Goal: Information Seeking & Learning: Learn about a topic

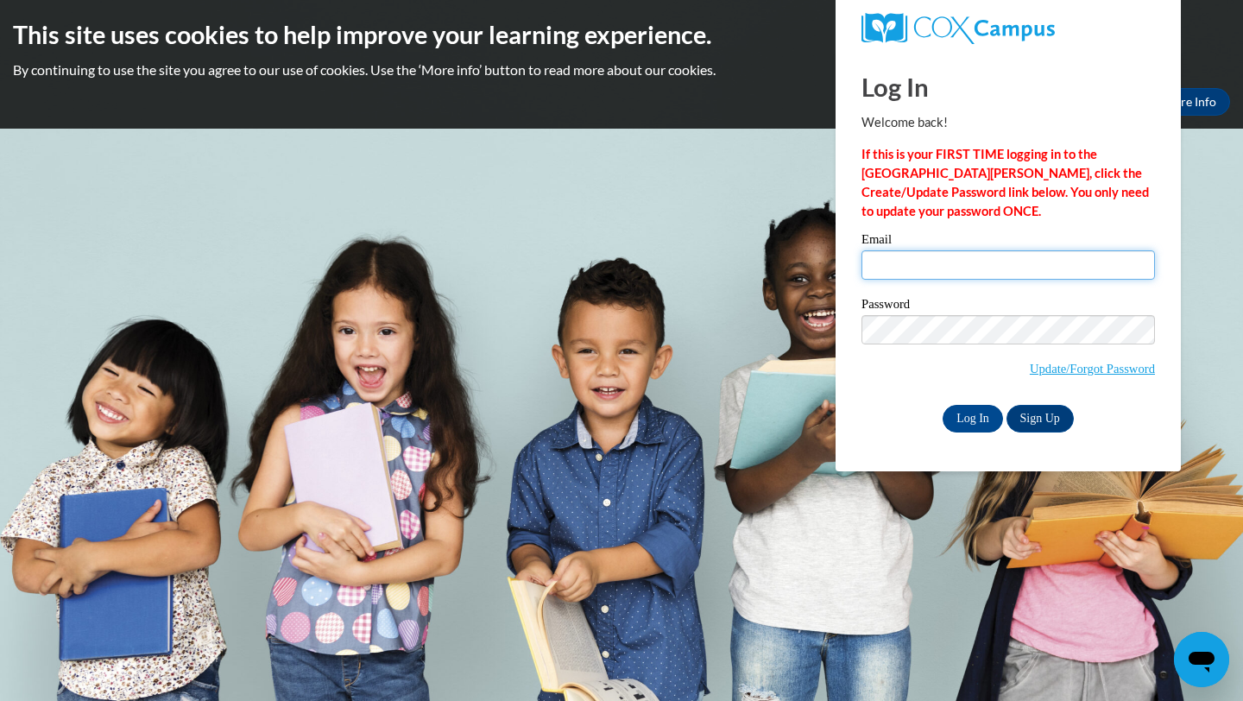
type input "dlavalle@waukesha.k12.wi.us"
click at [1051, 261] on input "dlavalle@waukesha.k12.wi.us" at bounding box center [1009, 264] width 294 height 29
click at [951, 419] on input "Log In" at bounding box center [973, 419] width 60 height 28
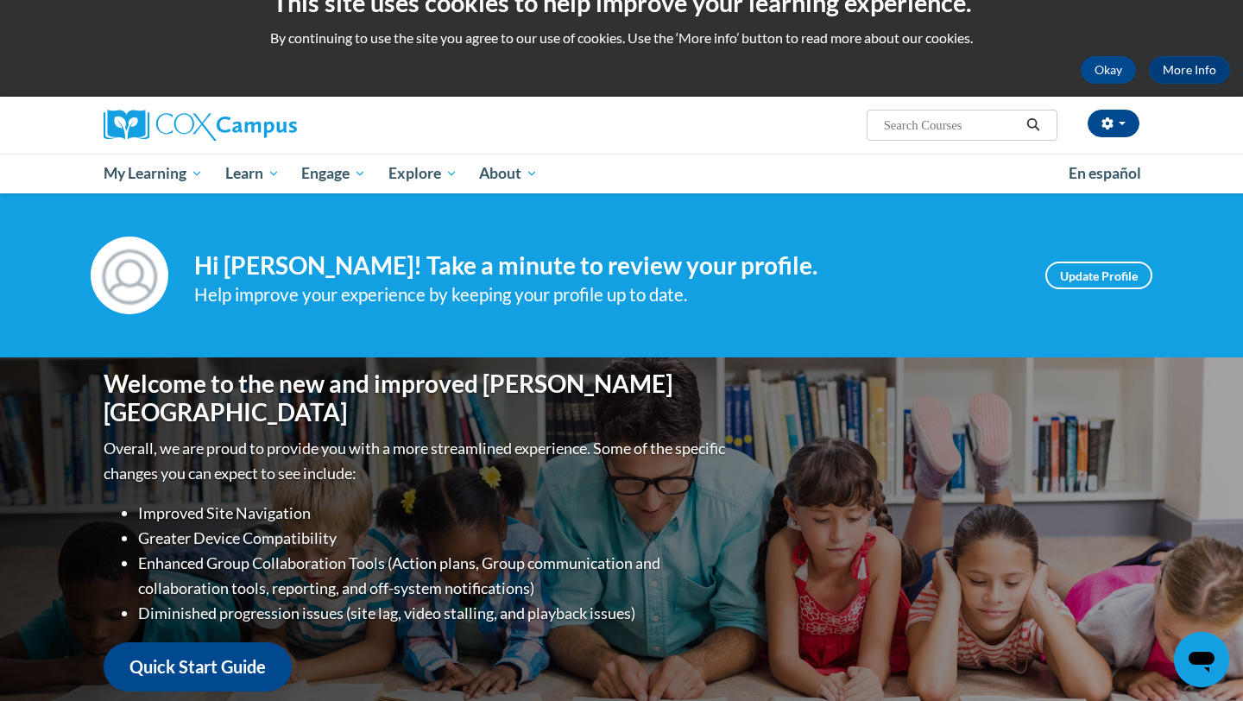
scroll to position [35, 0]
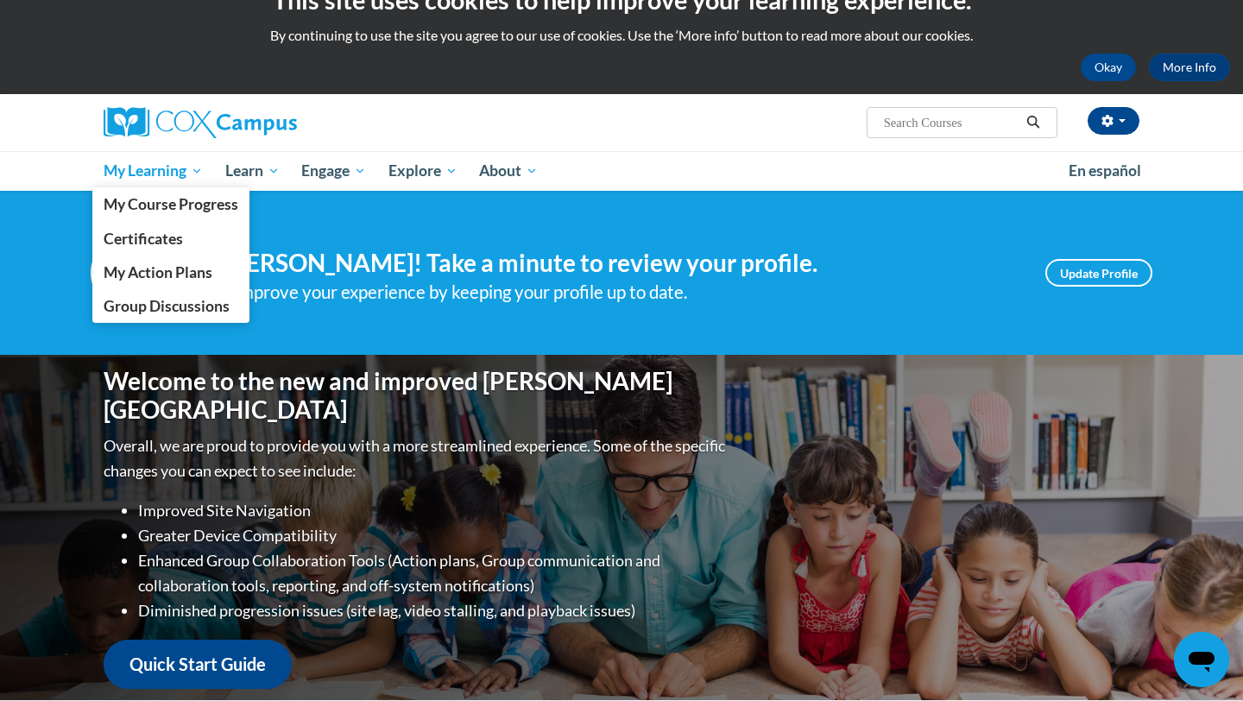
click at [136, 172] on span "My Learning" at bounding box center [153, 171] width 99 height 21
click at [143, 206] on span "My Course Progress" at bounding box center [171, 204] width 135 height 18
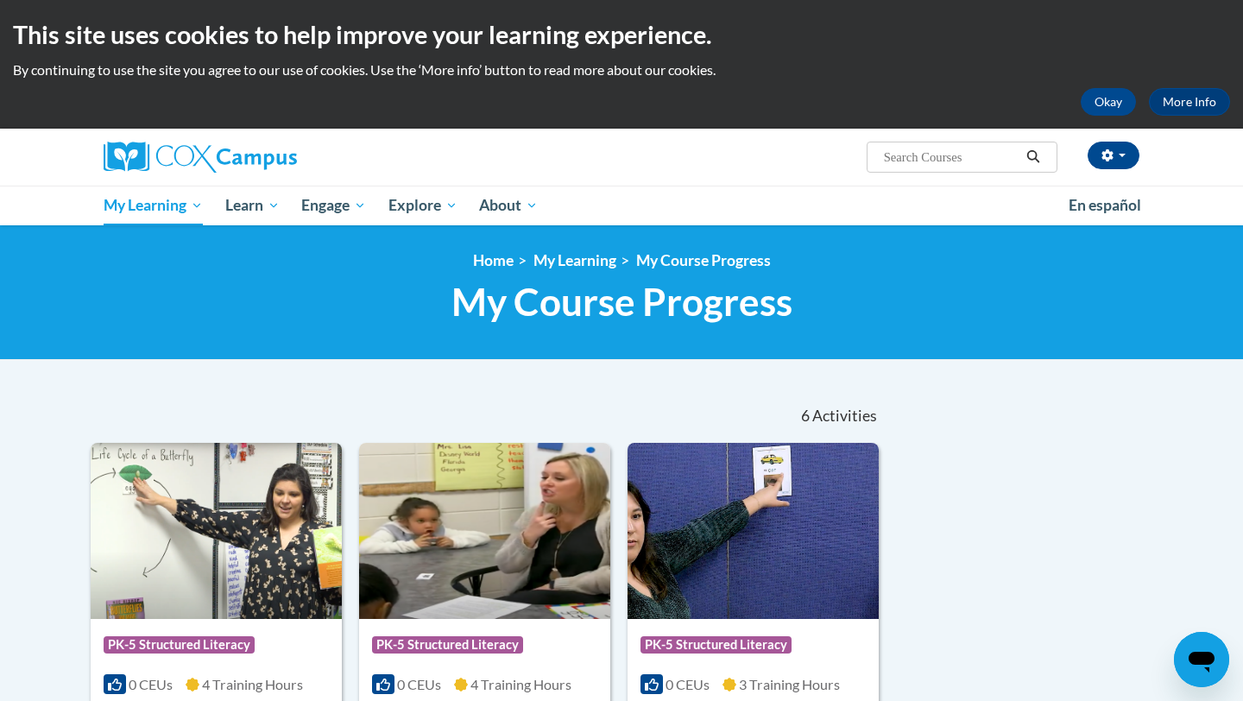
click at [929, 154] on input "Search..." at bounding box center [951, 157] width 138 height 21
type input "fluency"
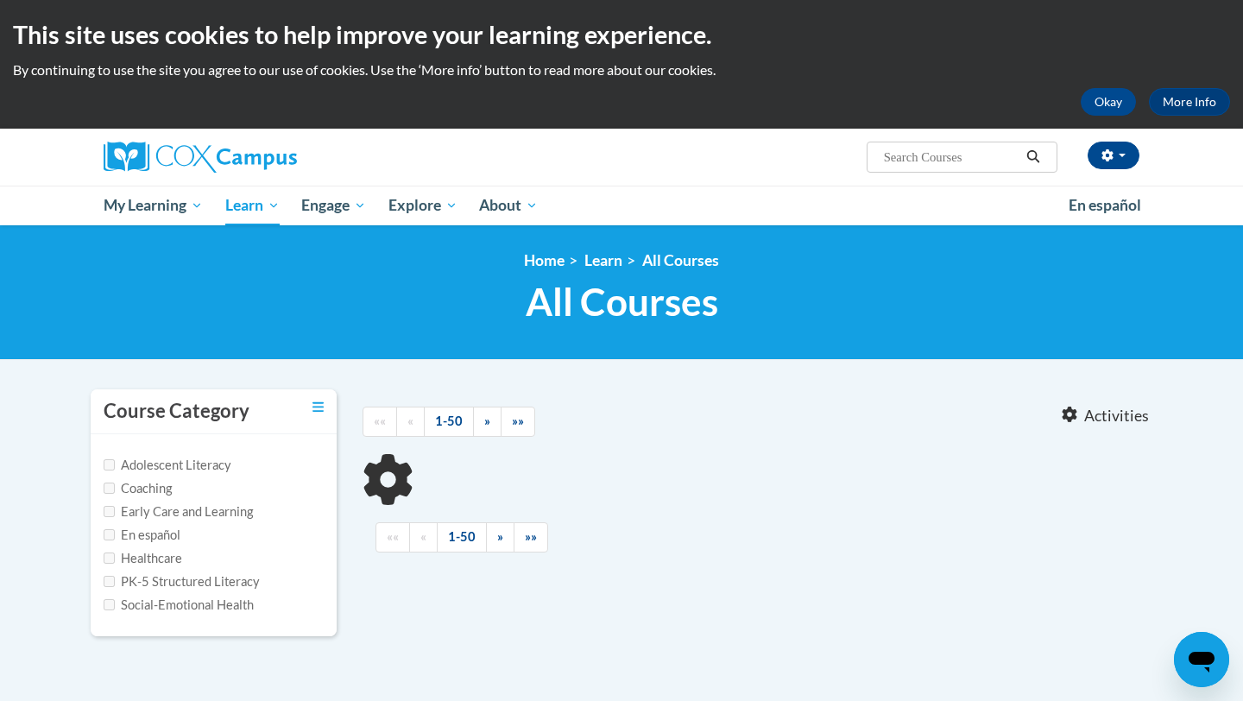
type input "fluency"
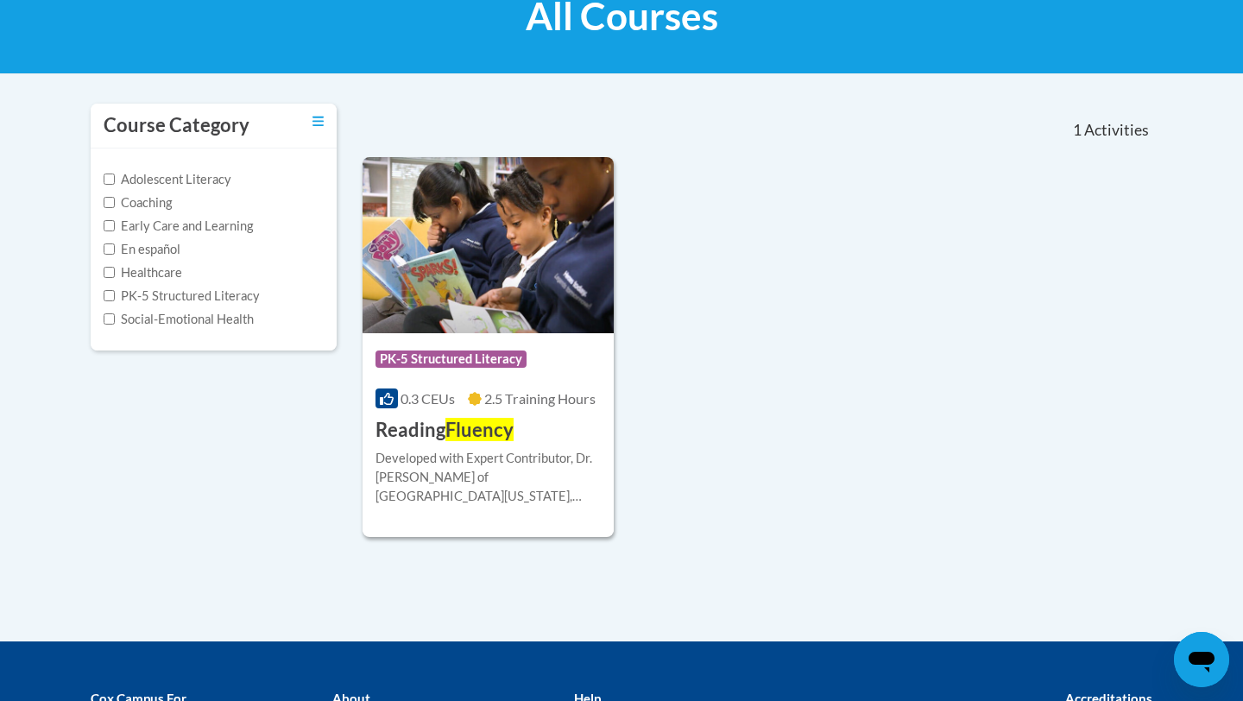
scroll to position [288, 0]
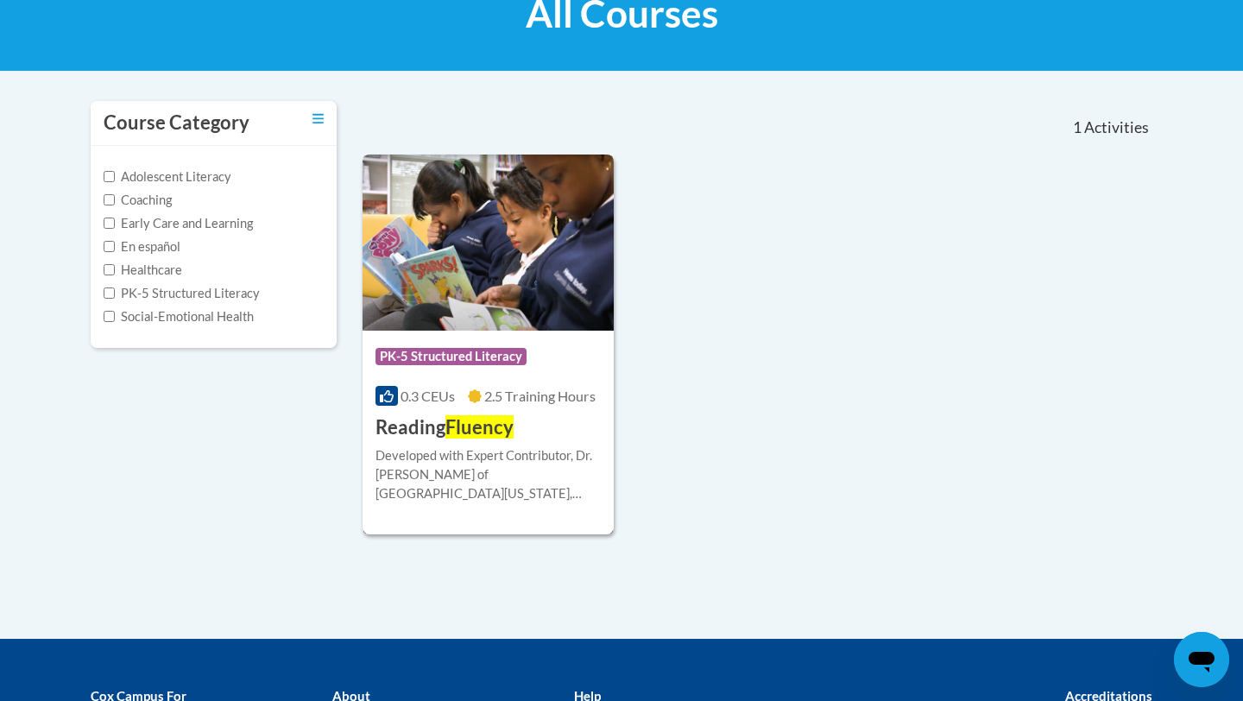
click at [464, 232] on img at bounding box center [488, 243] width 251 height 176
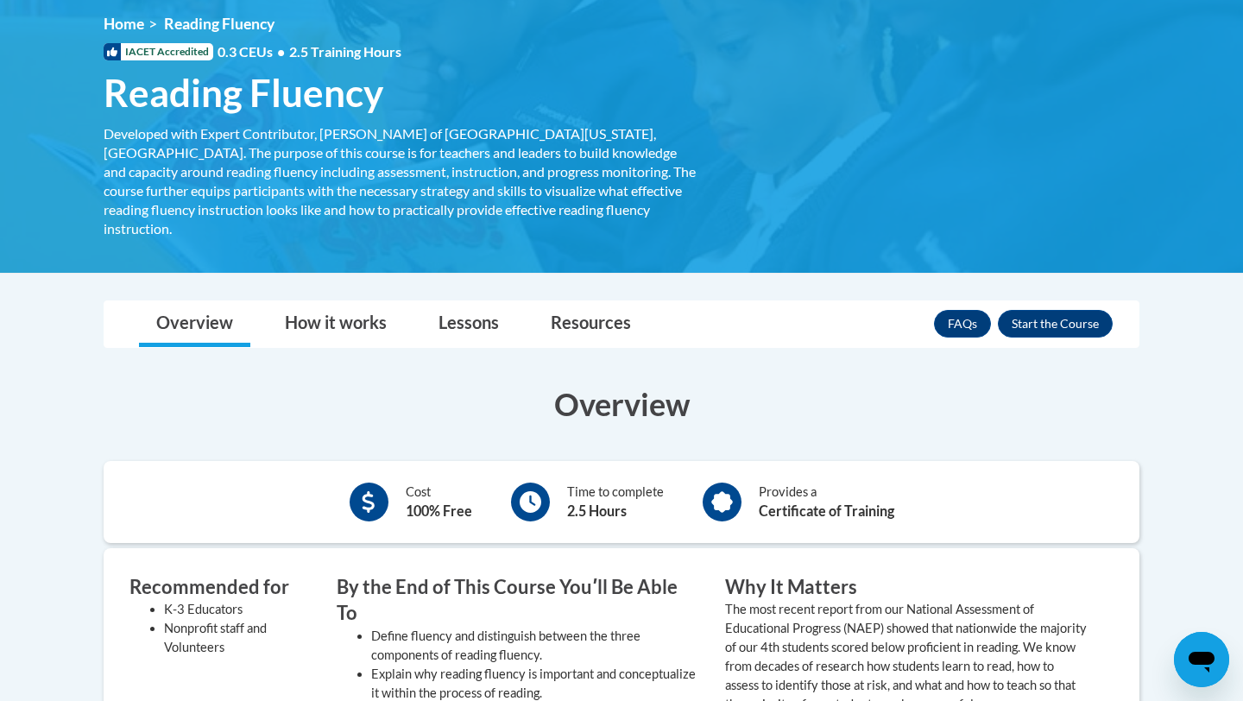
scroll to position [243, 0]
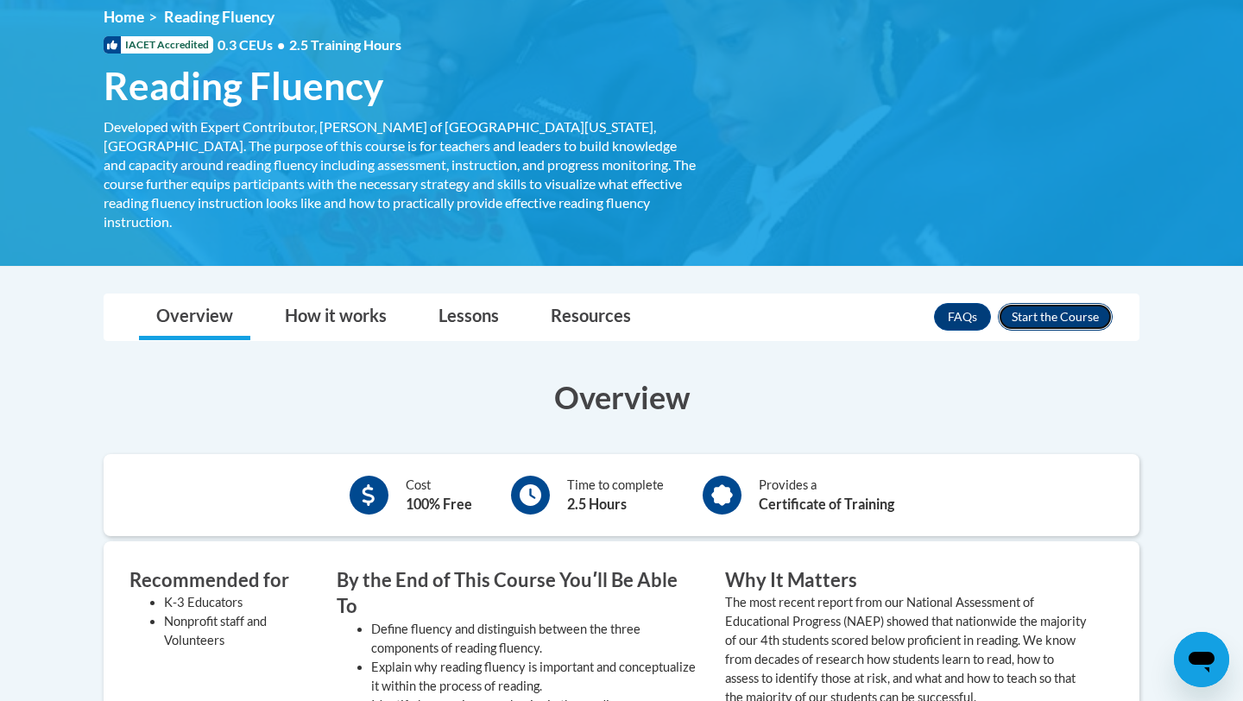
click at [1080, 303] on button "Enroll" at bounding box center [1055, 317] width 115 height 28
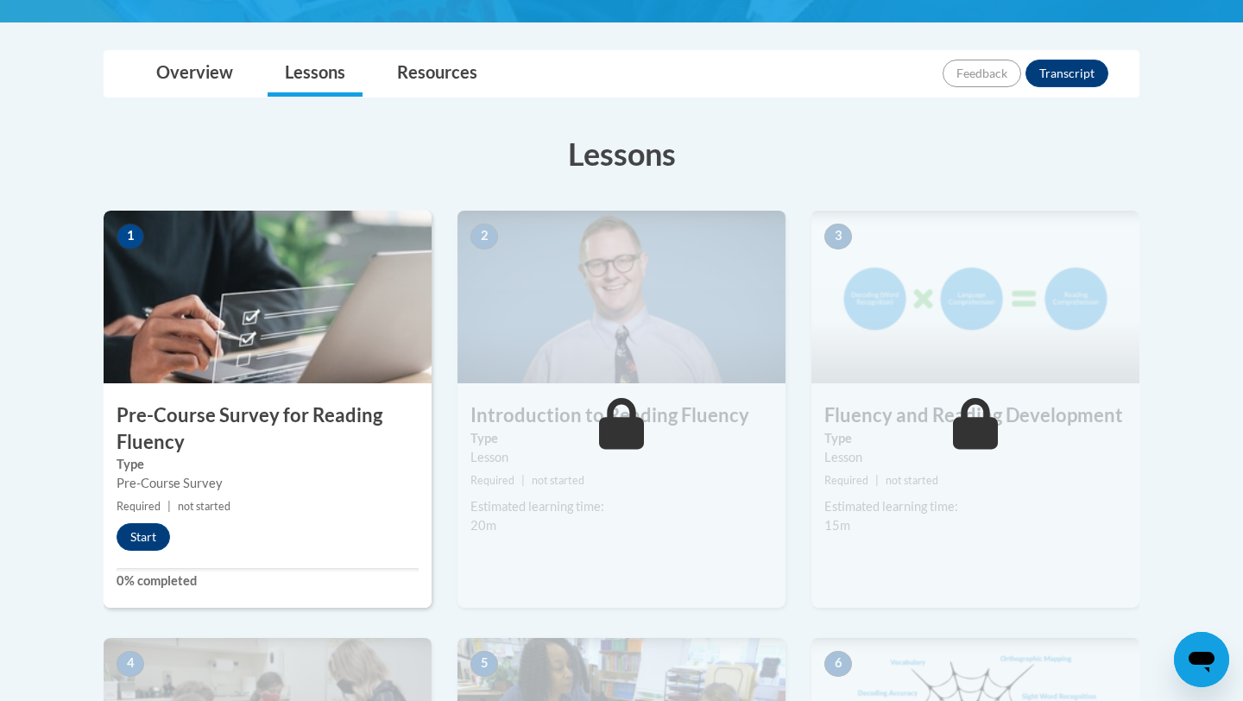
scroll to position [386, 0]
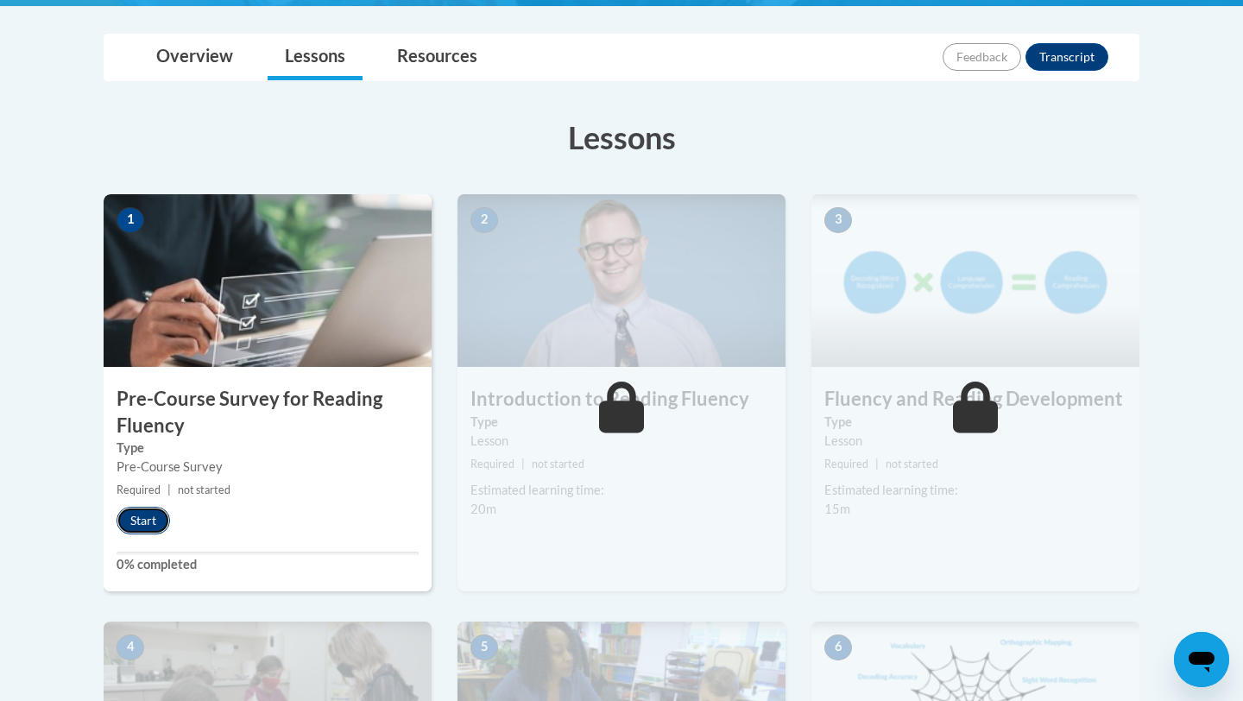
click at [140, 522] on button "Start" at bounding box center [144, 521] width 54 height 28
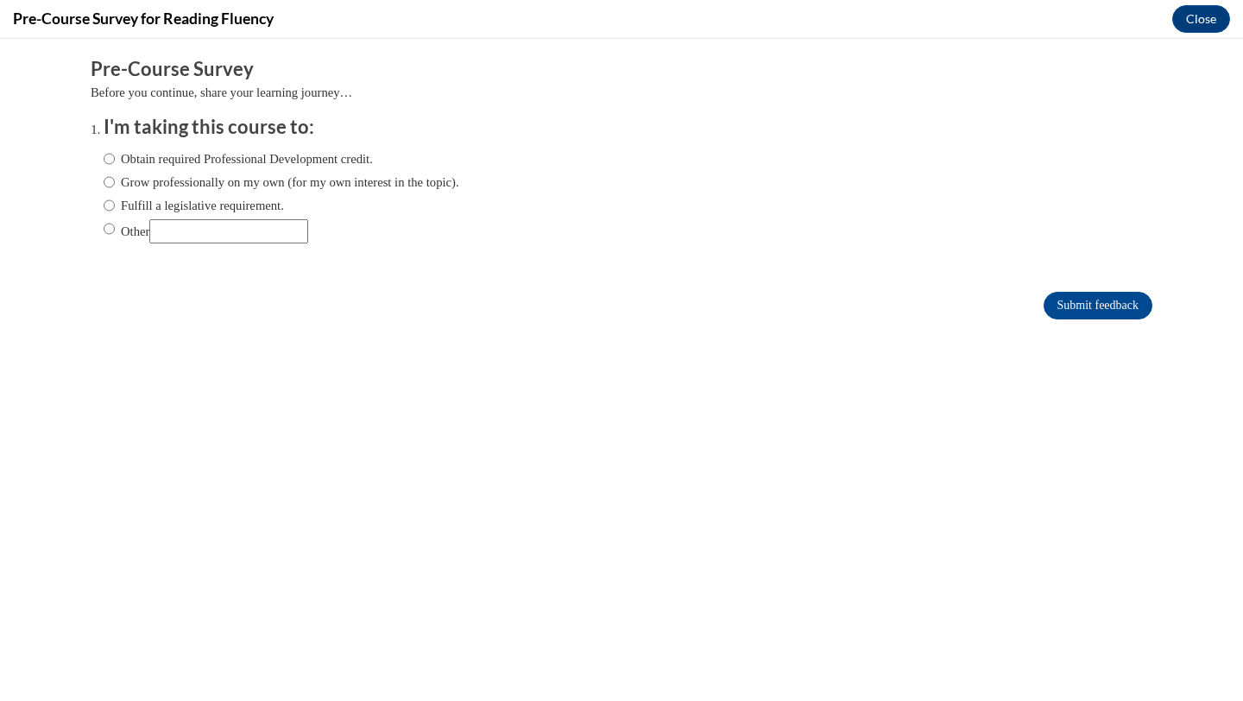
scroll to position [0, 0]
click at [104, 205] on input "Fulfill a legislative requirement." at bounding box center [109, 205] width 11 height 19
radio input "true"
click at [1057, 306] on input "Submit feedback" at bounding box center [1098, 306] width 109 height 28
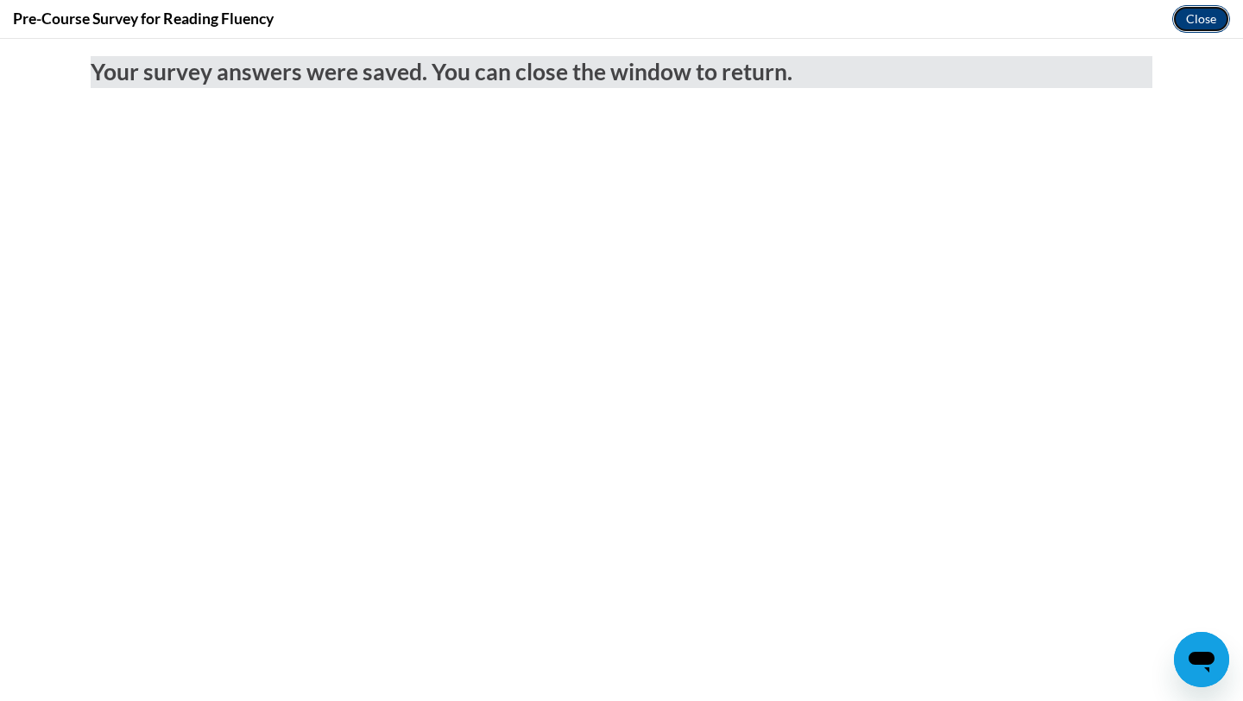
click at [1192, 19] on button "Close" at bounding box center [1201, 19] width 58 height 28
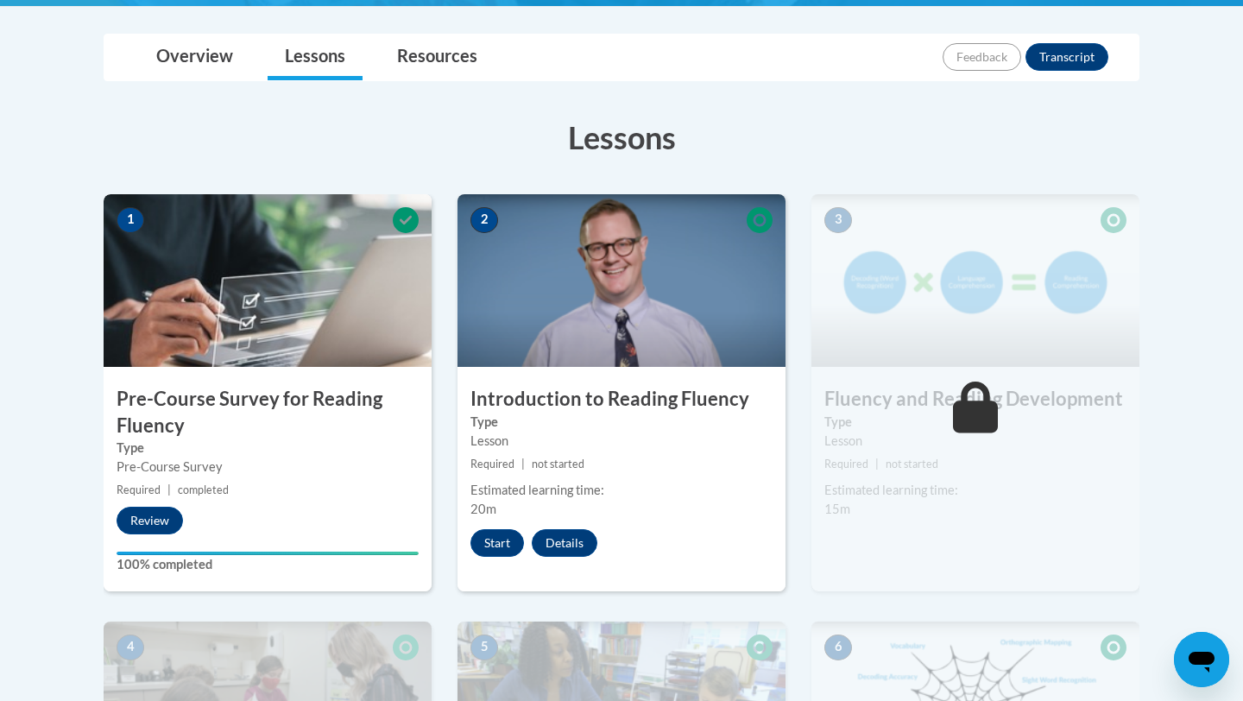
click at [585, 292] on img at bounding box center [622, 280] width 328 height 173
click at [494, 536] on button "Start" at bounding box center [497, 543] width 54 height 28
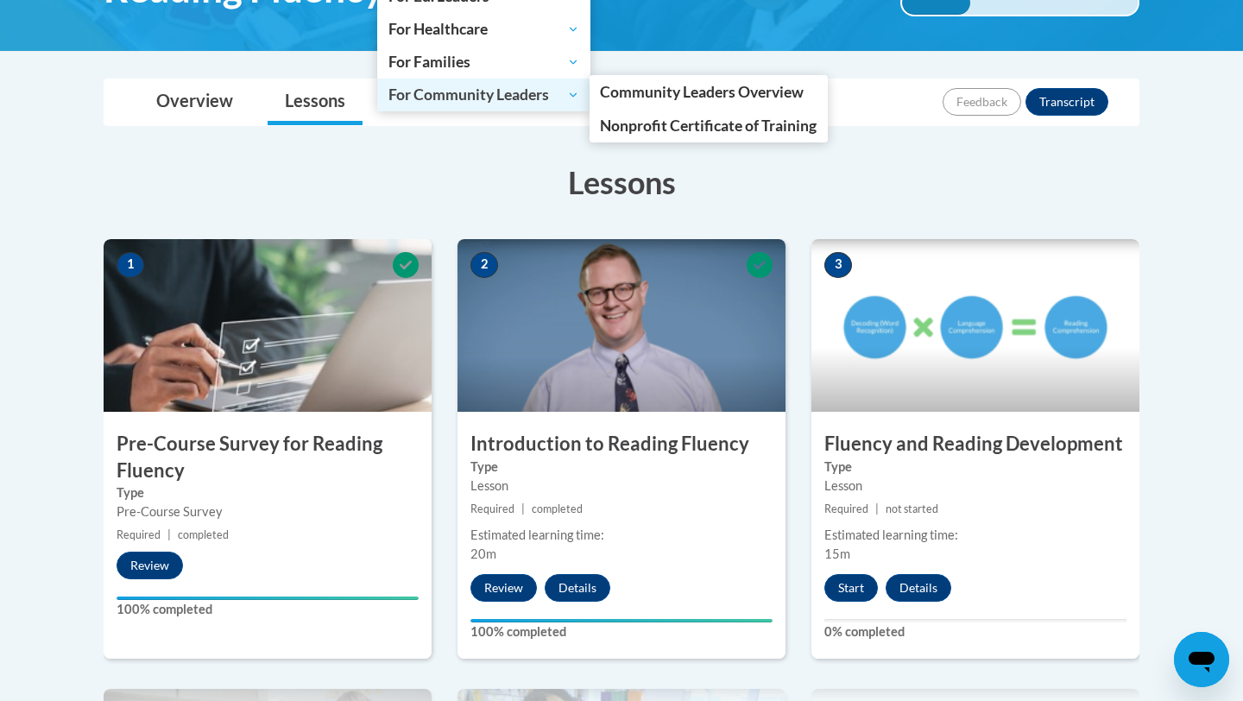
scroll to position [403, 0]
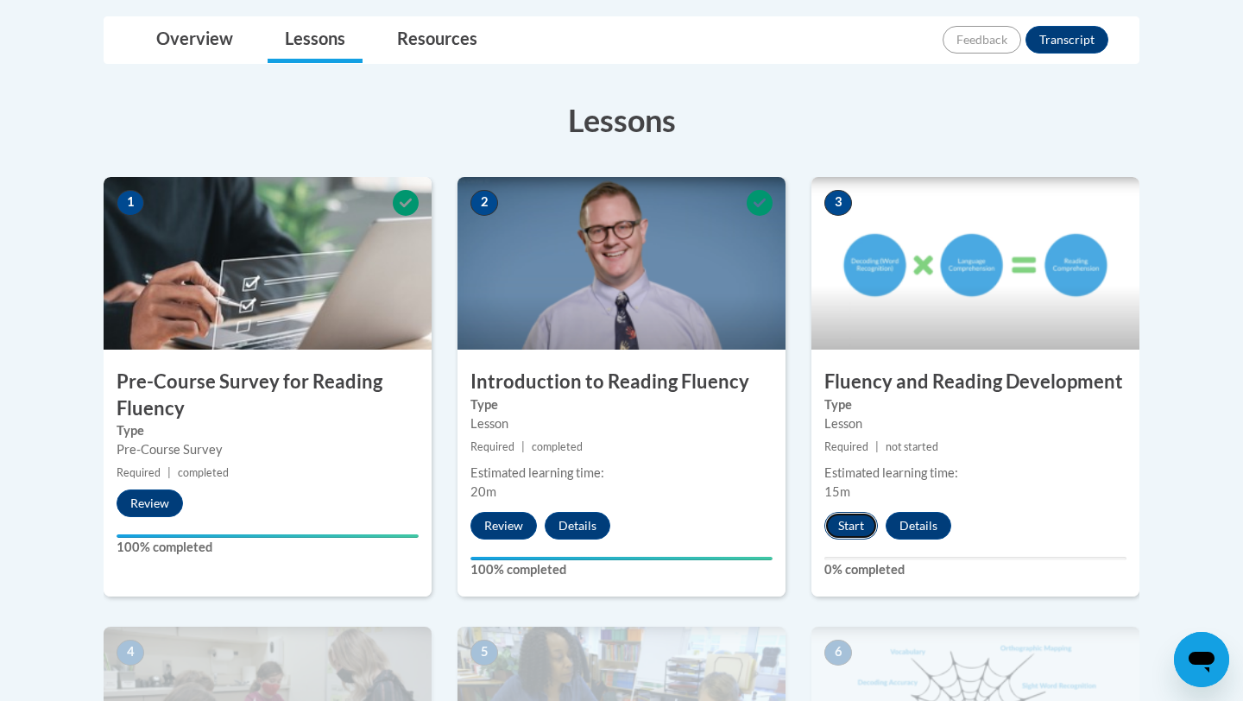
click at [844, 526] on button "Start" at bounding box center [851, 526] width 54 height 28
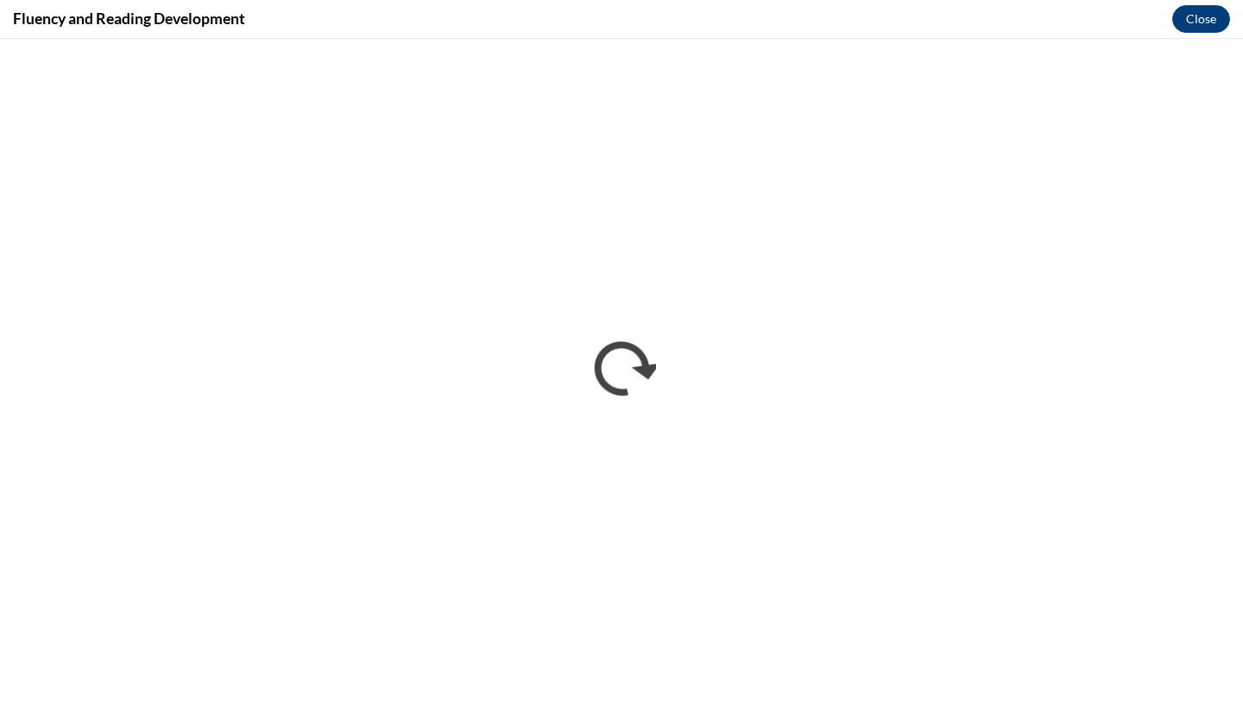
scroll to position [0, 0]
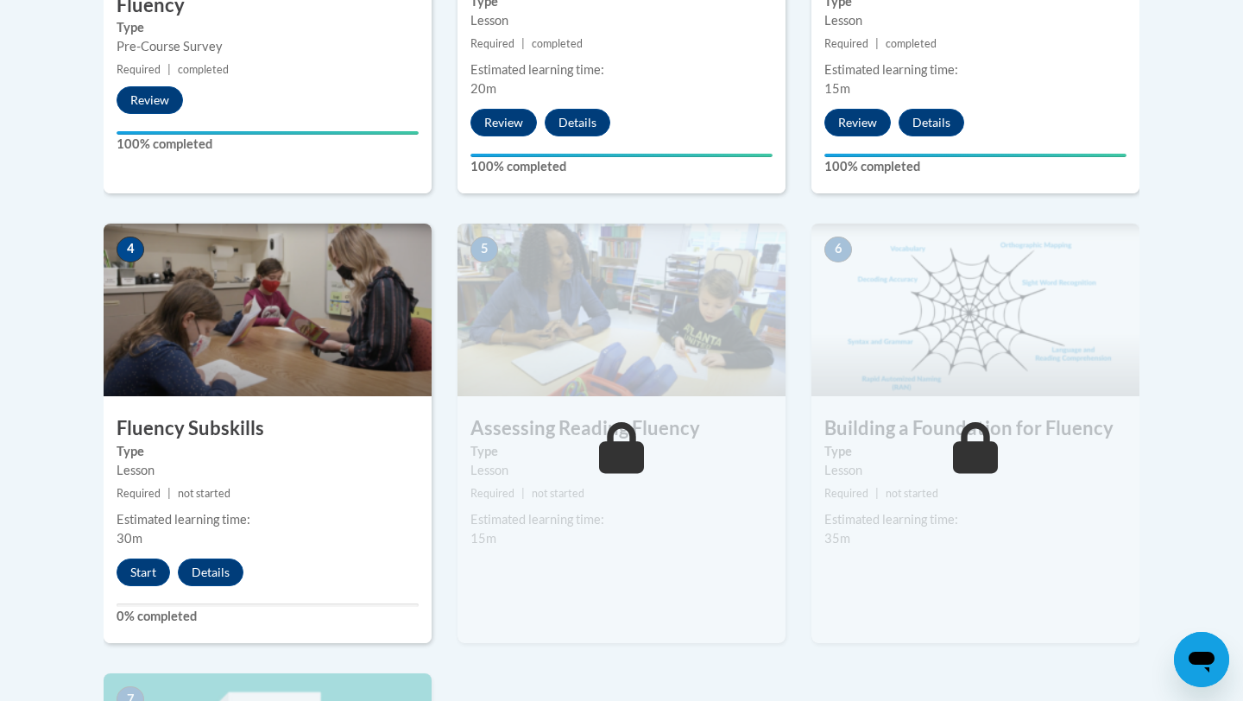
scroll to position [811, 0]
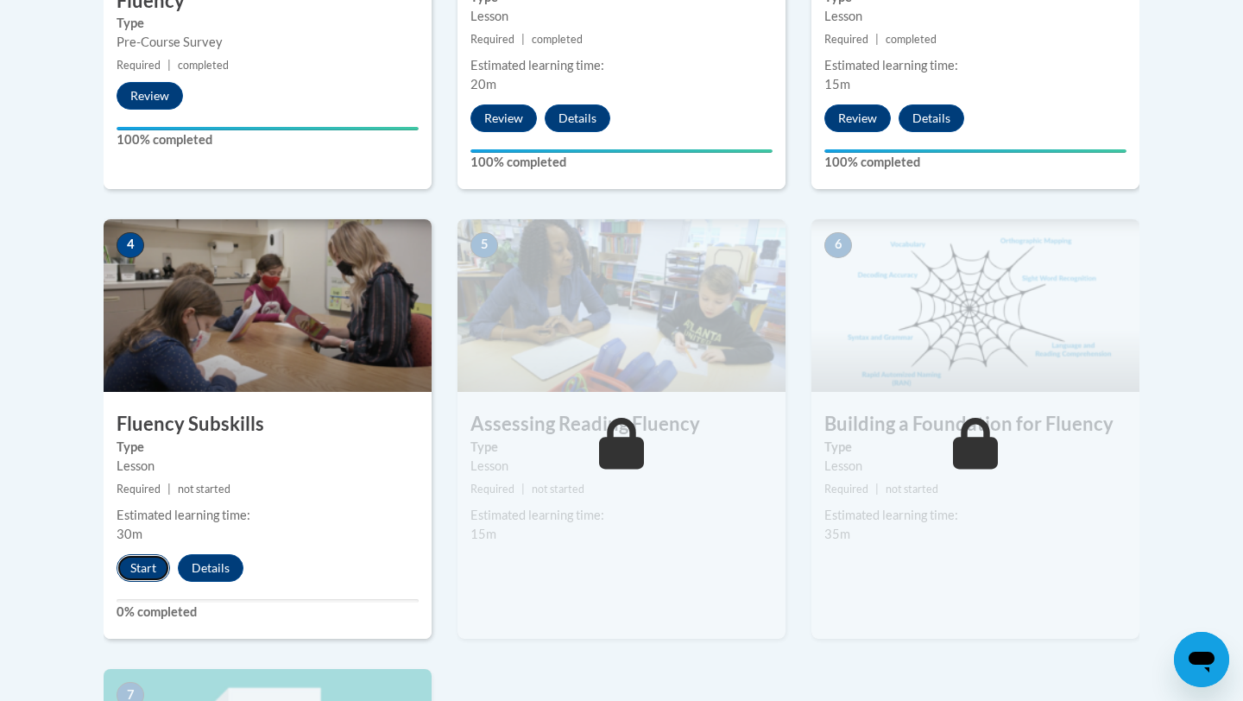
click at [139, 566] on button "Start" at bounding box center [144, 568] width 54 height 28
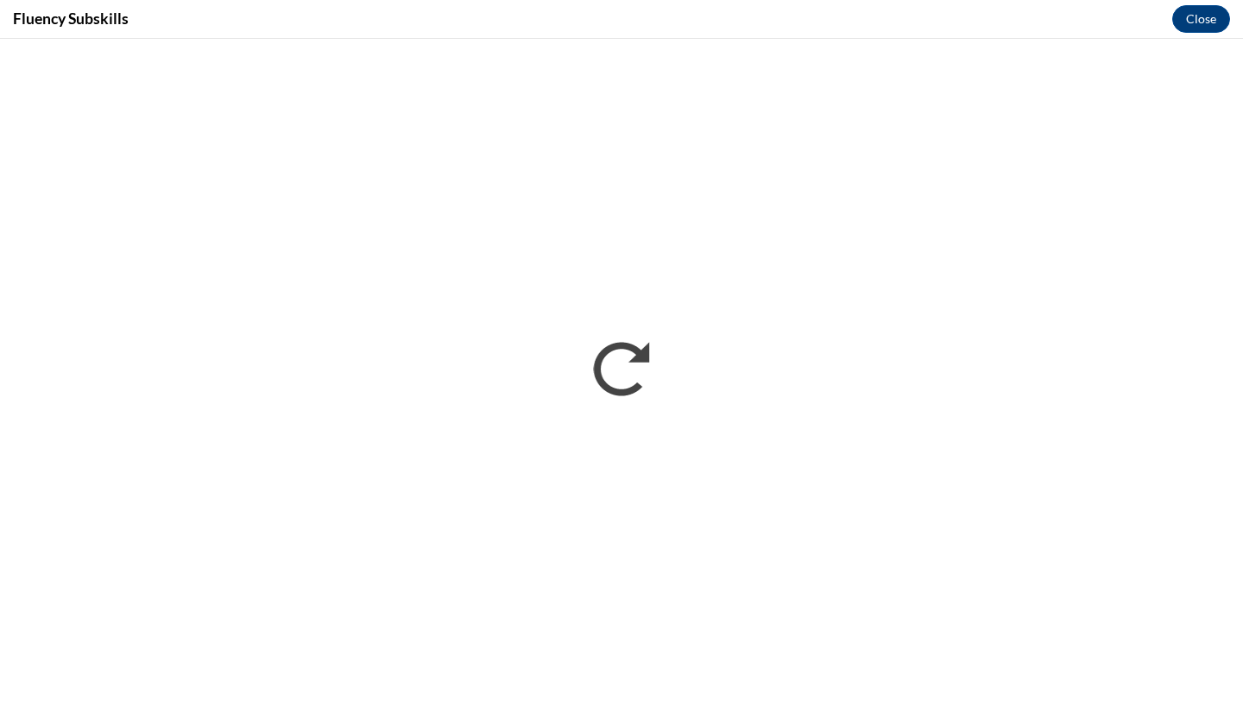
scroll to position [0, 0]
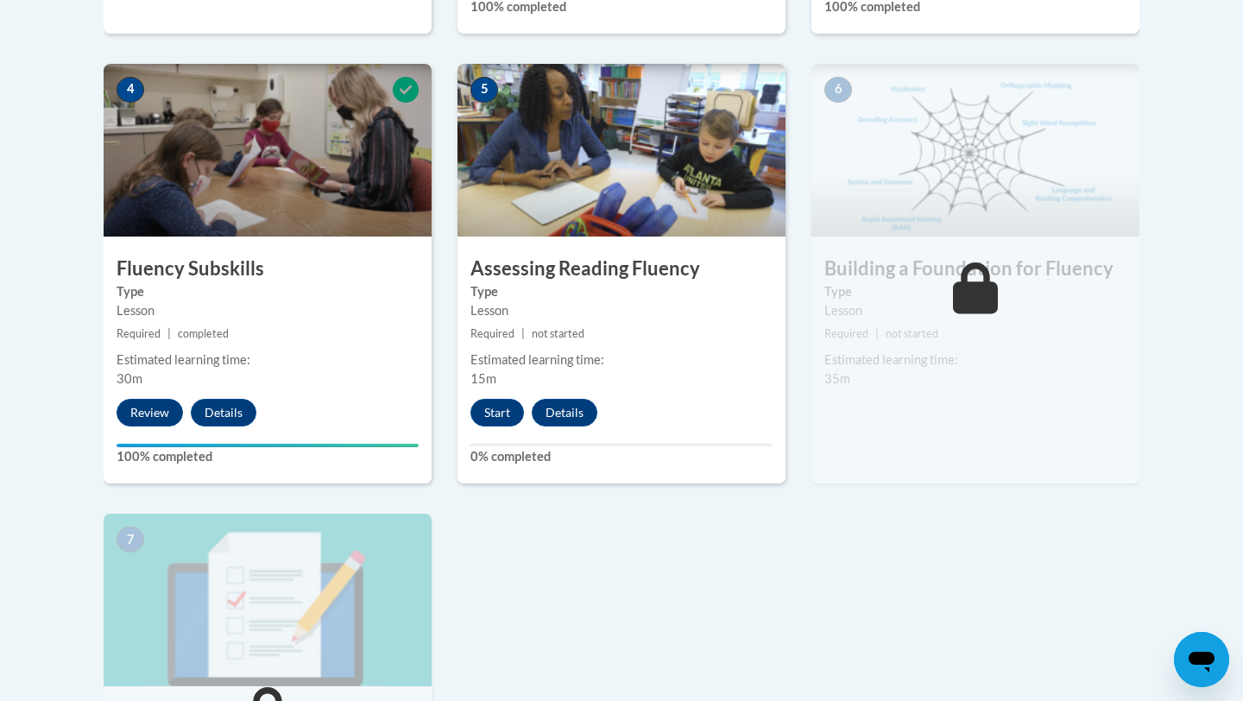
scroll to position [963, 0]
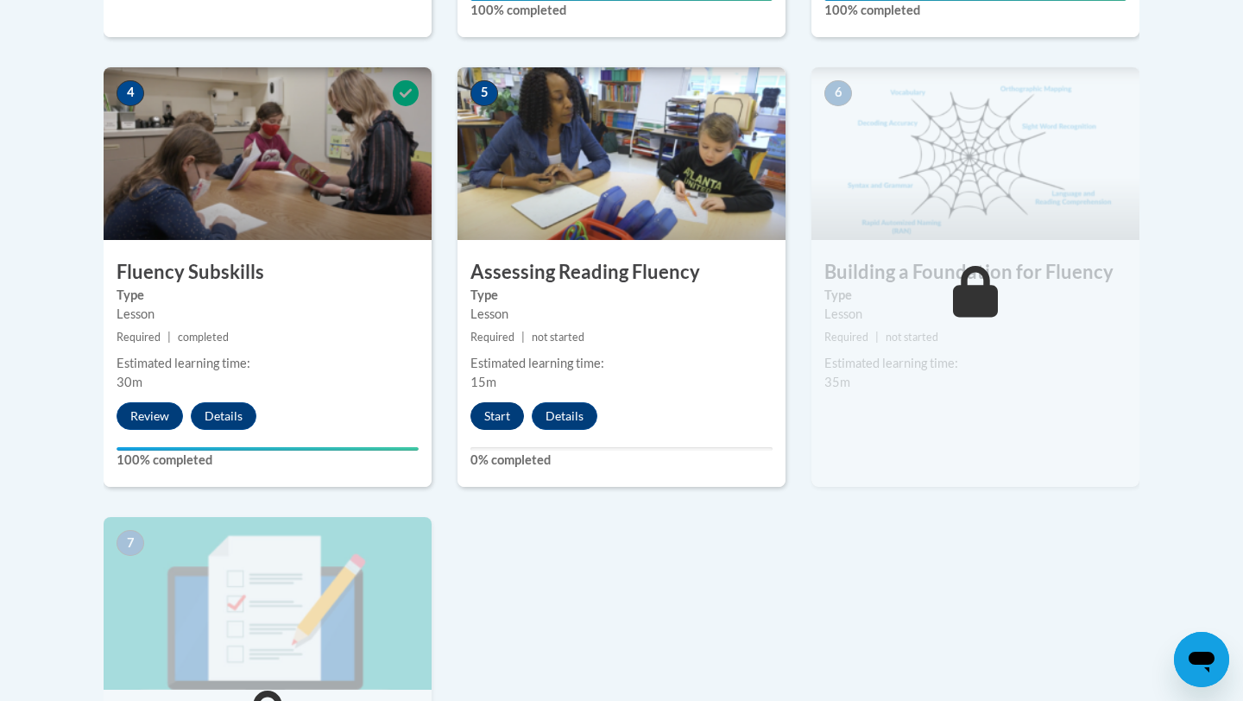
click at [490, 415] on button "Start" at bounding box center [497, 416] width 54 height 28
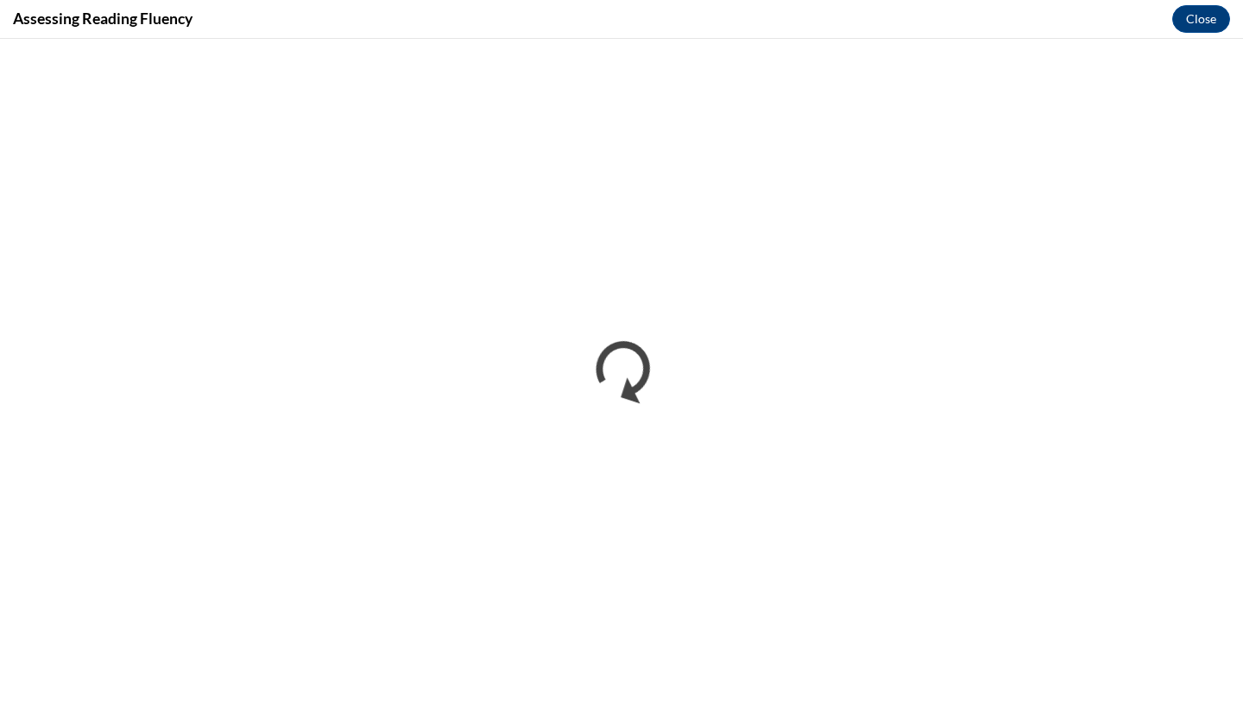
scroll to position [0, 0]
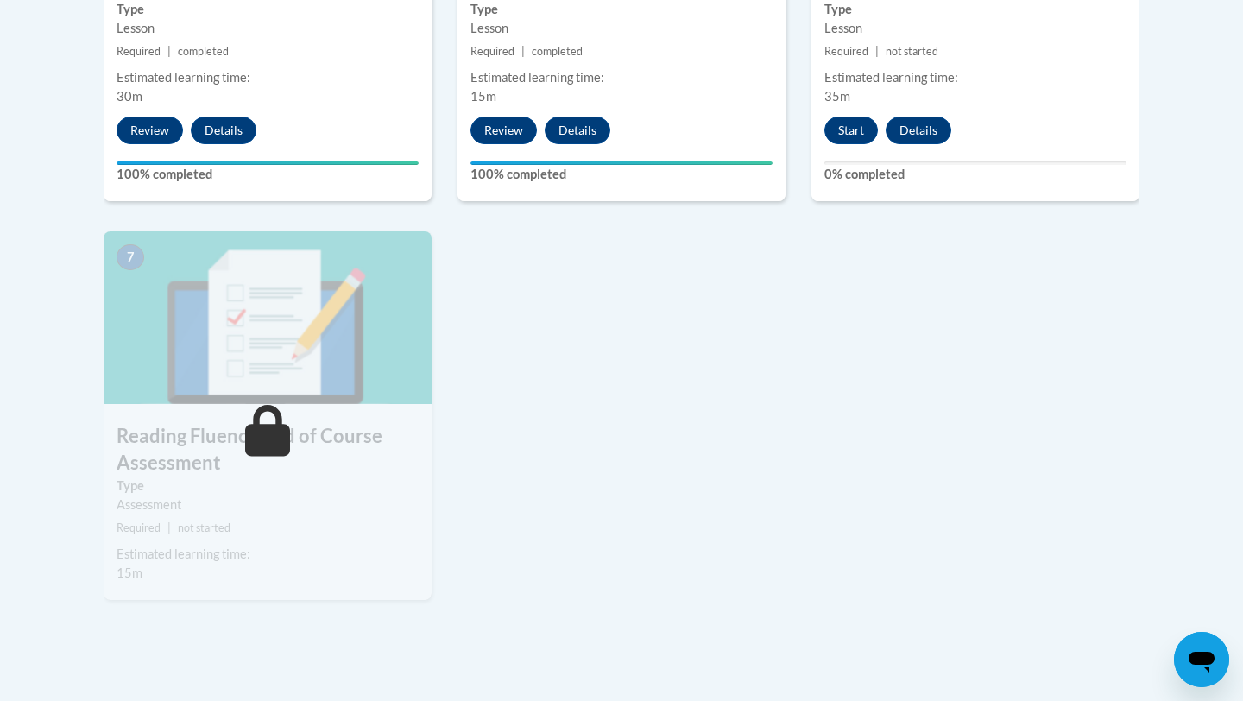
scroll to position [1247, 0]
click at [849, 136] on button "Start" at bounding box center [851, 131] width 54 height 28
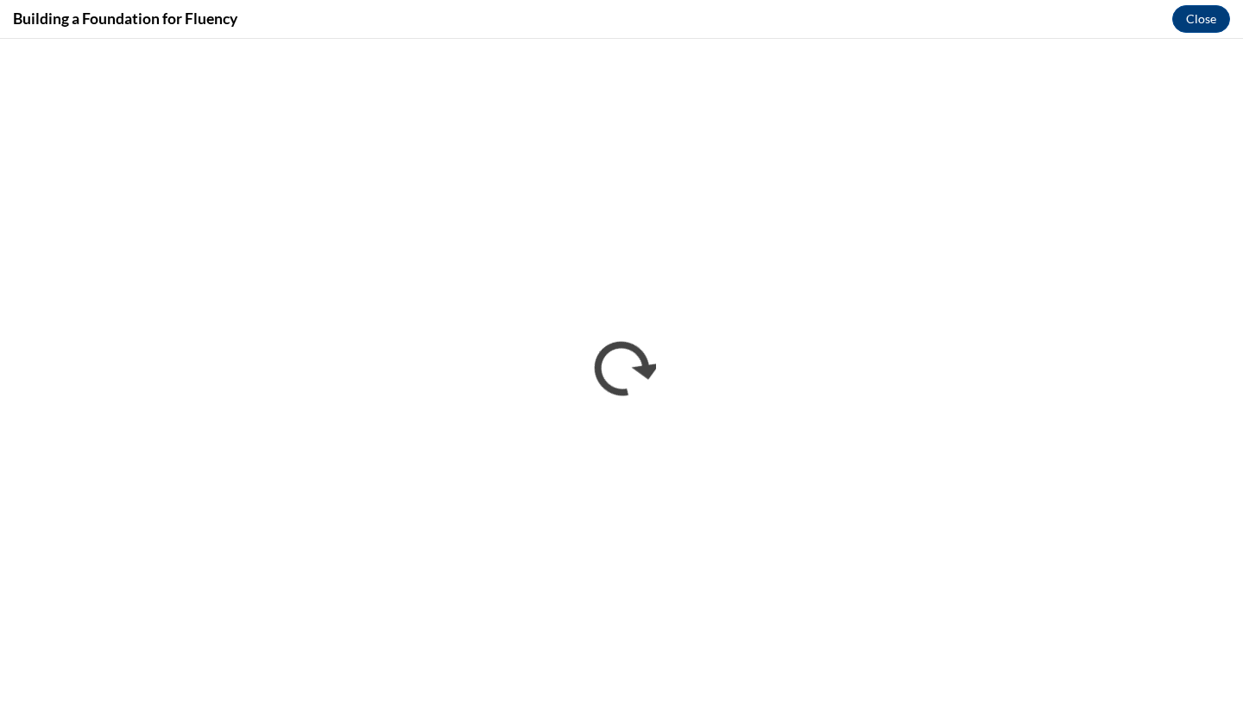
scroll to position [0, 0]
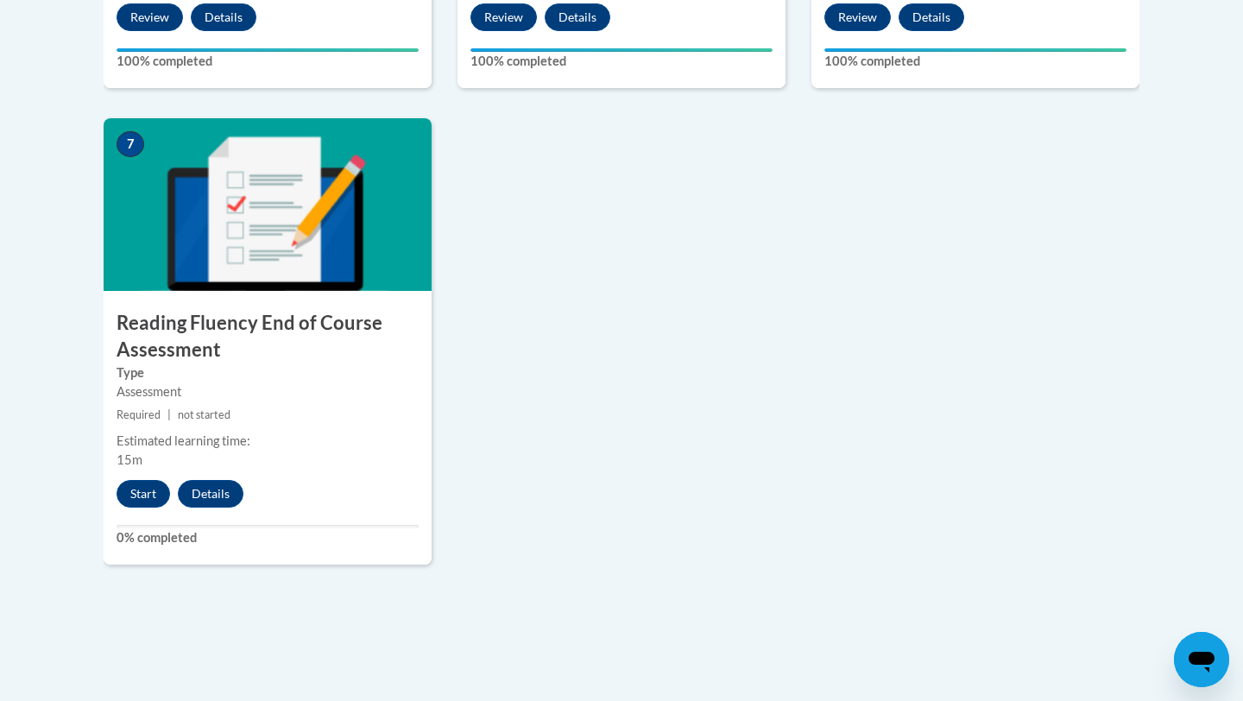
scroll to position [1427, 0]
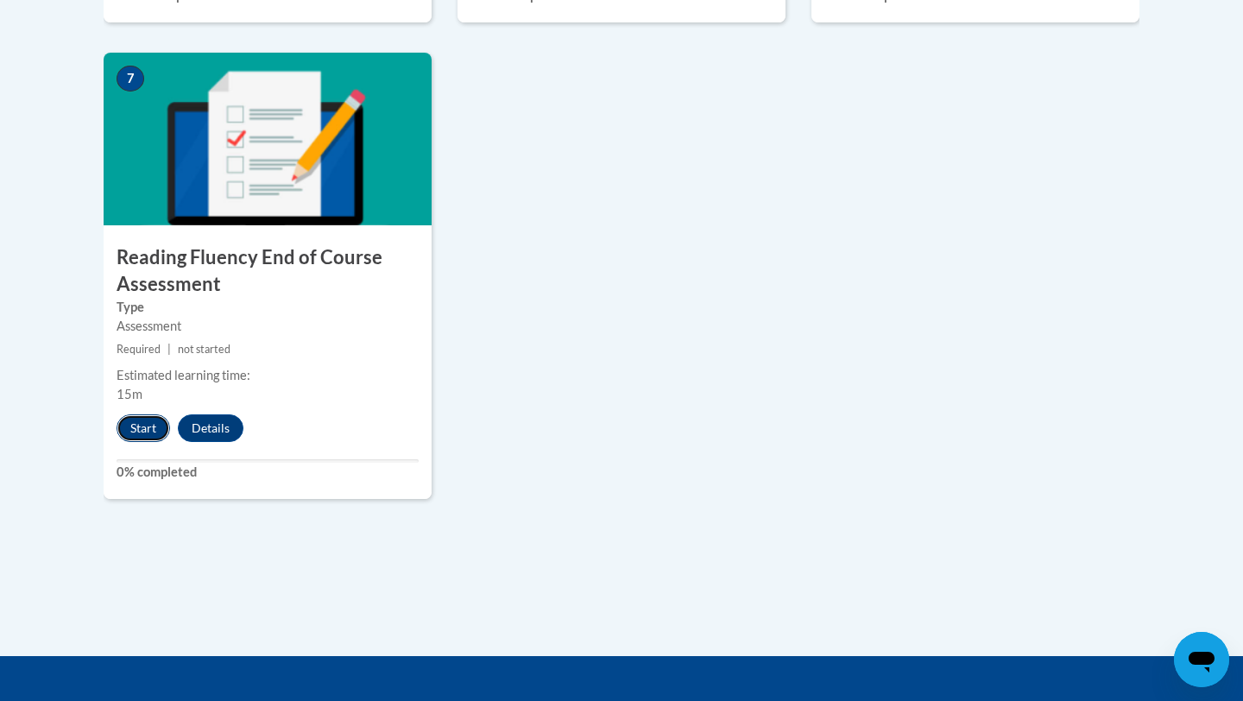
click at [137, 420] on button "Start" at bounding box center [144, 428] width 54 height 28
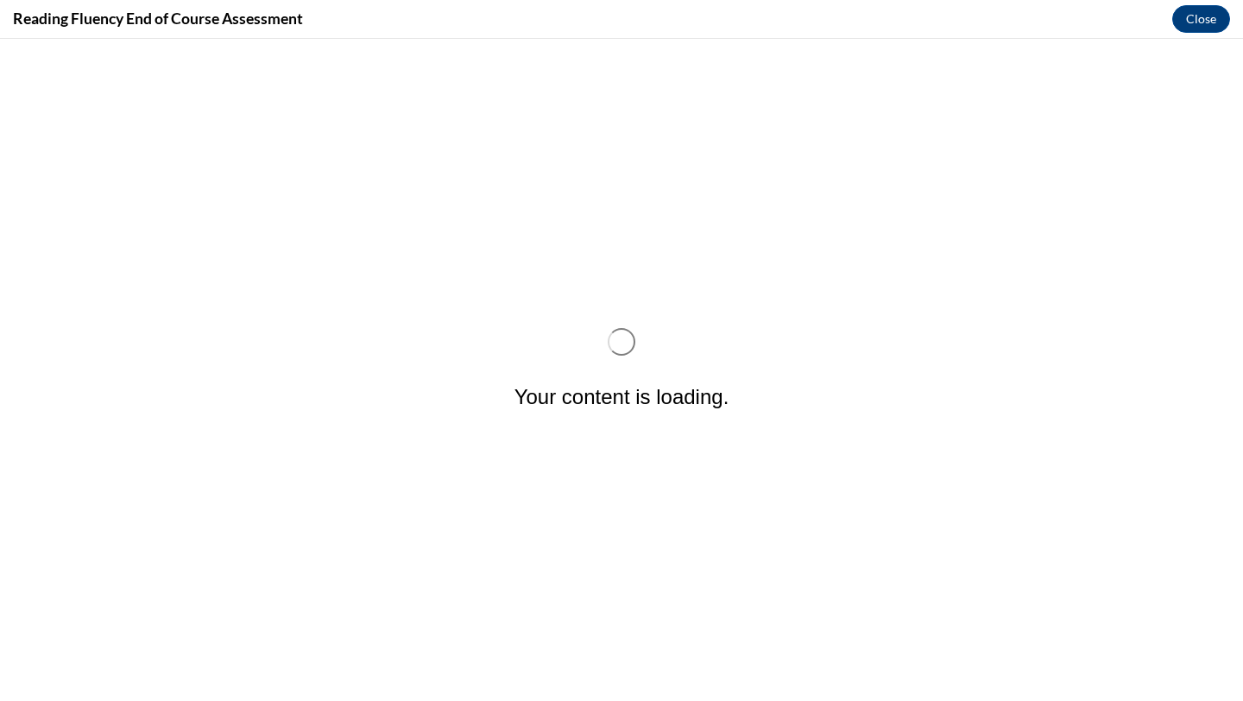
scroll to position [0, 0]
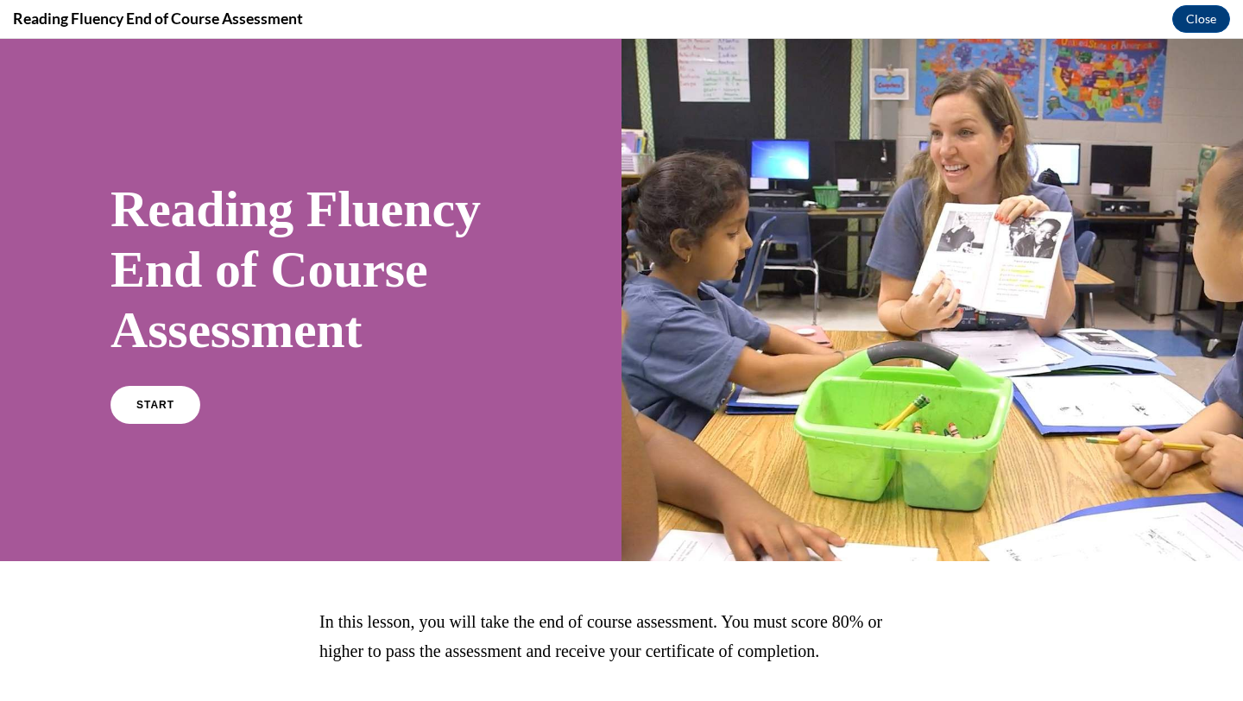
click at [137, 420] on link "START" at bounding box center [155, 405] width 90 height 38
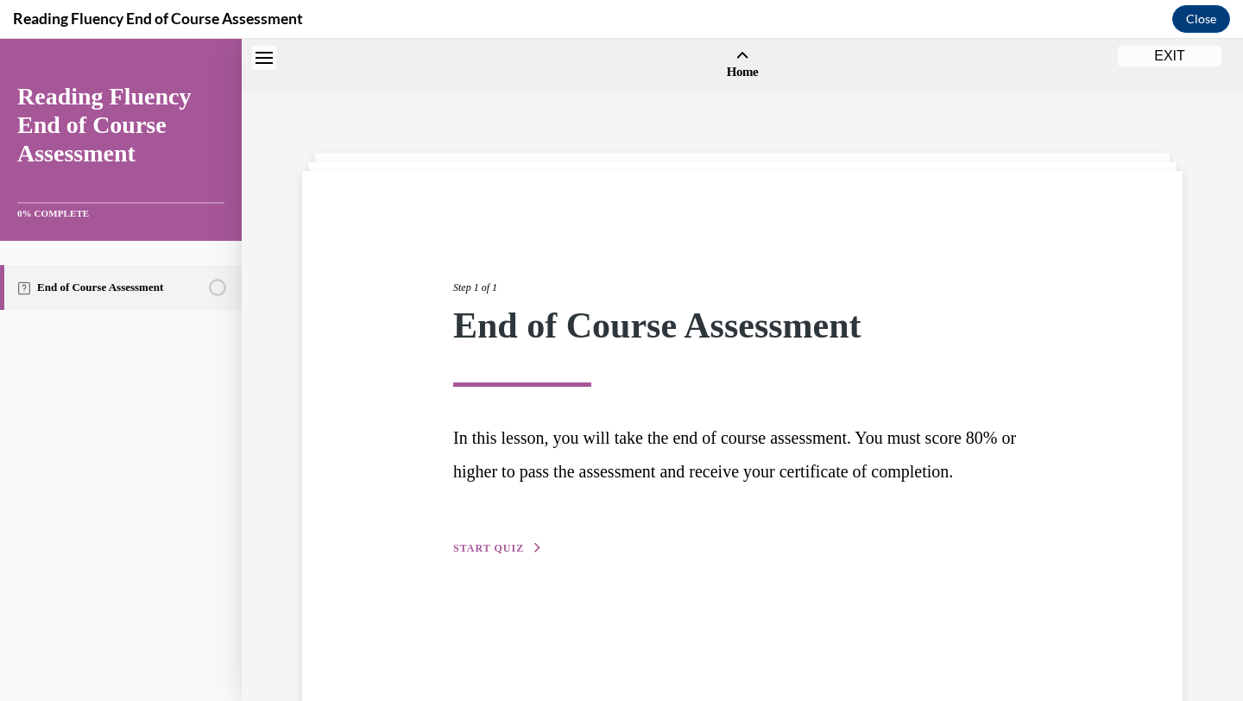
scroll to position [54, 0]
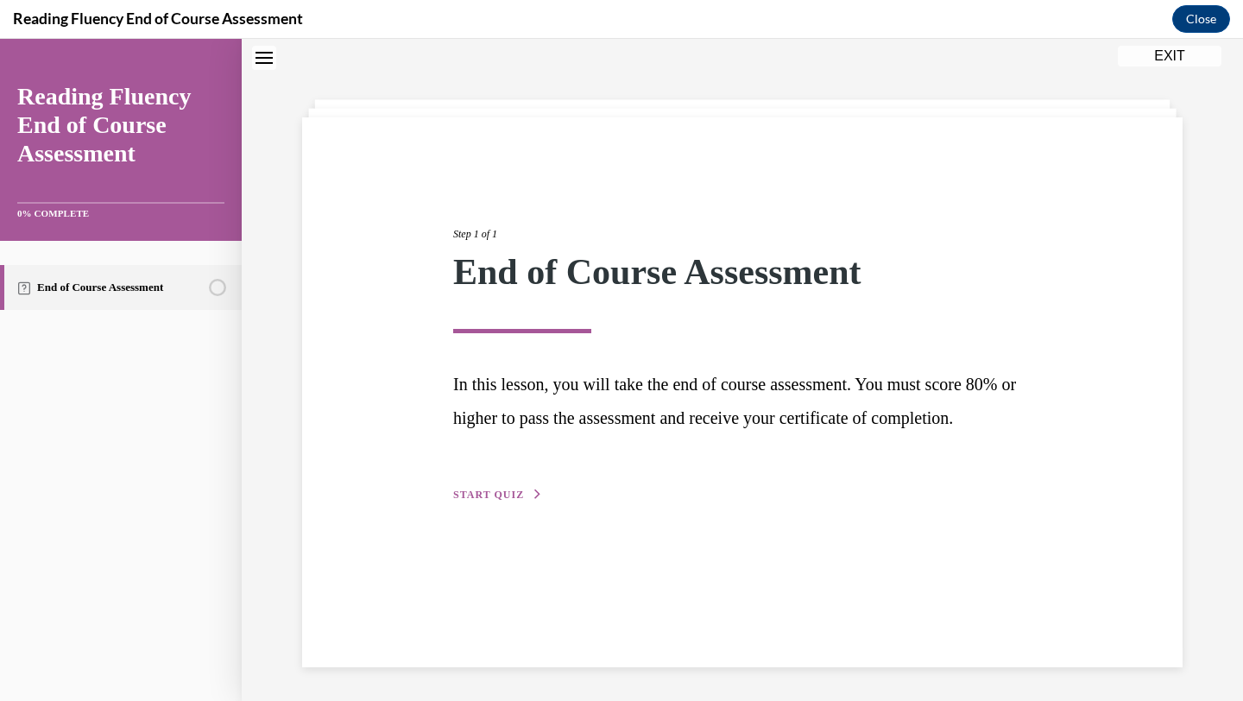
click at [464, 501] on span "START QUIZ" at bounding box center [488, 495] width 71 height 12
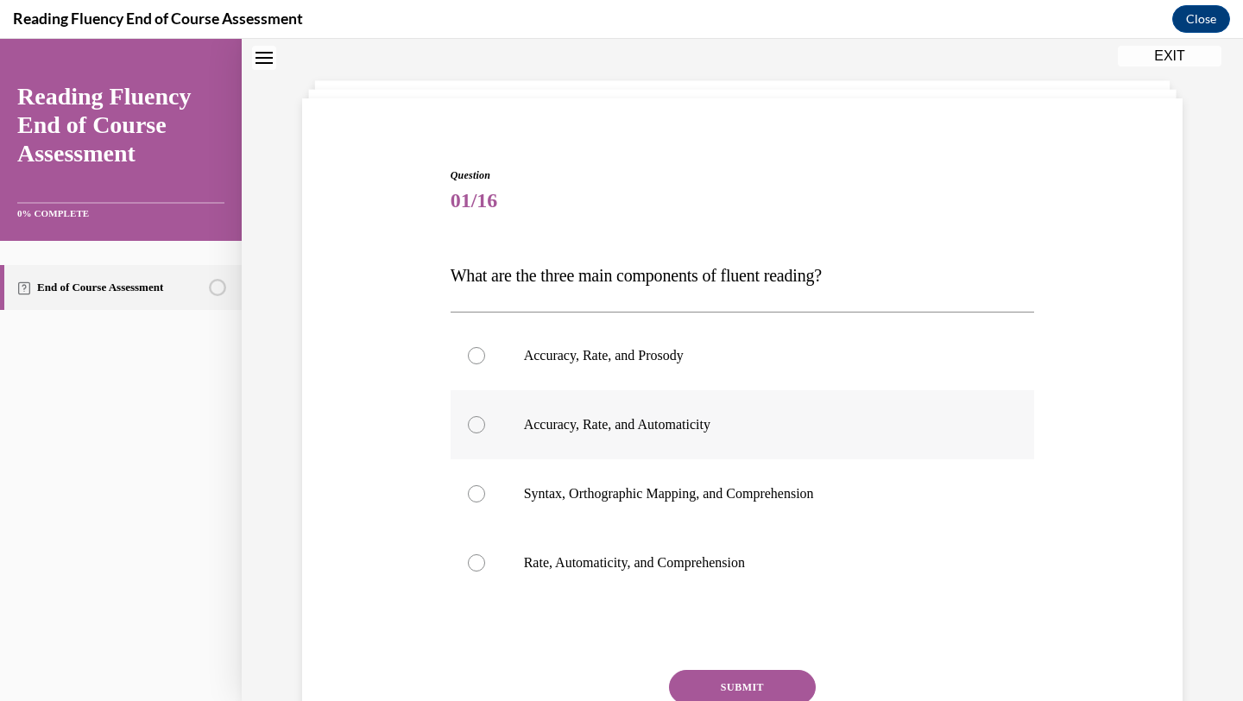
scroll to position [73, 0]
click at [865, 416] on p "Accuracy, Rate, and Automaticity" at bounding box center [758, 423] width 468 height 17
click at [485, 416] on input "Accuracy, Rate, and Automaticity" at bounding box center [476, 423] width 17 height 17
radio input "true"
click at [792, 678] on button "SUBMIT" at bounding box center [742, 686] width 147 height 35
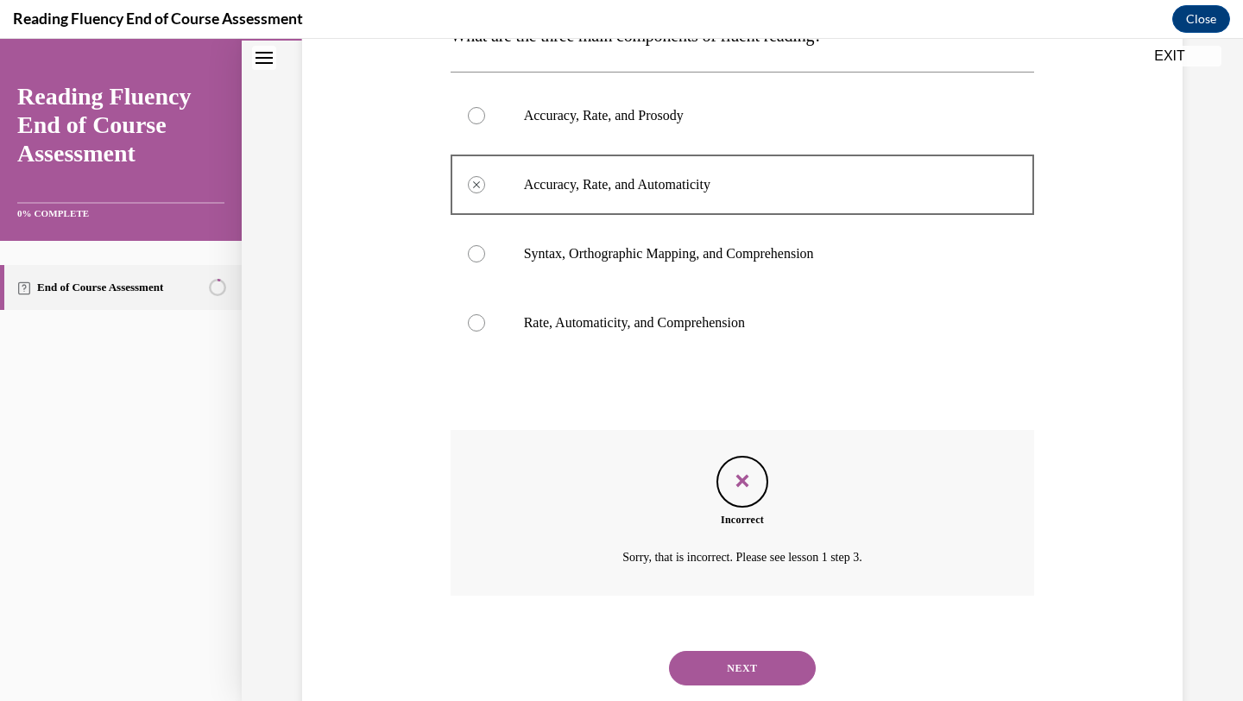
scroll to position [357, 0]
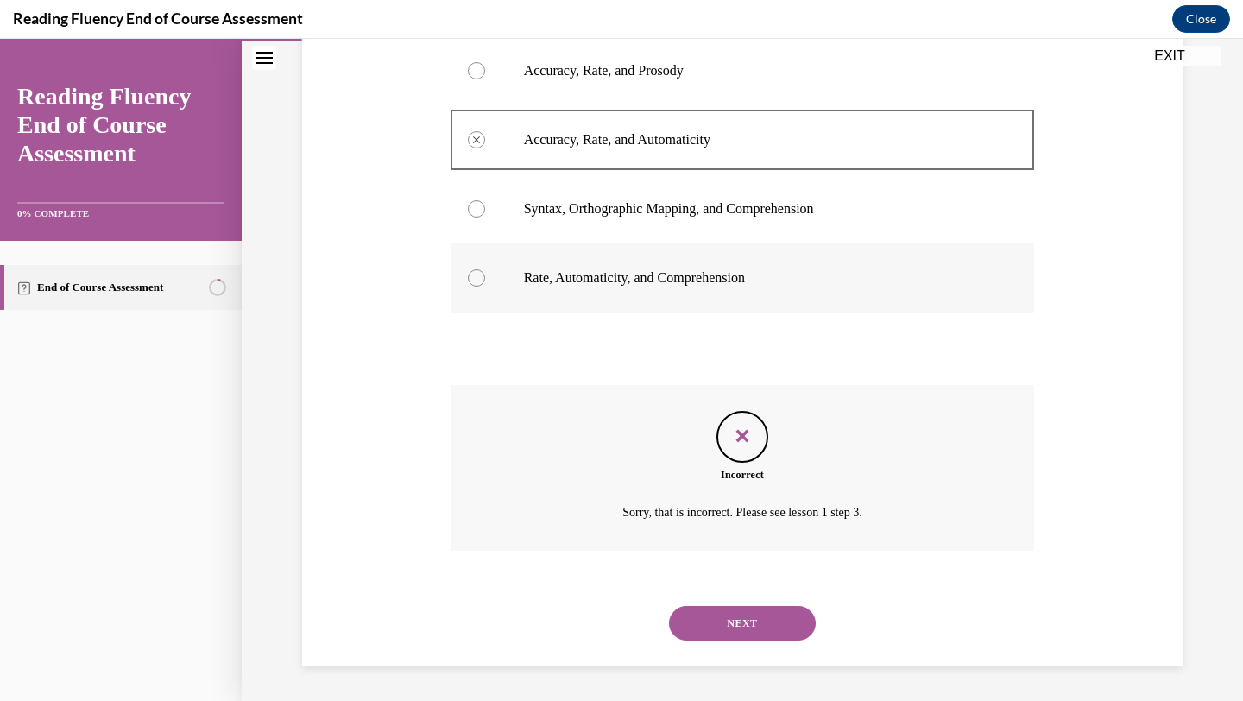
click at [544, 287] on label "Rate, Automaticity, and Comprehension" at bounding box center [743, 277] width 584 height 69
click at [712, 608] on button "NEXT" at bounding box center [742, 623] width 147 height 35
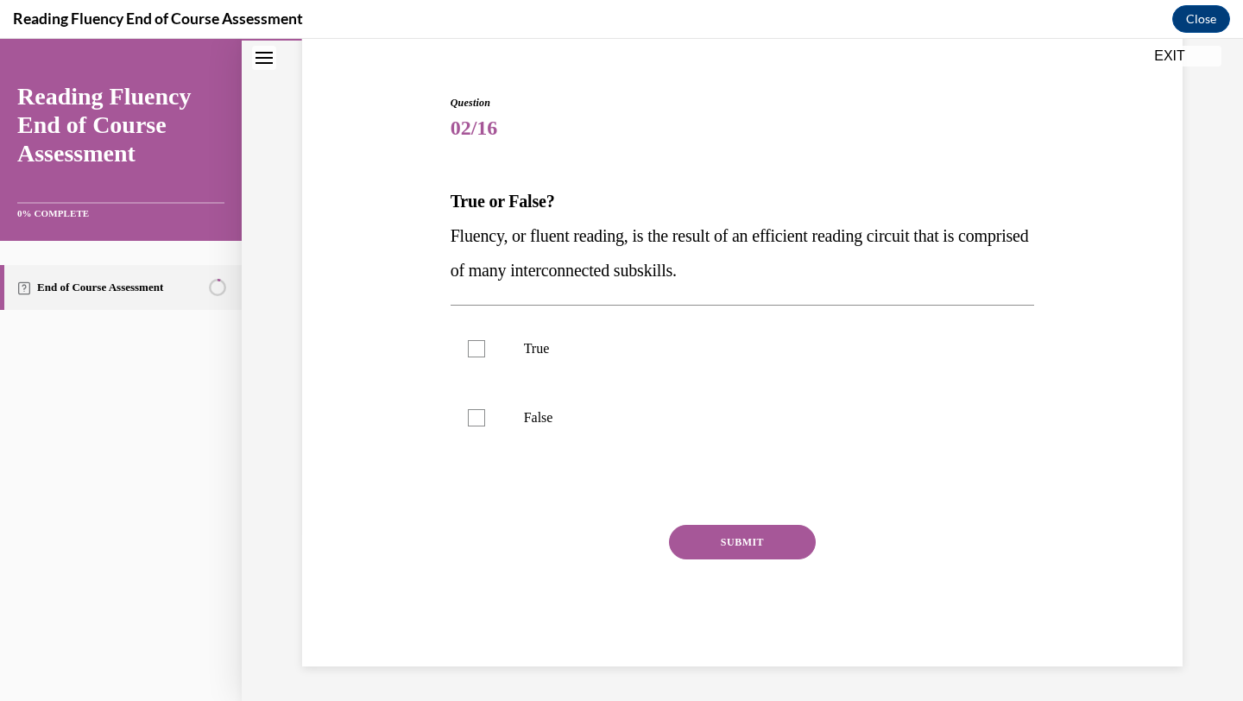
scroll to position [145, 0]
click at [476, 359] on label "True" at bounding box center [743, 348] width 584 height 69
click at [476, 357] on input "True" at bounding box center [476, 348] width 17 height 17
checkbox input "true"
click at [691, 541] on button "SUBMIT" at bounding box center [742, 542] width 147 height 35
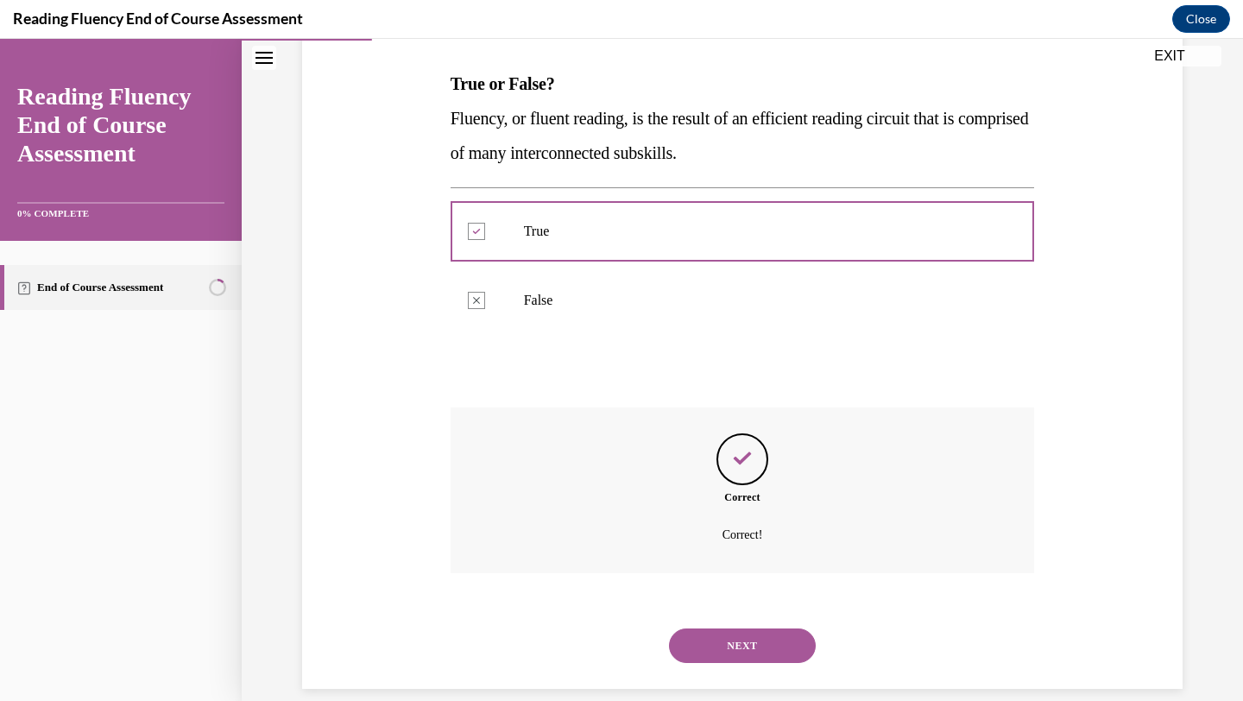
scroll to position [285, 0]
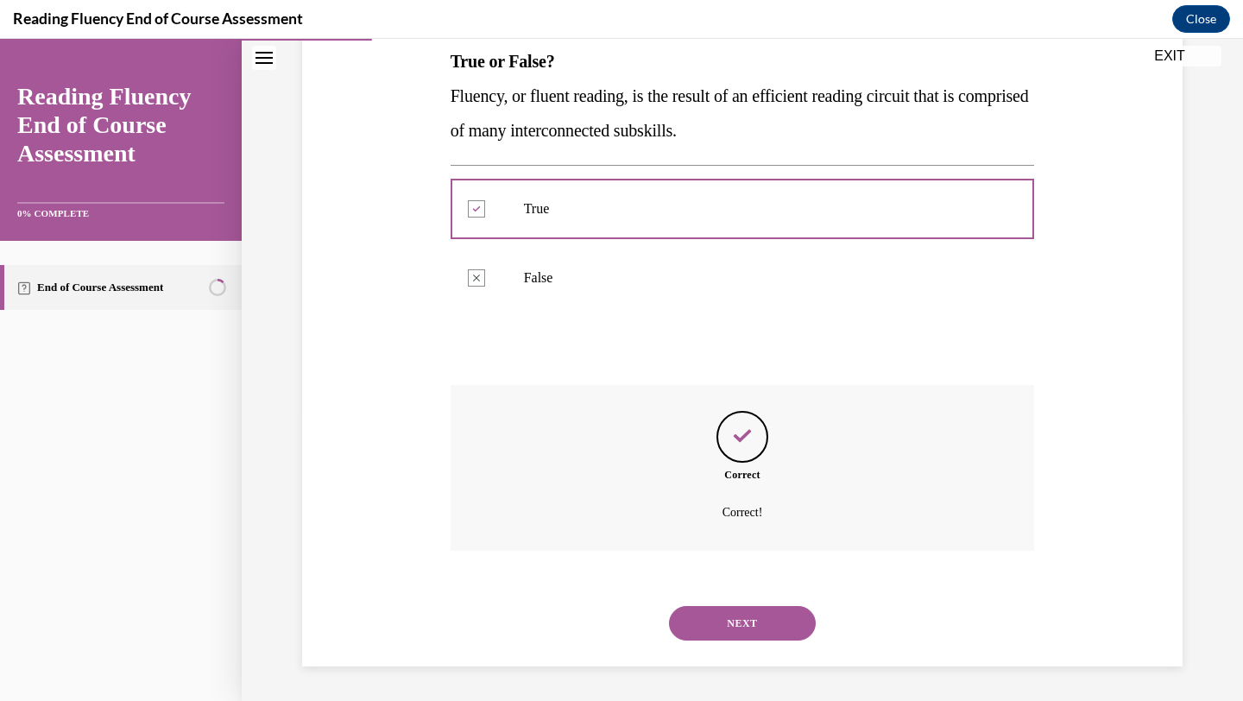
click at [720, 613] on button "NEXT" at bounding box center [742, 623] width 147 height 35
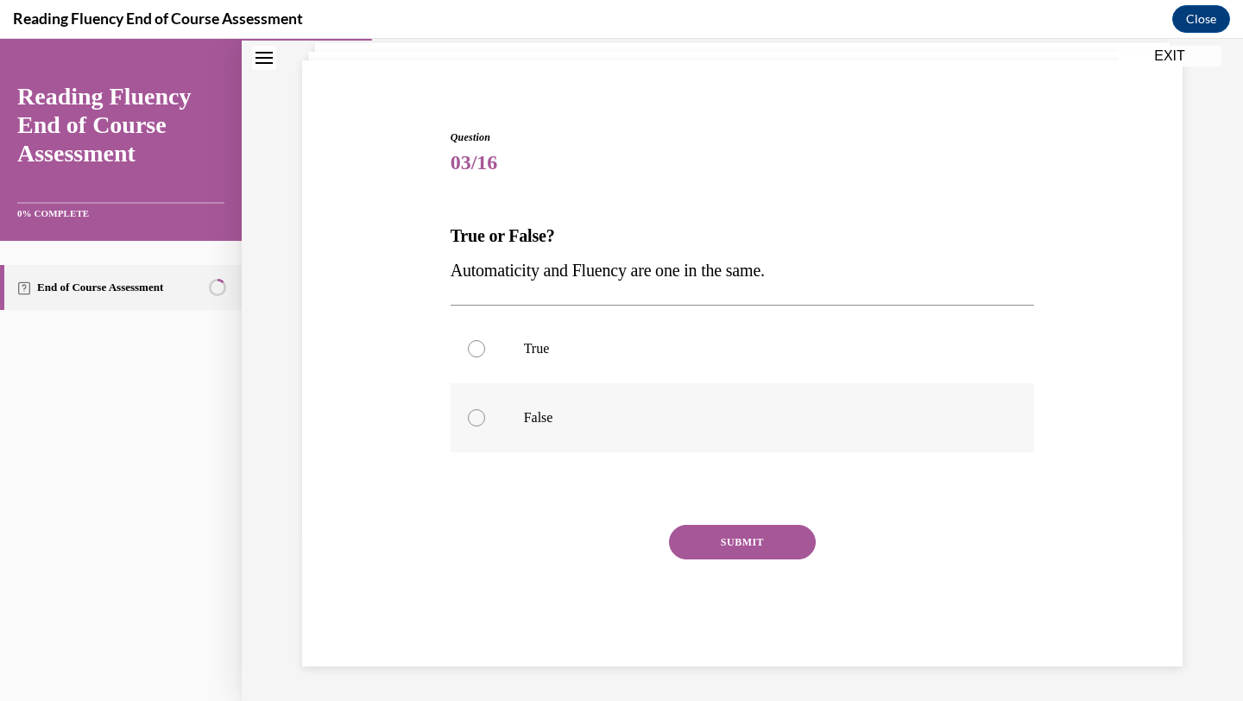
click at [476, 417] on div at bounding box center [476, 417] width 17 height 17
click at [476, 417] on input "False" at bounding box center [476, 417] width 17 height 17
radio input "true"
click at [476, 417] on circle at bounding box center [476, 417] width 5 height 5
click at [476, 417] on input "False" at bounding box center [476, 417] width 17 height 17
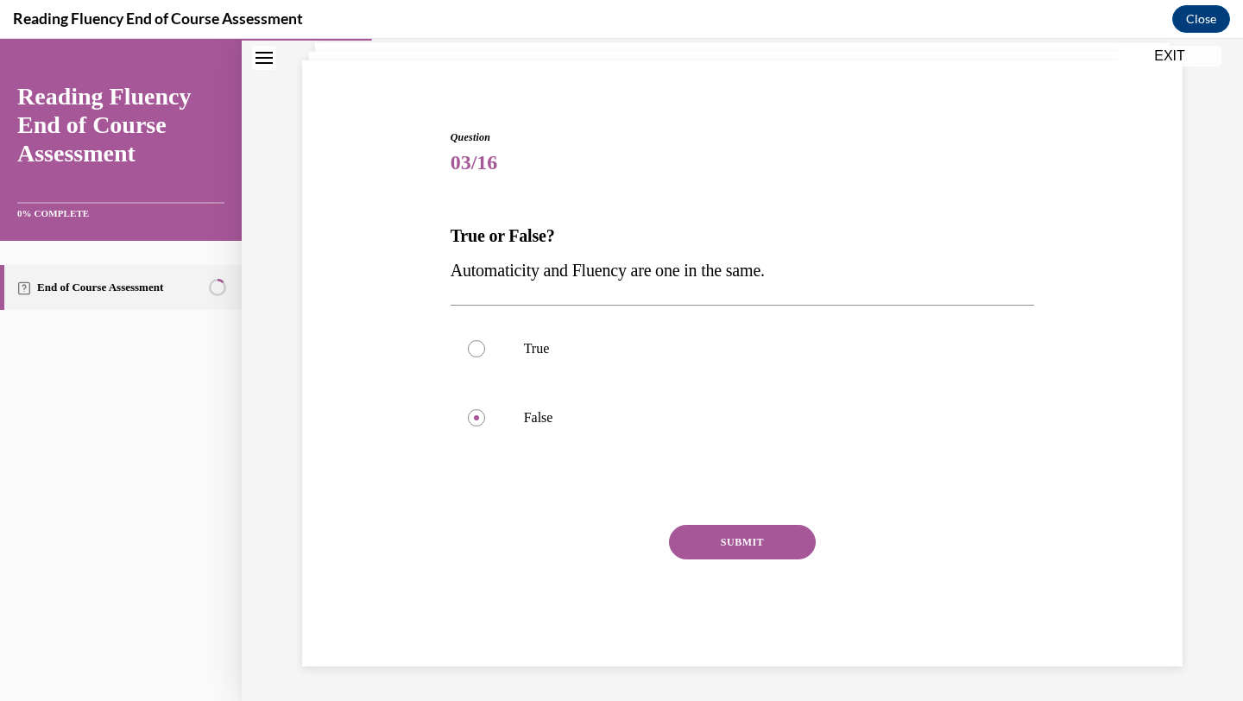
click at [723, 548] on button "SUBMIT" at bounding box center [742, 542] width 147 height 35
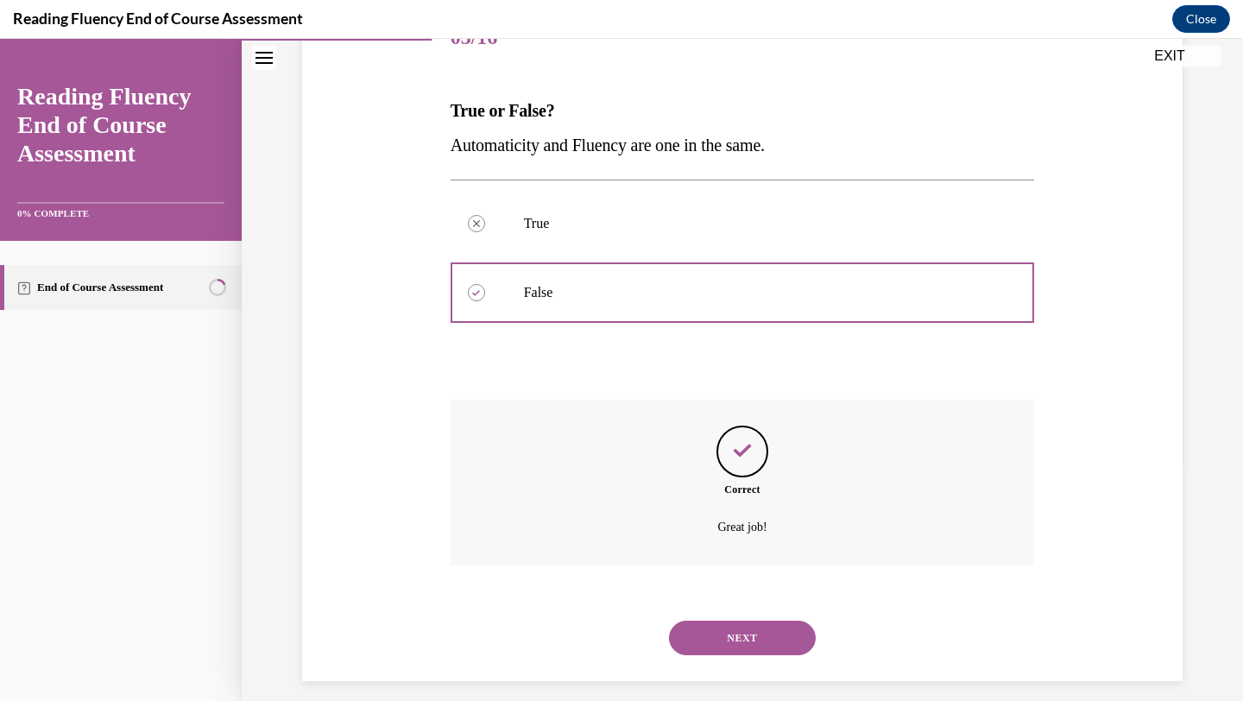
scroll to position [250, 0]
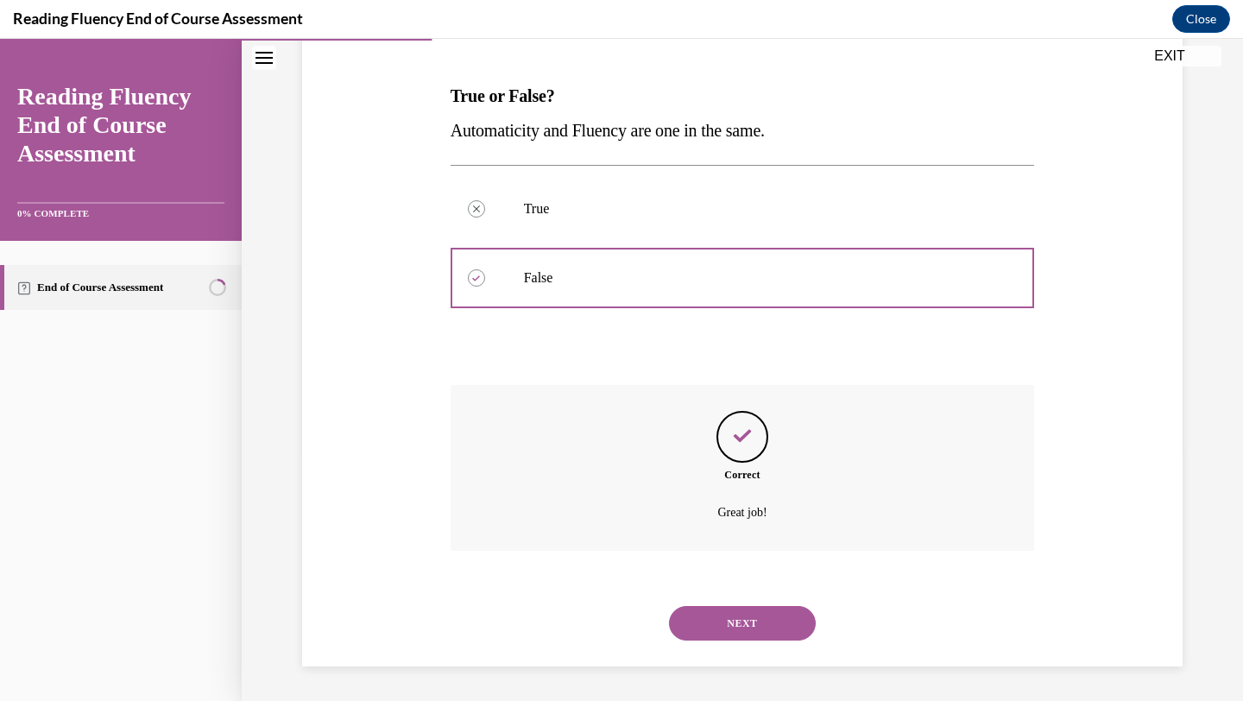
click at [735, 612] on button "NEXT" at bounding box center [742, 623] width 147 height 35
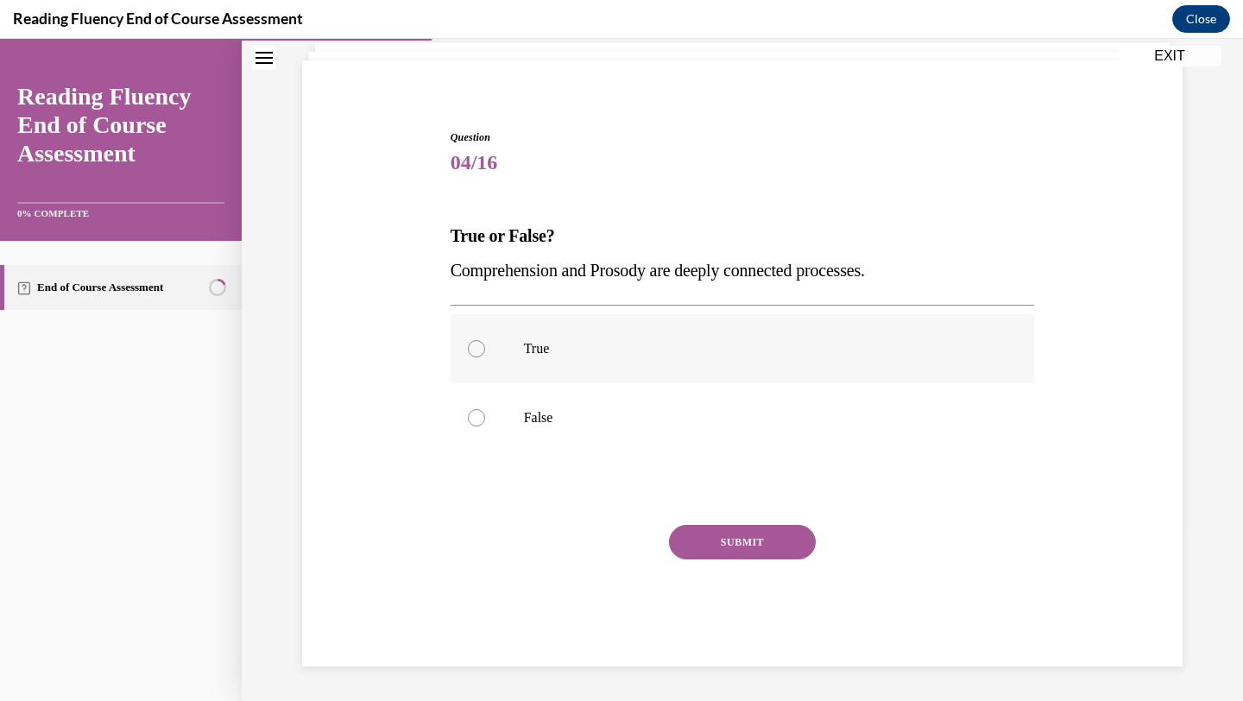
click at [604, 355] on p "True" at bounding box center [758, 348] width 468 height 17
click at [485, 355] on input "True" at bounding box center [476, 348] width 17 height 17
radio input "true"
click at [728, 535] on button "SUBMIT" at bounding box center [742, 542] width 147 height 35
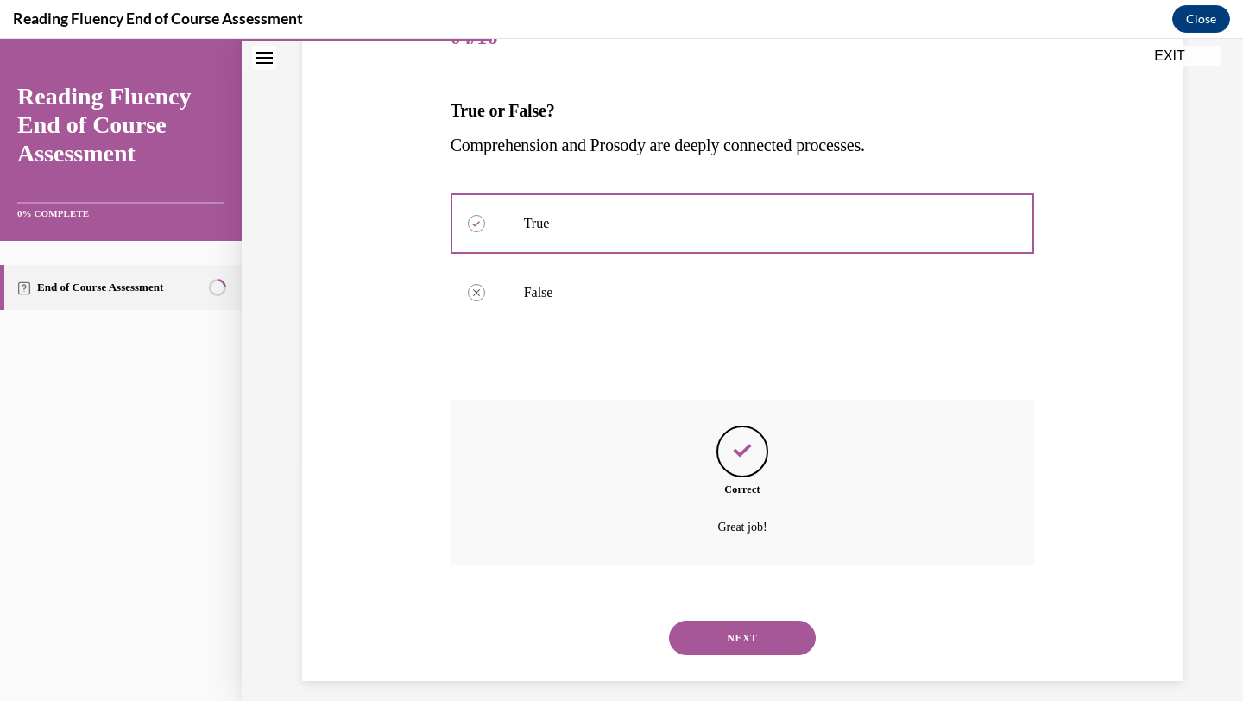
scroll to position [250, 0]
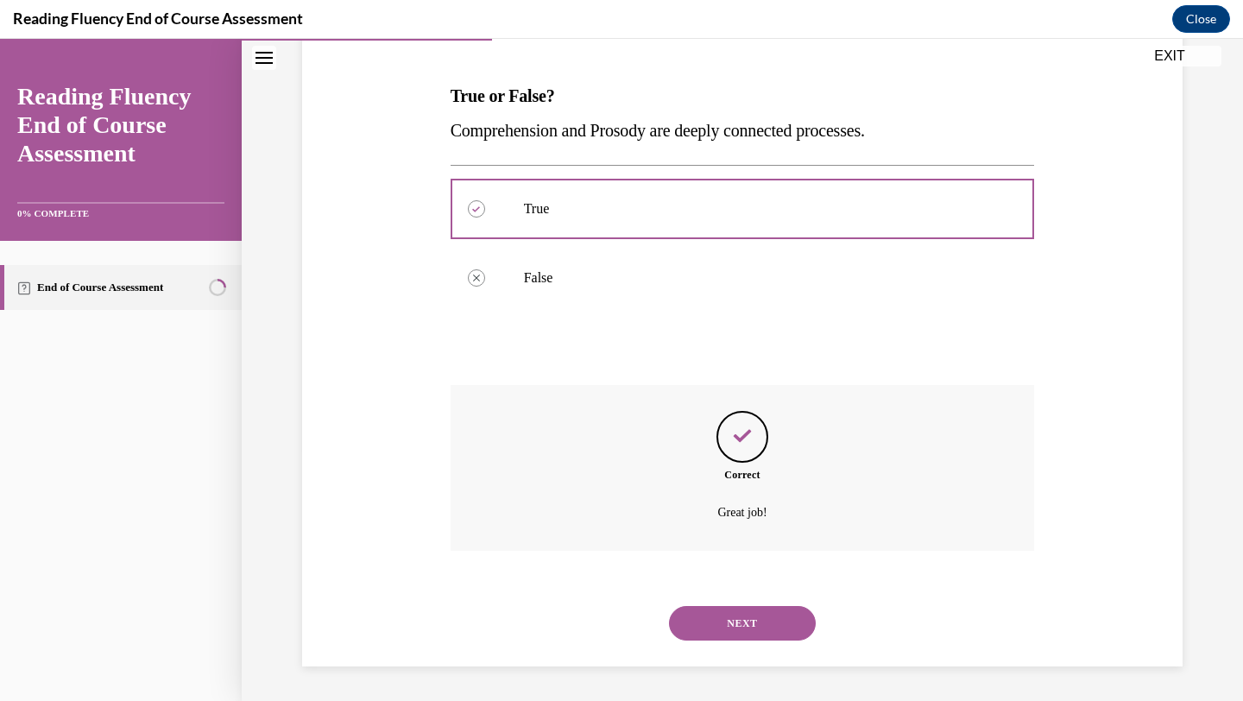
click at [735, 622] on button "NEXT" at bounding box center [742, 623] width 147 height 35
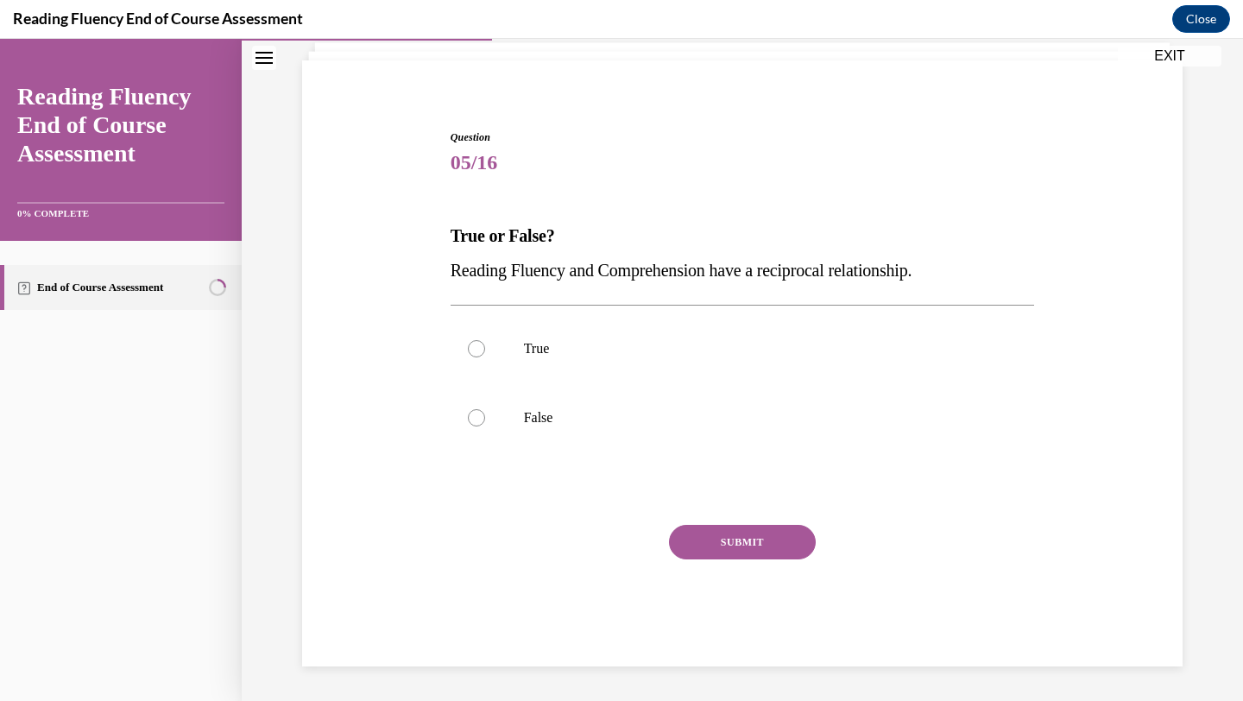
click at [902, 264] on span "Reading Fluency and Comprehension have a reciprocal relationship." at bounding box center [682, 270] width 462 height 19
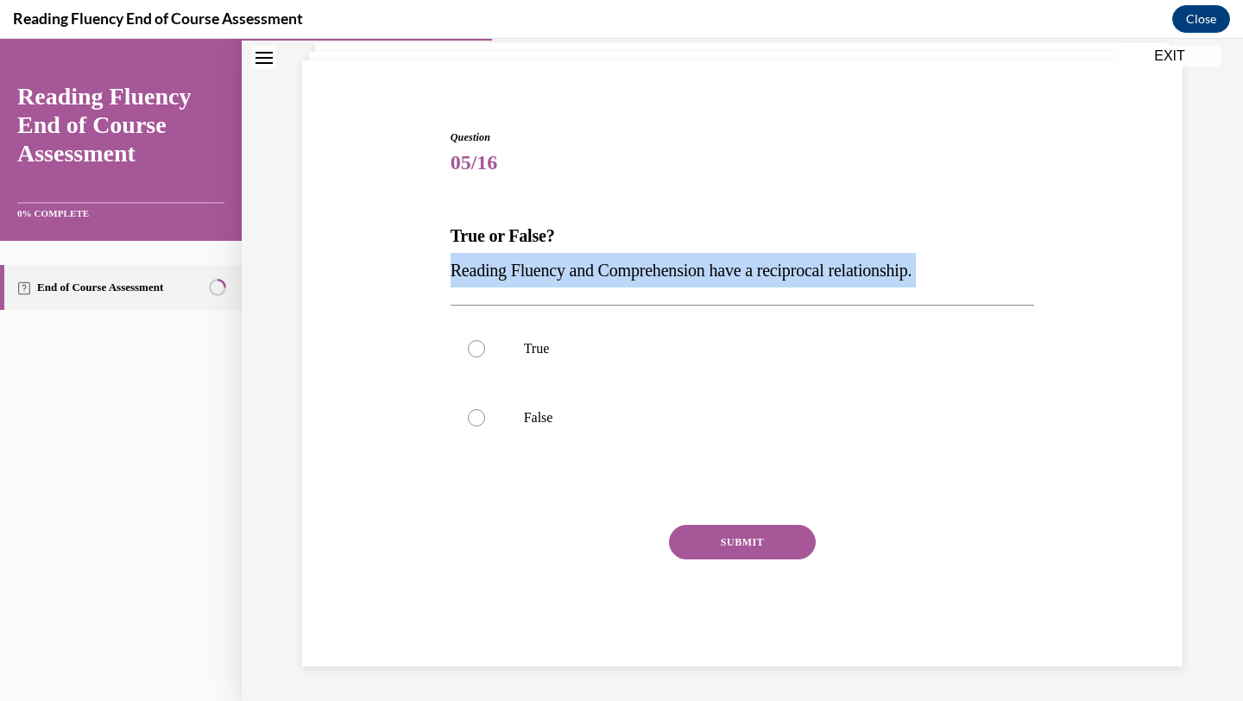
copy p "Reading Fluency and Comprehension have a reciprocal relationship."
click at [677, 350] on p "True" at bounding box center [758, 348] width 468 height 17
click at [485, 350] on input "True" at bounding box center [476, 348] width 17 height 17
radio input "true"
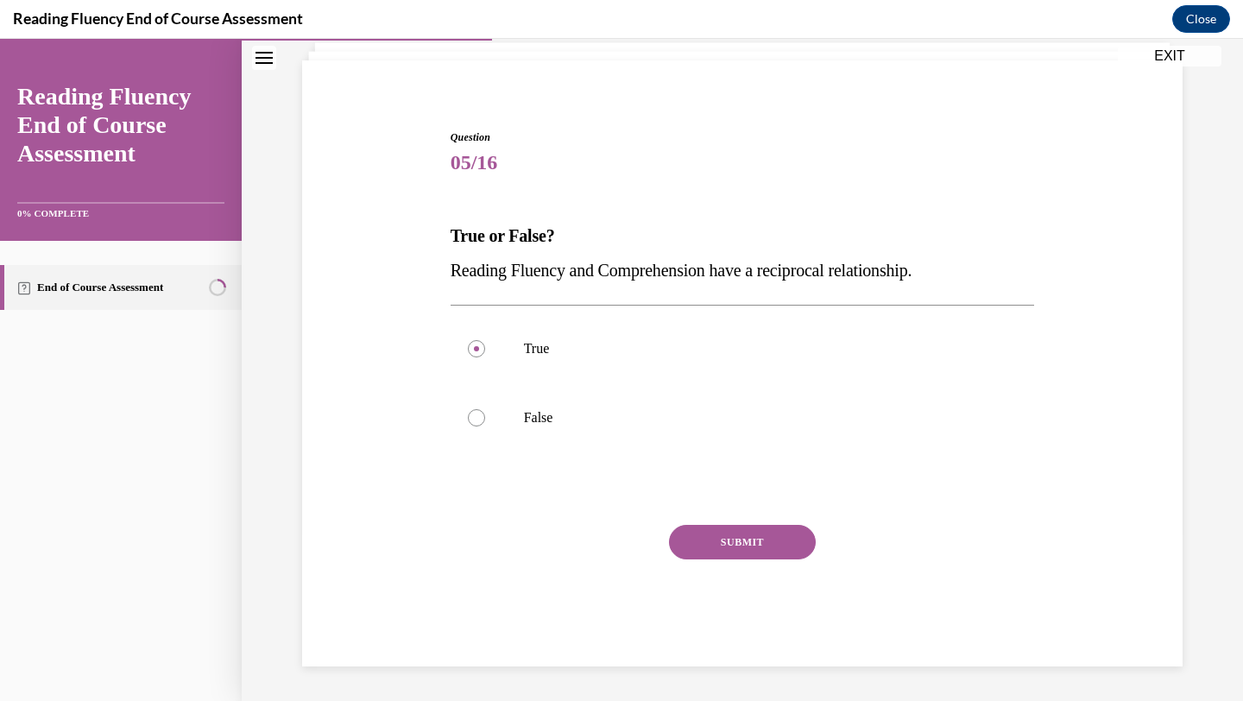
click at [731, 533] on button "SUBMIT" at bounding box center [742, 542] width 147 height 35
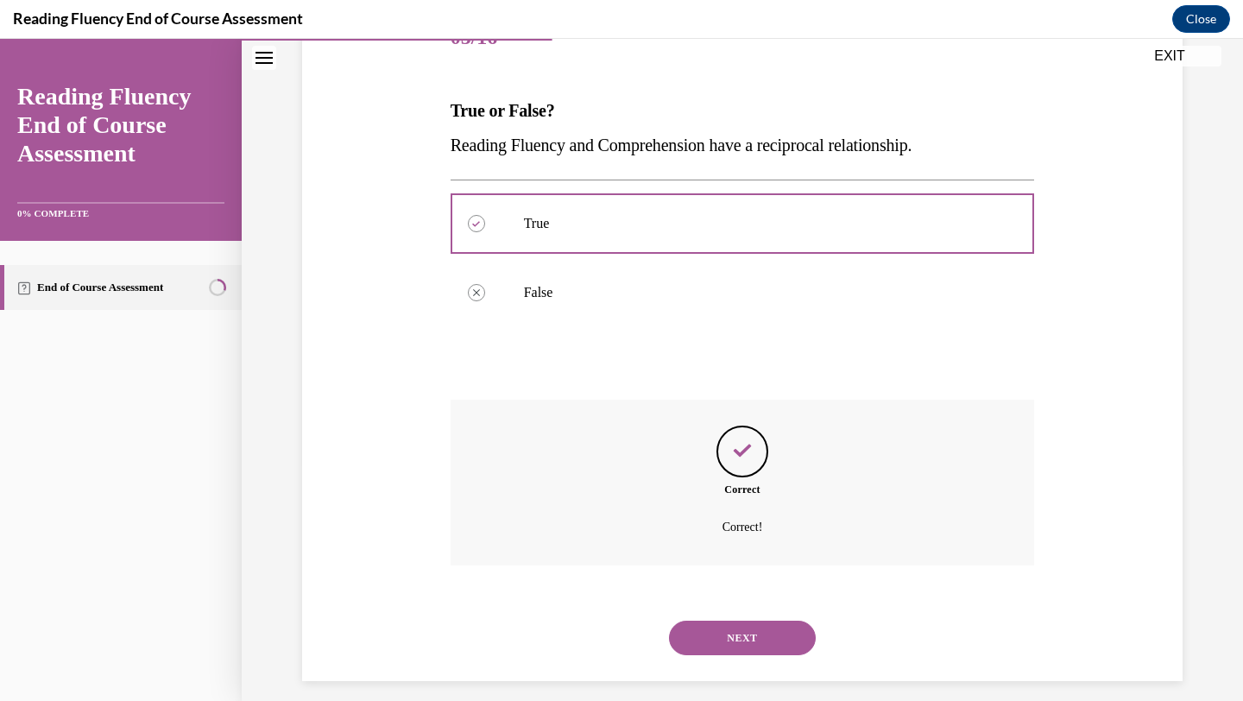
scroll to position [250, 0]
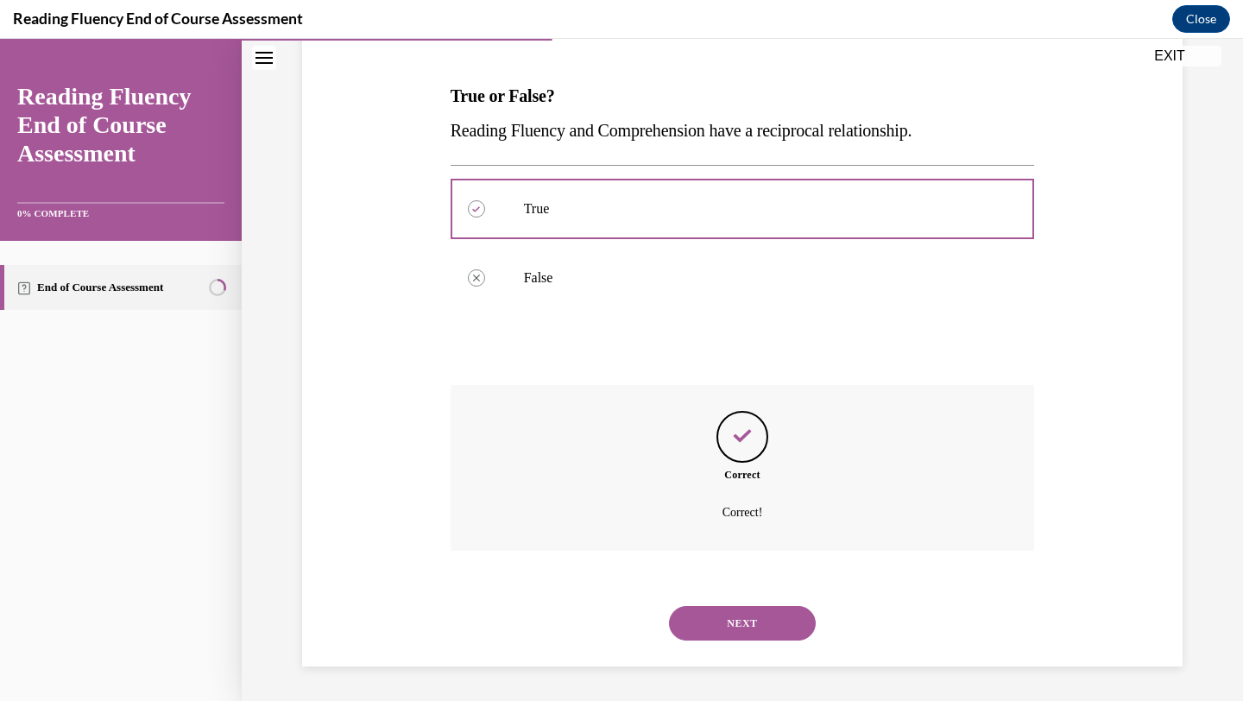
click at [767, 603] on div "NEXT" at bounding box center [743, 623] width 584 height 69
click at [765, 616] on button "NEXT" at bounding box center [742, 623] width 147 height 35
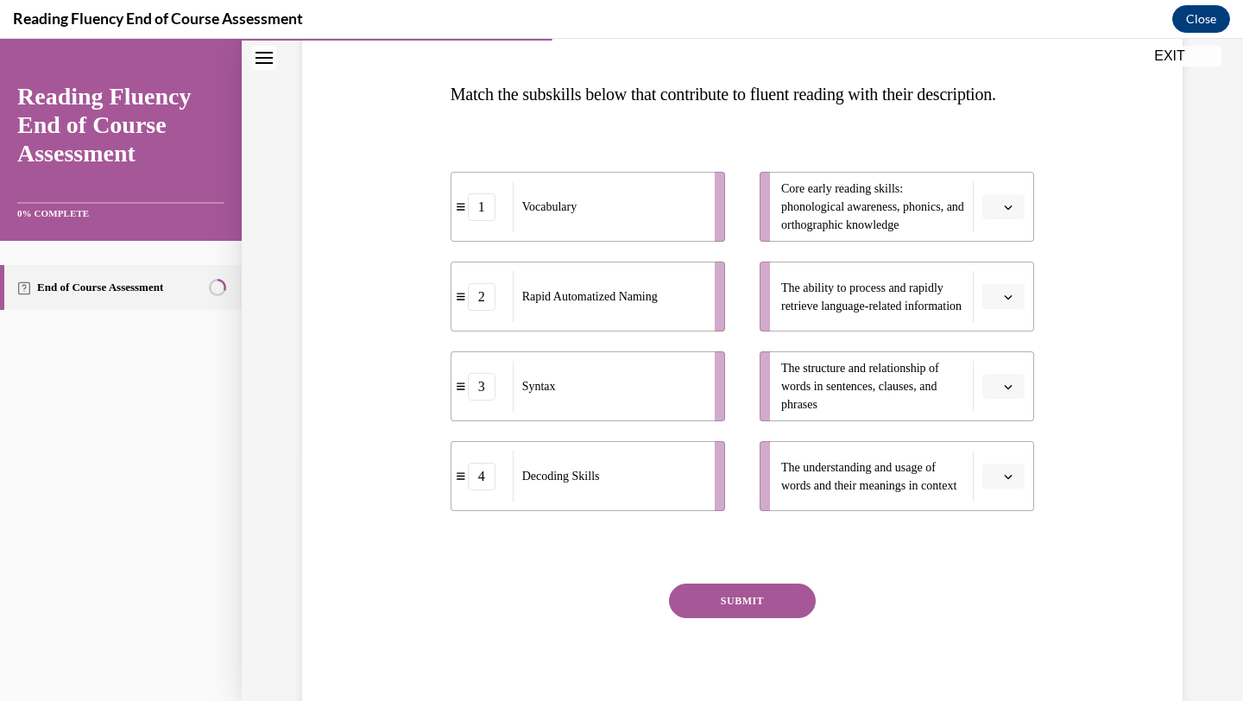
scroll to position [259, 0]
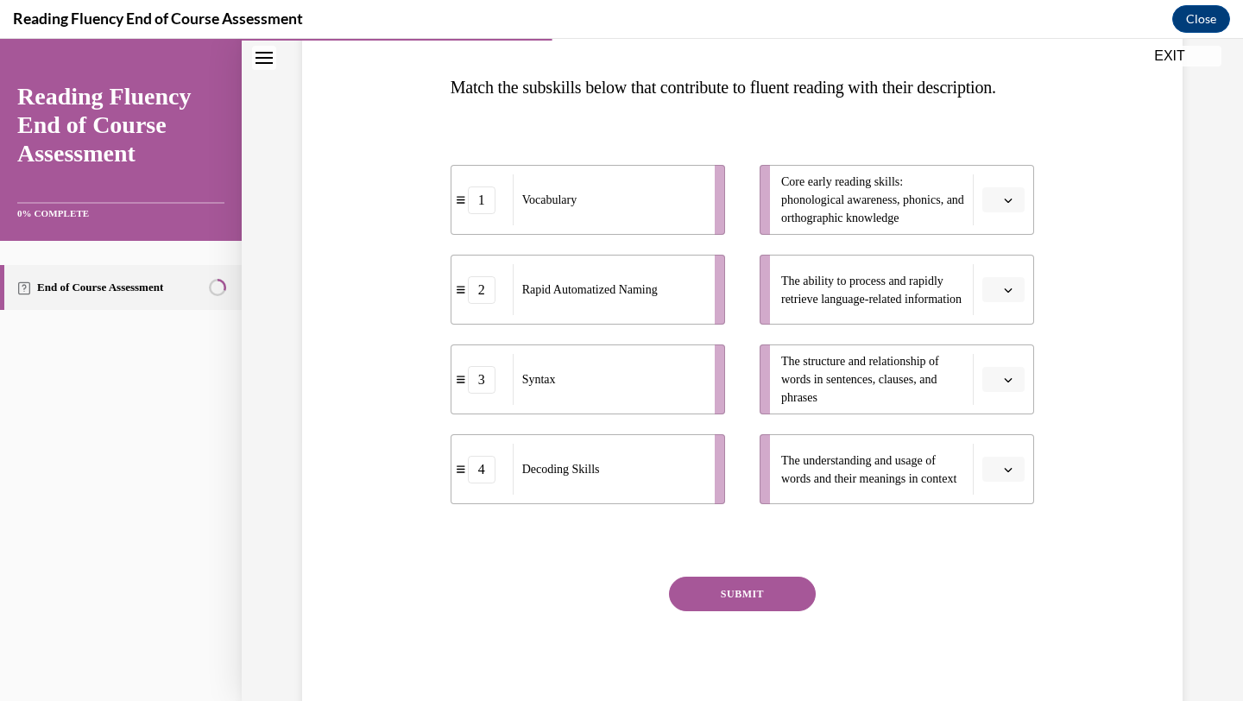
click at [1009, 294] on icon "button" at bounding box center [1008, 290] width 9 height 9
click at [999, 425] on span "2" at bounding box center [997, 432] width 6 height 14
click at [1015, 393] on button "button" at bounding box center [1003, 380] width 42 height 26
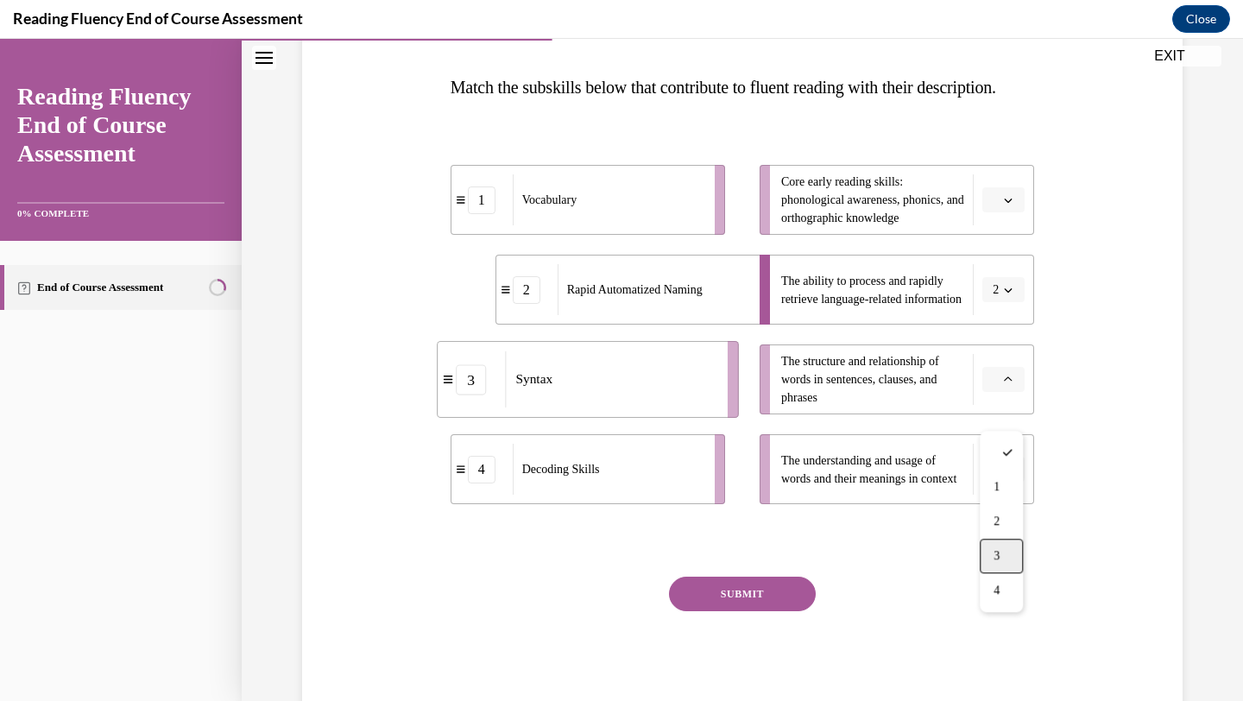
click at [1007, 552] on div "3" at bounding box center [1001, 556] width 43 height 35
click at [1006, 474] on icon "button" at bounding box center [1008, 469] width 9 height 9
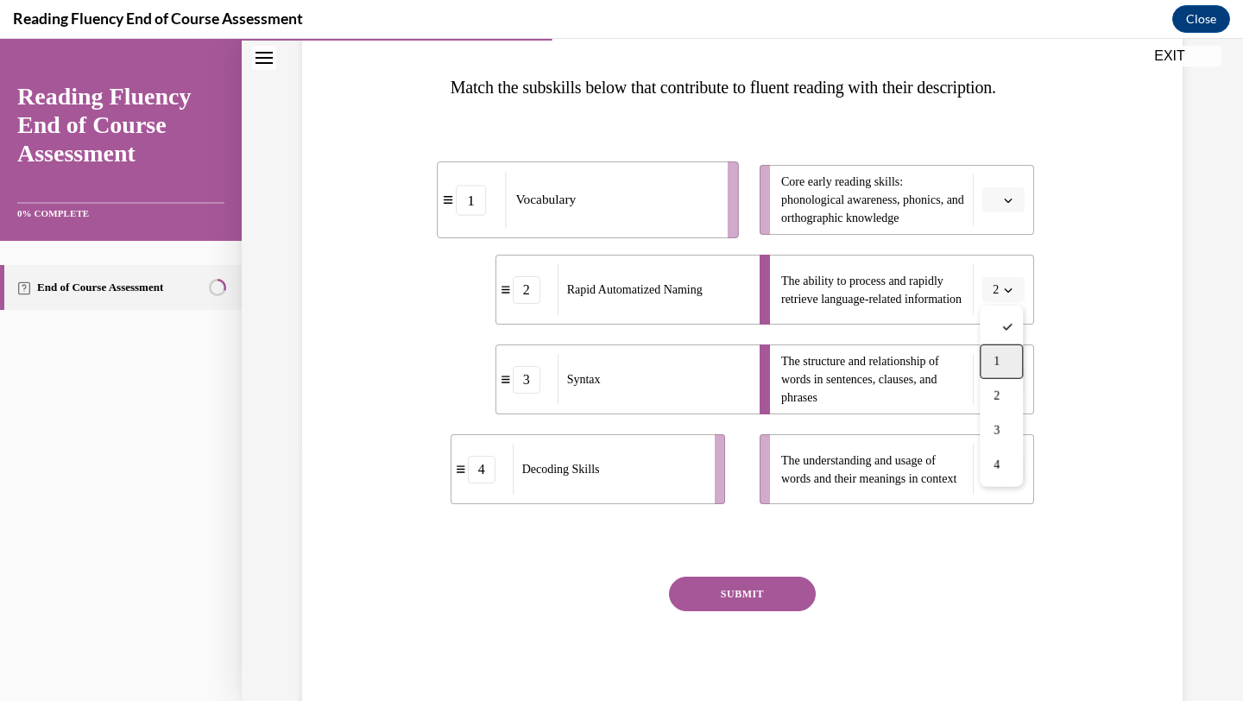
click at [994, 357] on span "1" at bounding box center [997, 362] width 6 height 14
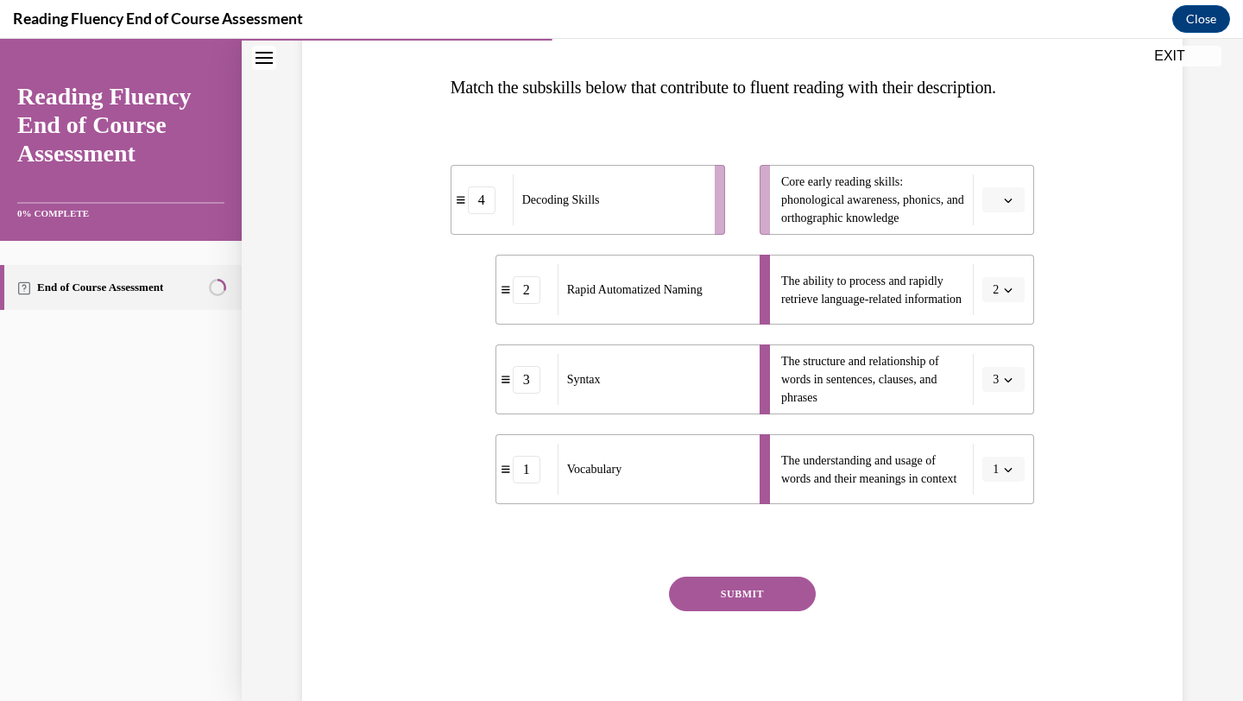
click at [1000, 213] on button "button" at bounding box center [1003, 200] width 42 height 26
click at [996, 306] on span "1" at bounding box center [997, 307] width 6 height 14
click at [1007, 206] on span "button" at bounding box center [1008, 200] width 12 height 12
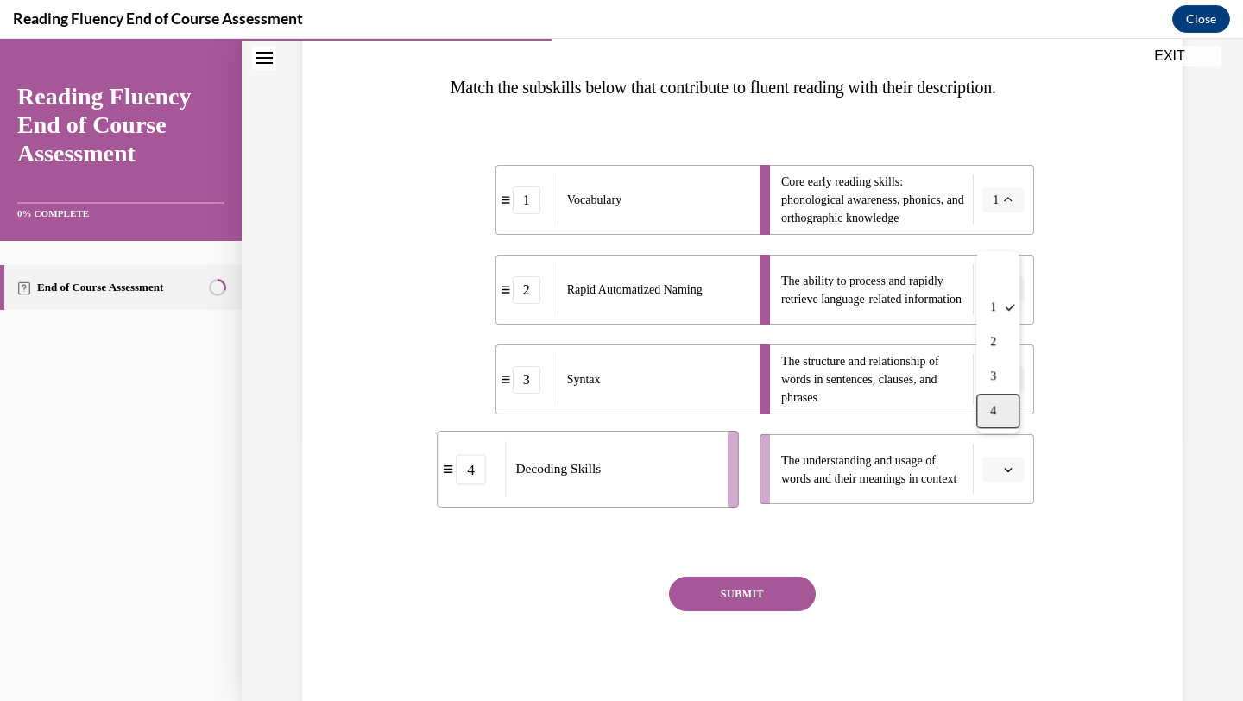
click at [1003, 417] on div "4" at bounding box center [997, 411] width 43 height 35
click at [1013, 483] on button "button" at bounding box center [1003, 470] width 42 height 26
click at [997, 357] on span "1" at bounding box center [997, 362] width 6 height 14
click at [754, 611] on button "SUBMIT" at bounding box center [742, 594] width 147 height 35
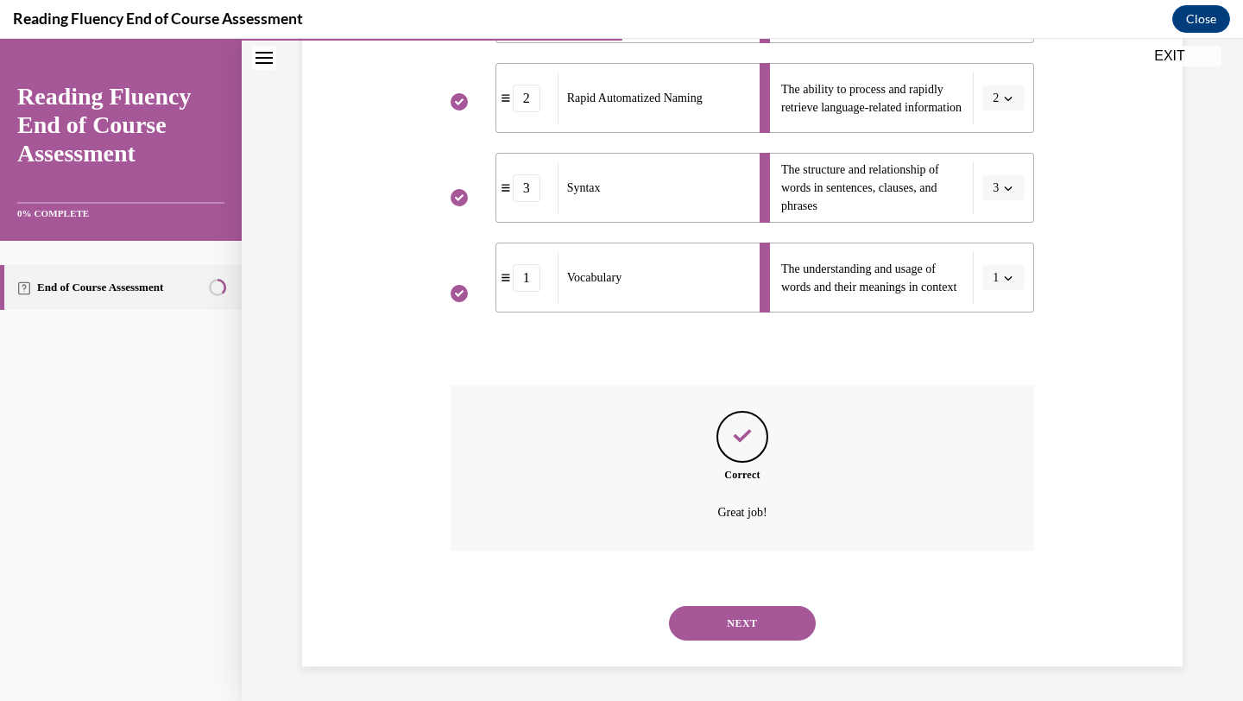
scroll to position [485, 0]
click at [736, 621] on button "NEXT" at bounding box center [742, 623] width 147 height 35
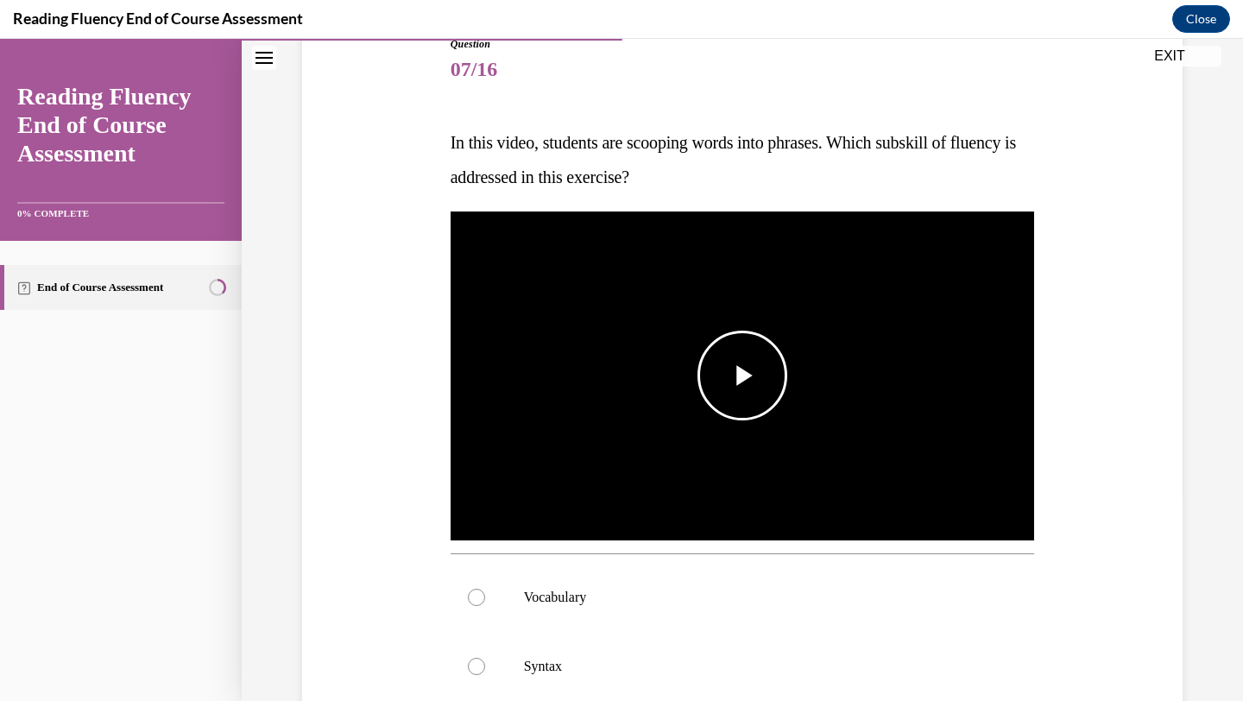
scroll to position [209, 0]
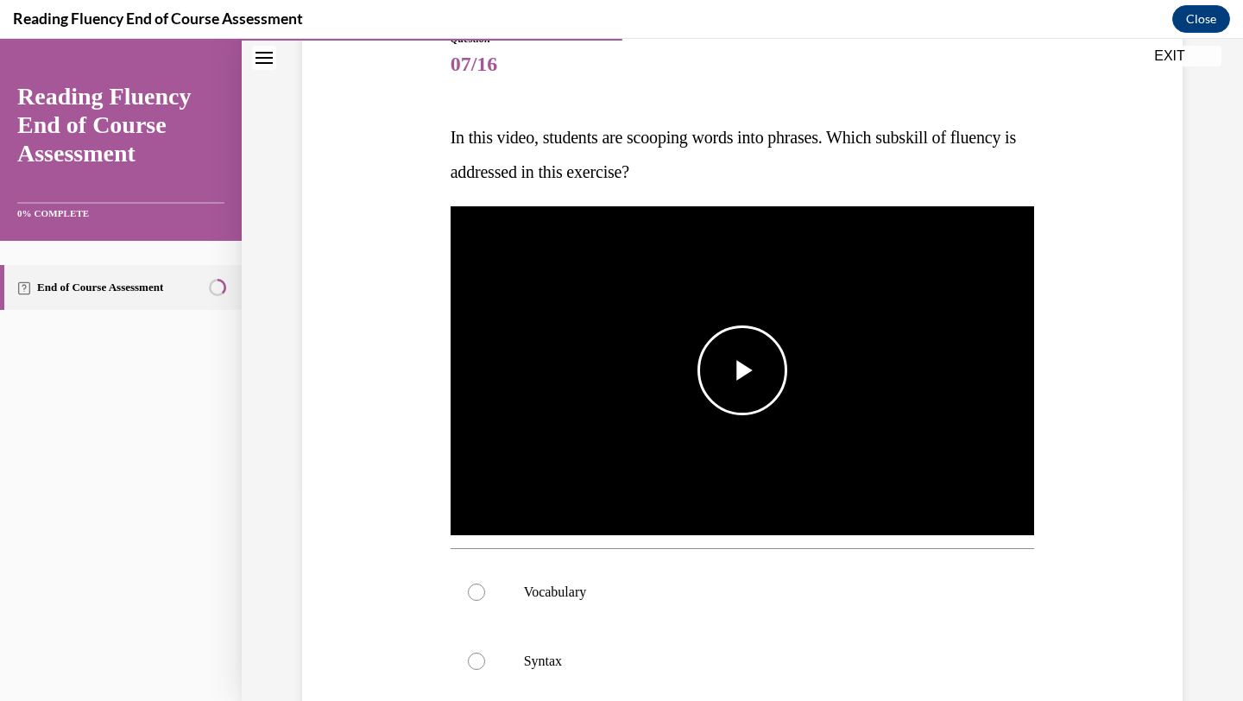
click at [742, 370] on span "Video player" at bounding box center [742, 370] width 0 height 0
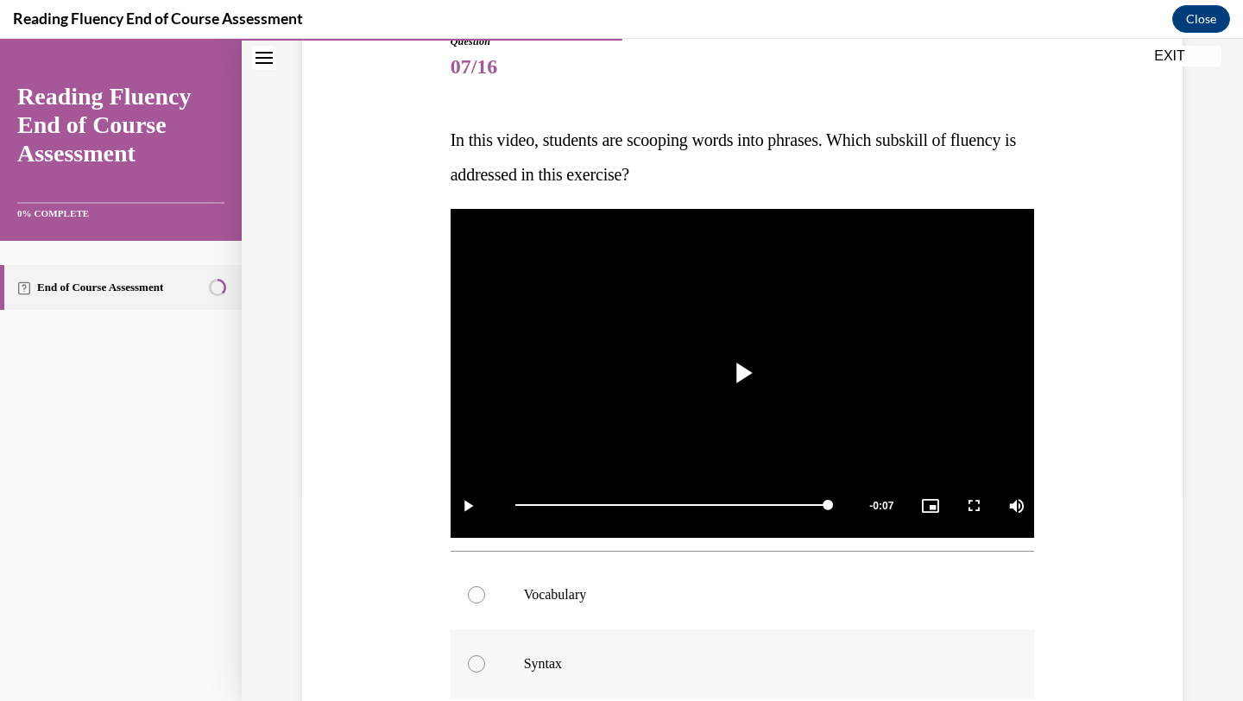
scroll to position [199, 0]
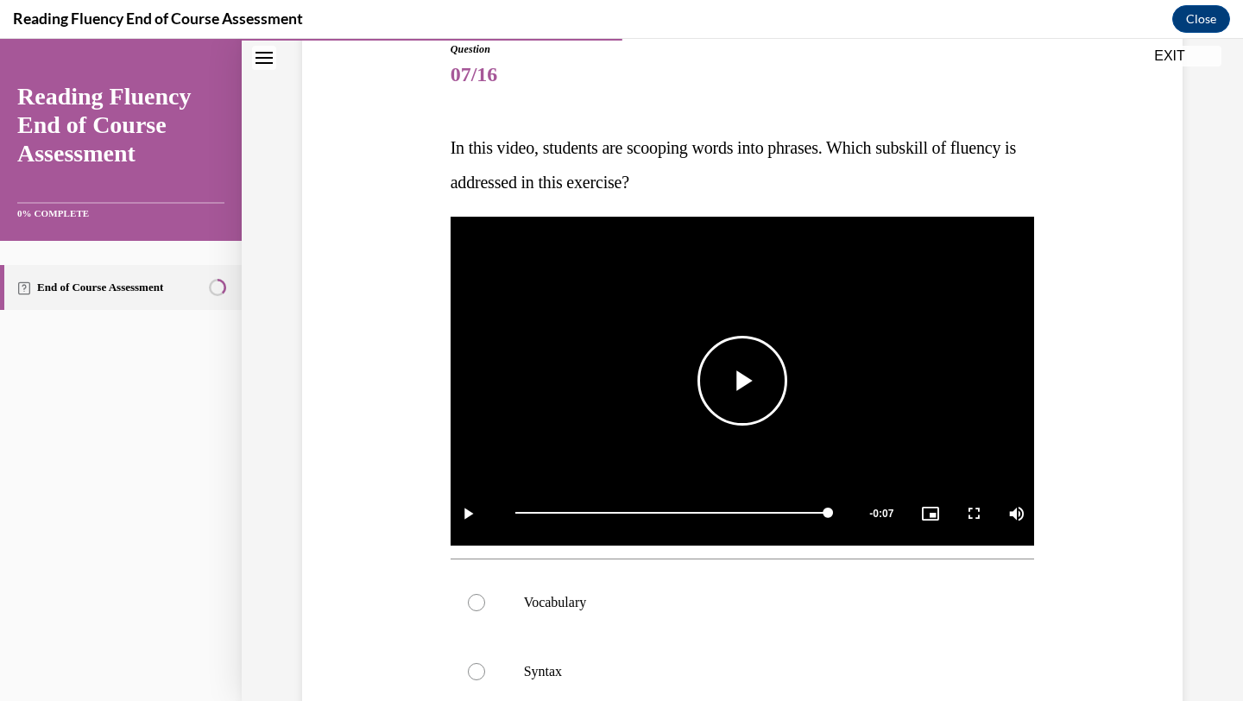
click at [742, 381] on span "Video player" at bounding box center [742, 381] width 0 height 0
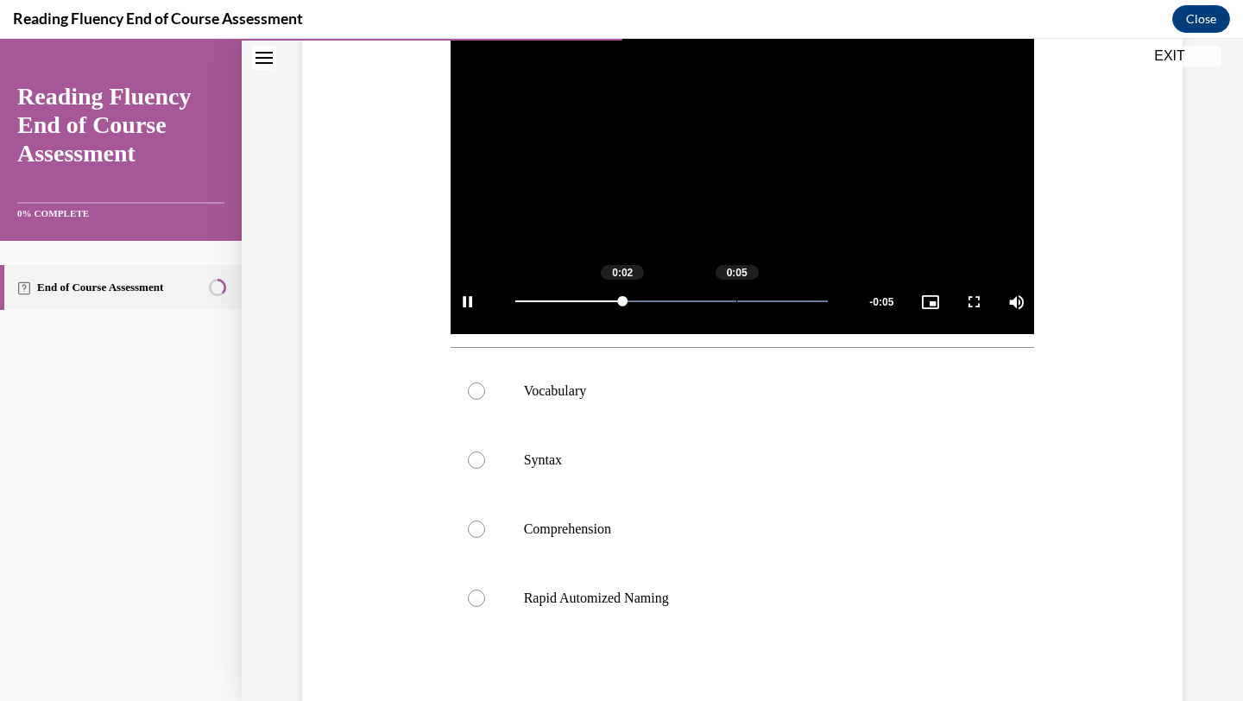
scroll to position [417, 0]
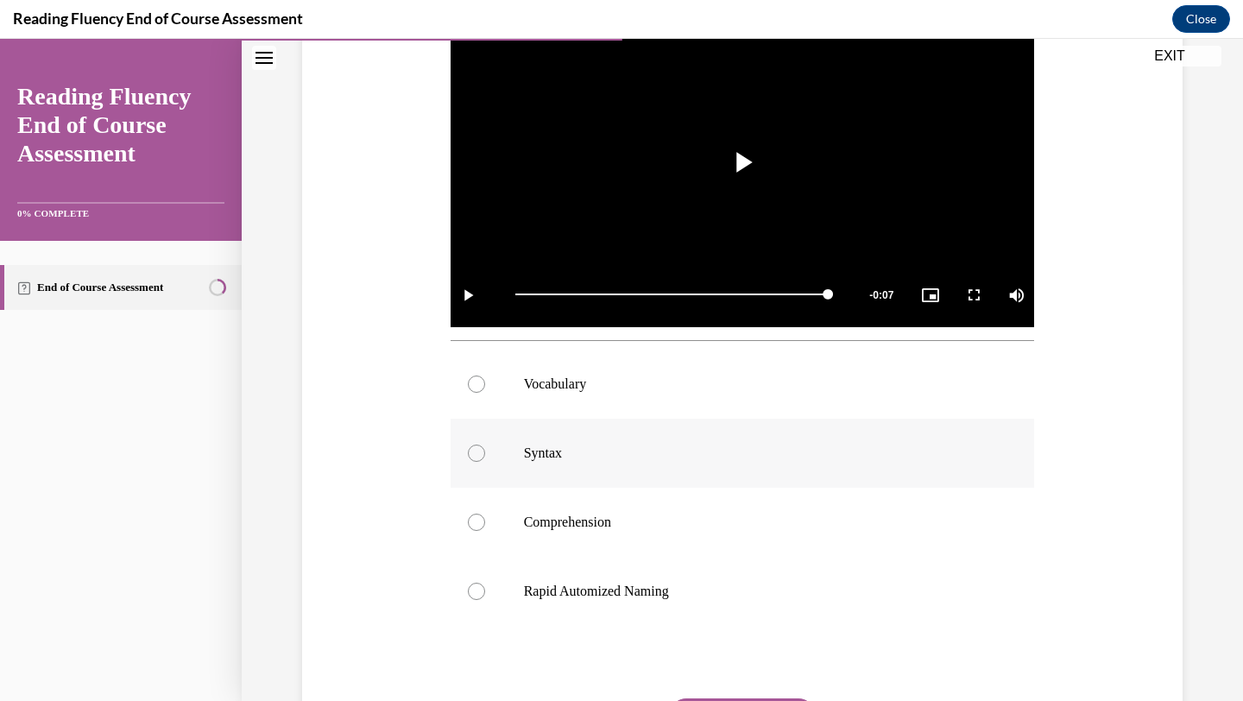
click at [477, 455] on div at bounding box center [476, 453] width 17 height 17
click at [477, 455] on input "Syntax" at bounding box center [476, 453] width 17 height 17
radio input "true"
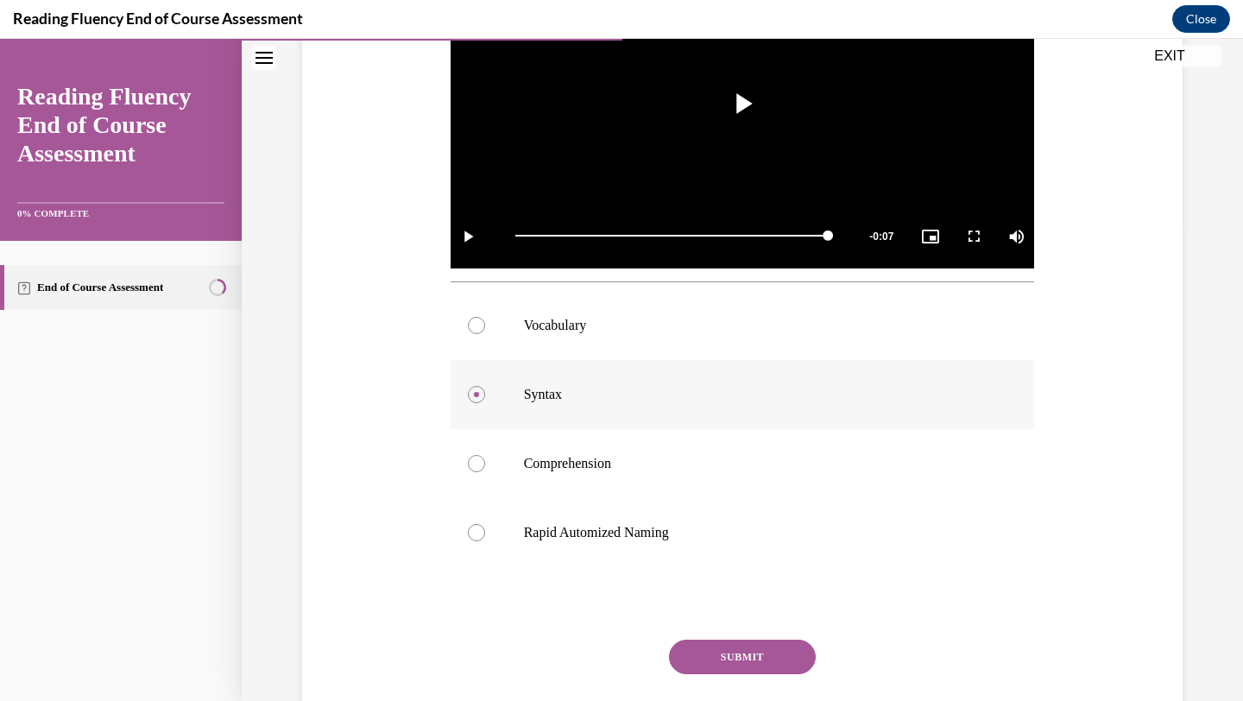
scroll to position [523, 0]
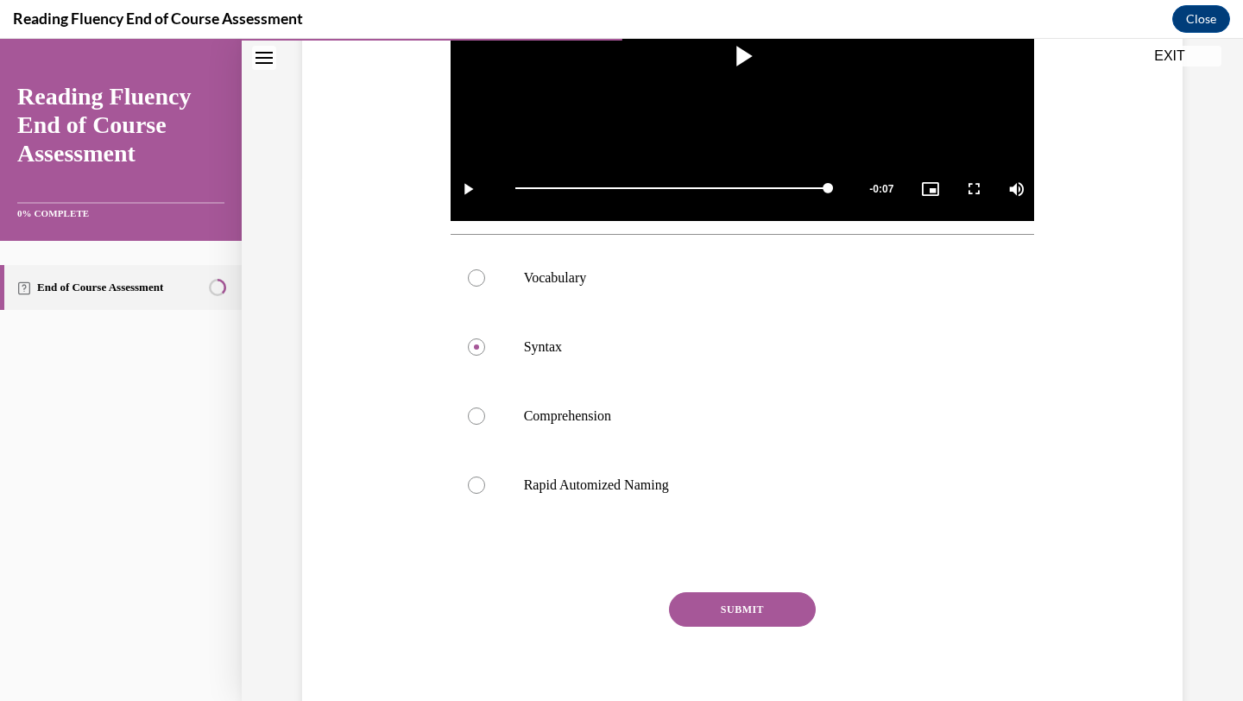
click at [709, 612] on button "SUBMIT" at bounding box center [742, 609] width 147 height 35
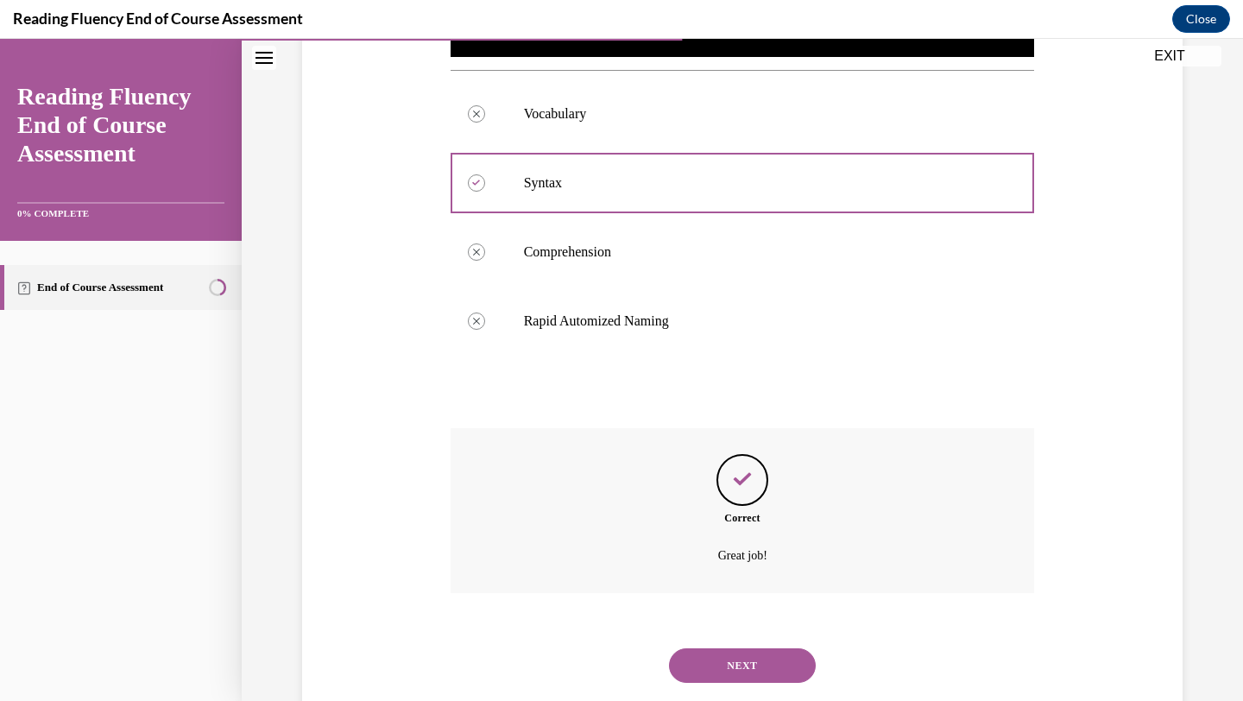
scroll to position [729, 0]
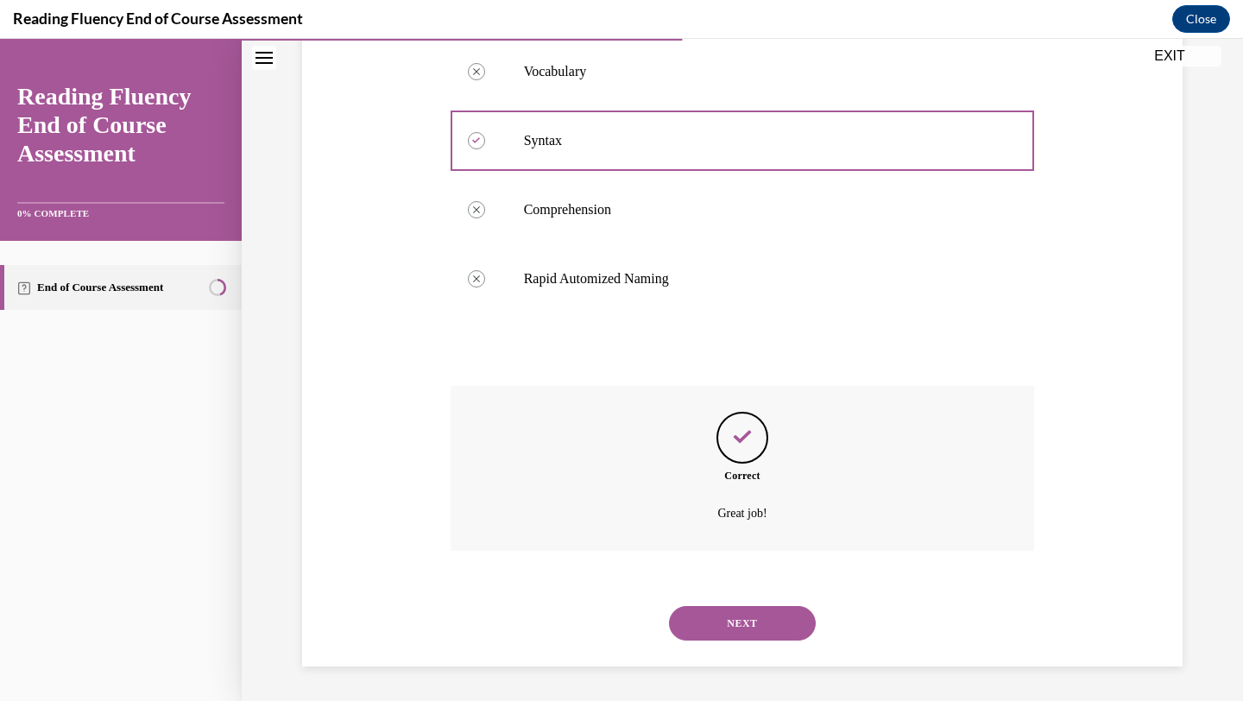
click at [735, 620] on button "NEXT" at bounding box center [742, 623] width 147 height 35
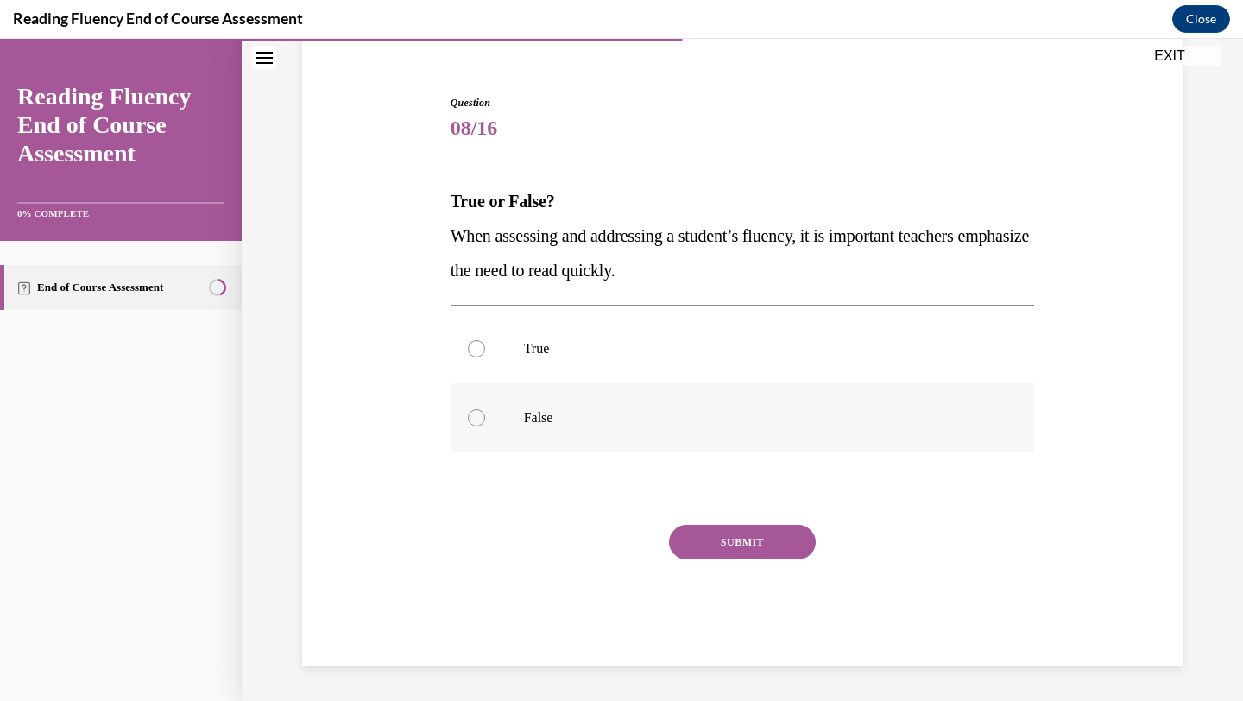
click at [480, 421] on div at bounding box center [476, 417] width 17 height 17
click at [480, 421] on input "False" at bounding box center [476, 417] width 17 height 17
radio input "true"
click at [521, 347] on label "True" at bounding box center [743, 348] width 584 height 69
click at [485, 347] on input "True" at bounding box center [476, 348] width 17 height 17
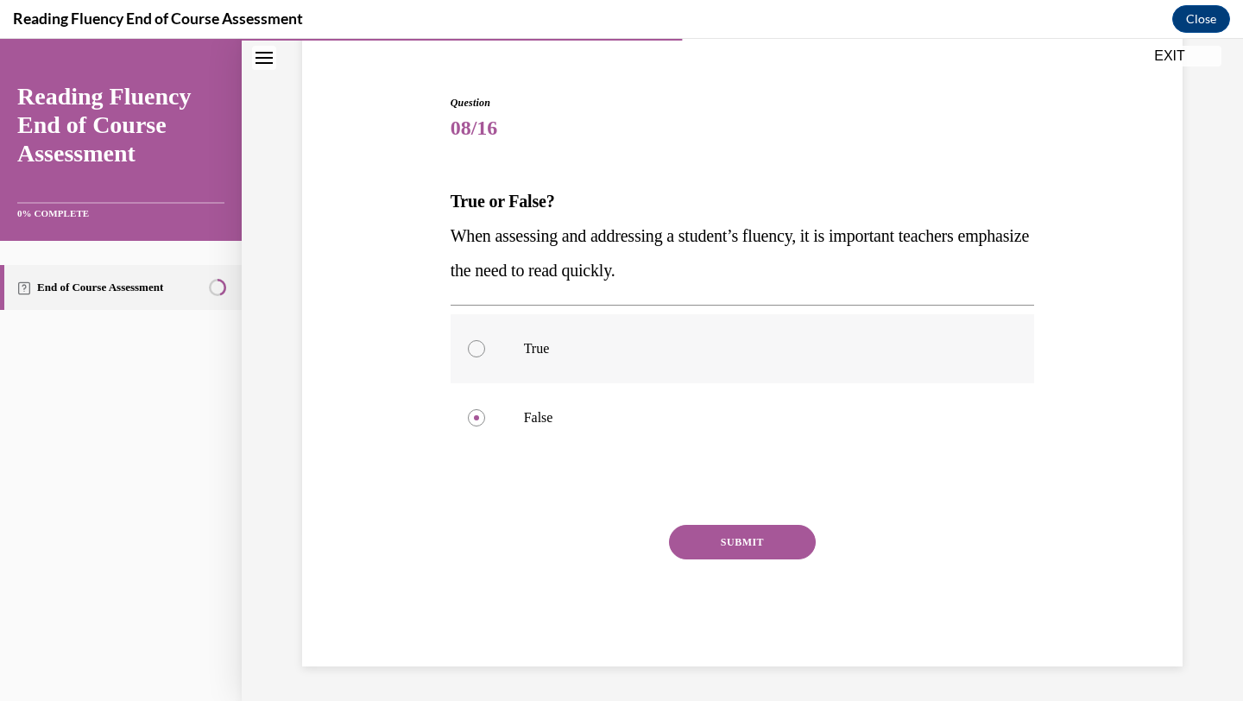
radio input "true"
drag, startPoint x: 452, startPoint y: 229, endPoint x: 763, endPoint y: 265, distance: 312.9
click at [763, 265] on p "When assessing and addressing a student’s fluency, it is important teachers emp…" at bounding box center [743, 252] width 584 height 69
copy span "When assessing and addressing a student’s fluency, it is important teachers emp…"
click at [554, 410] on p "False" at bounding box center [758, 417] width 468 height 17
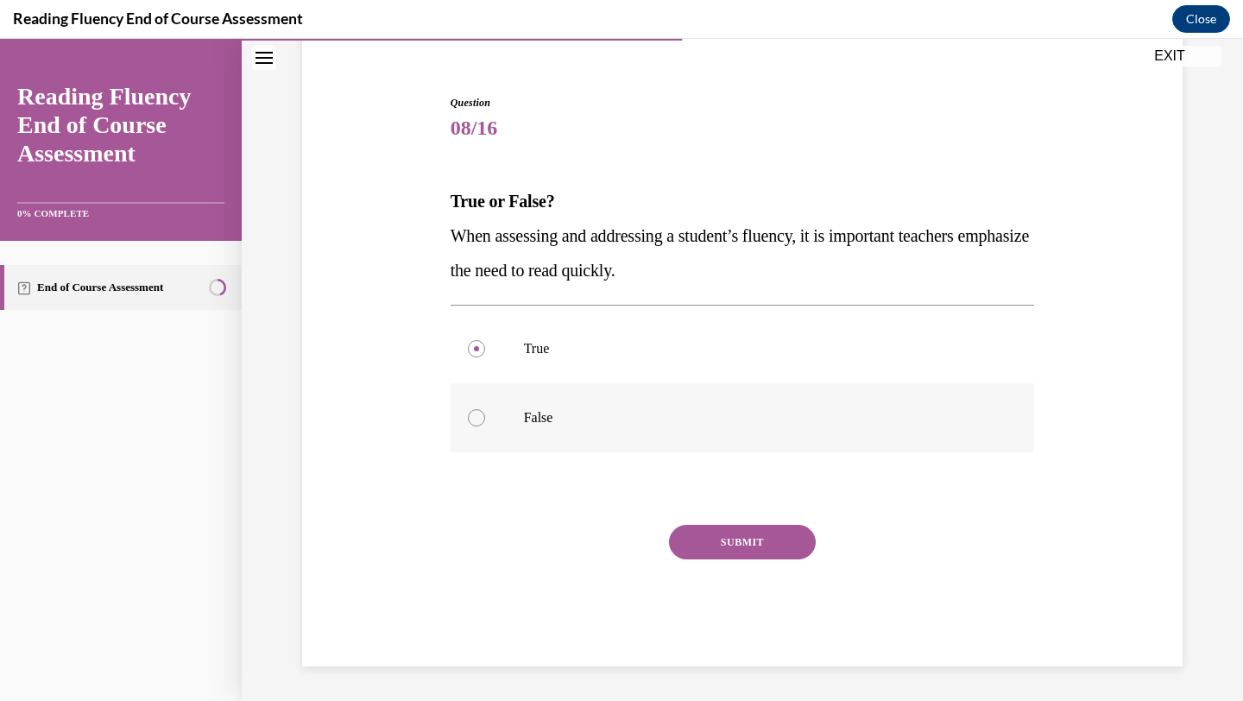
click at [485, 410] on input "False" at bounding box center [476, 417] width 17 height 17
radio input "true"
click at [741, 537] on button "SUBMIT" at bounding box center [742, 542] width 147 height 35
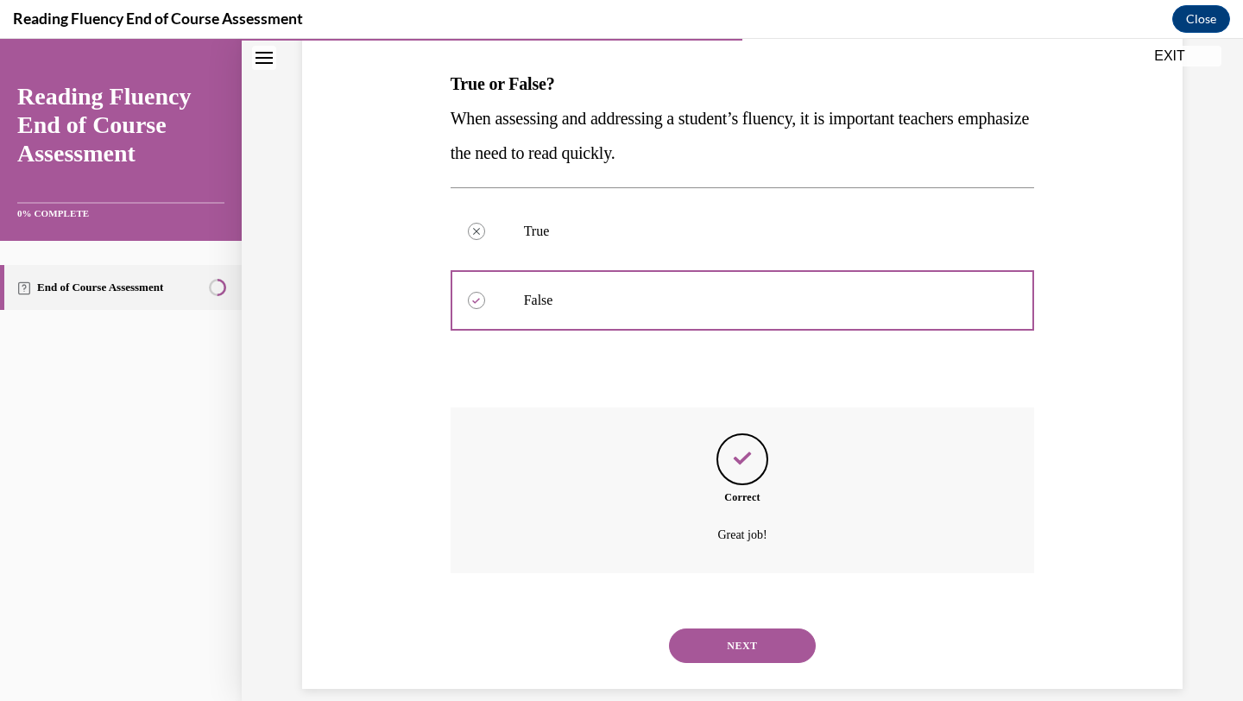
scroll to position [285, 0]
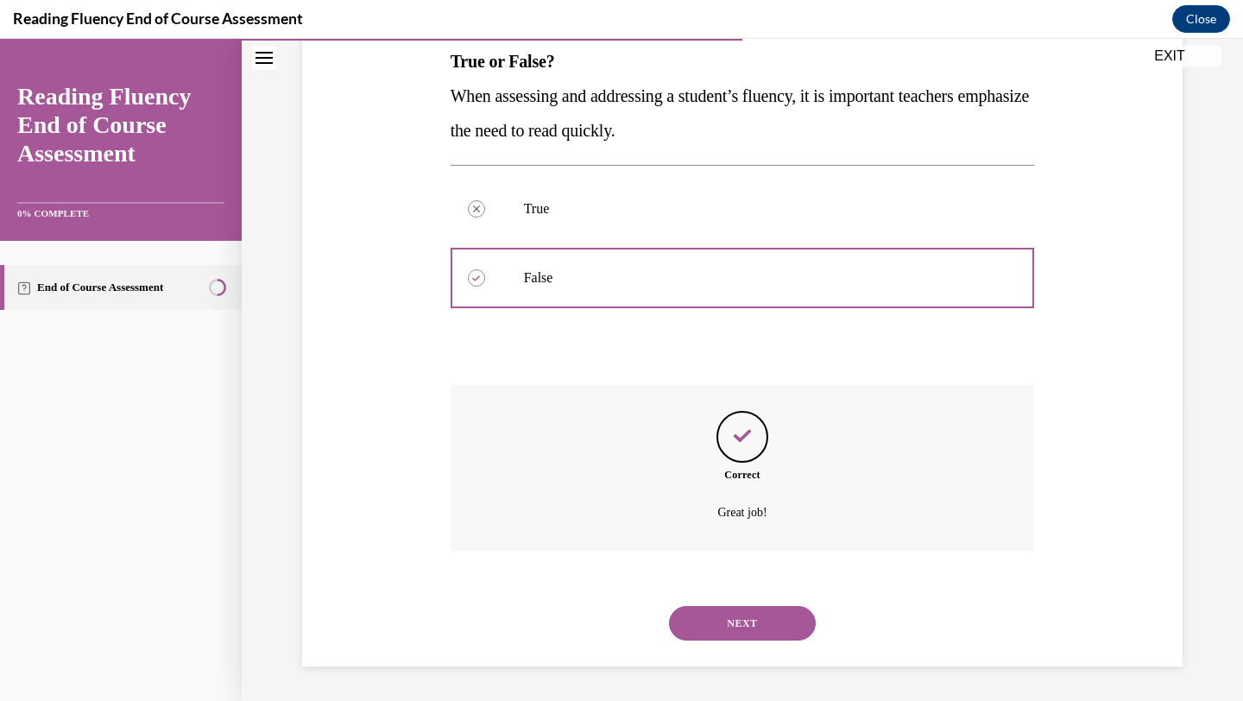
click at [745, 617] on button "NEXT" at bounding box center [742, 623] width 147 height 35
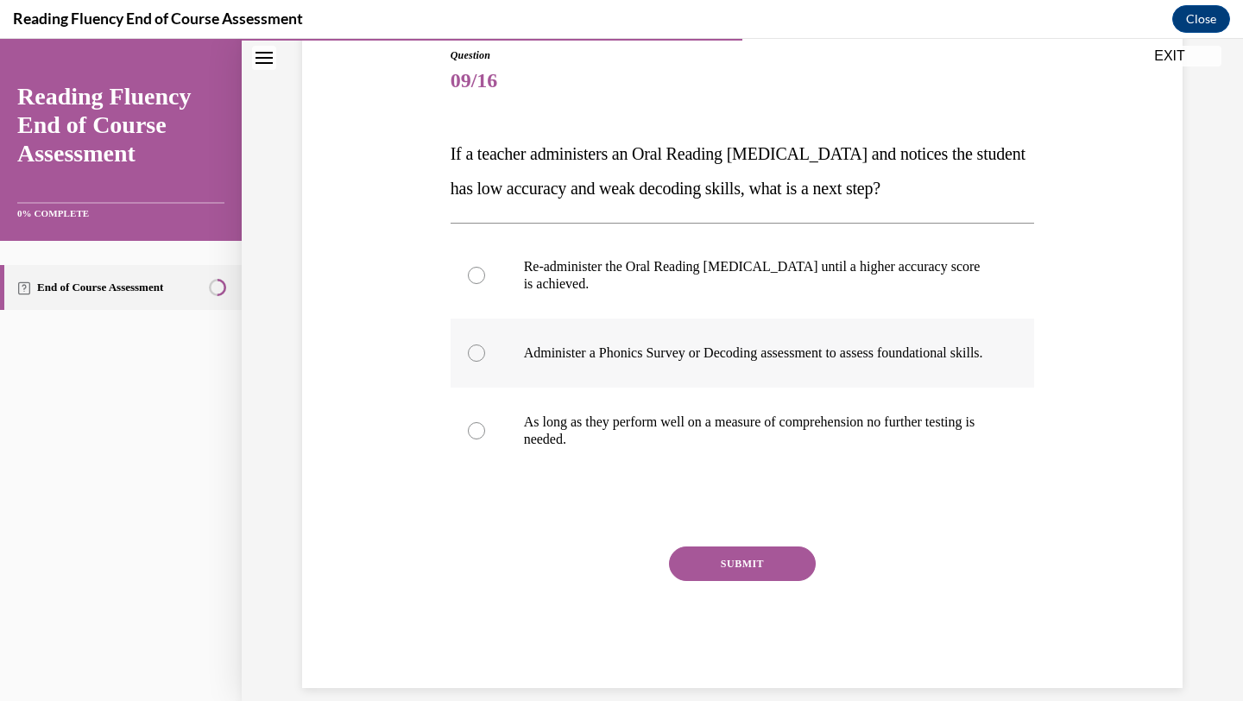
click at [514, 377] on label "Administer a Phonics Survey or Decoding assessment to assess foundational skill…" at bounding box center [743, 353] width 584 height 69
click at [485, 362] on input "Administer a Phonics Survey or Decoding assessment to assess foundational skill…" at bounding box center [476, 352] width 17 height 17
radio input "true"
click at [707, 581] on button "SUBMIT" at bounding box center [742, 563] width 147 height 35
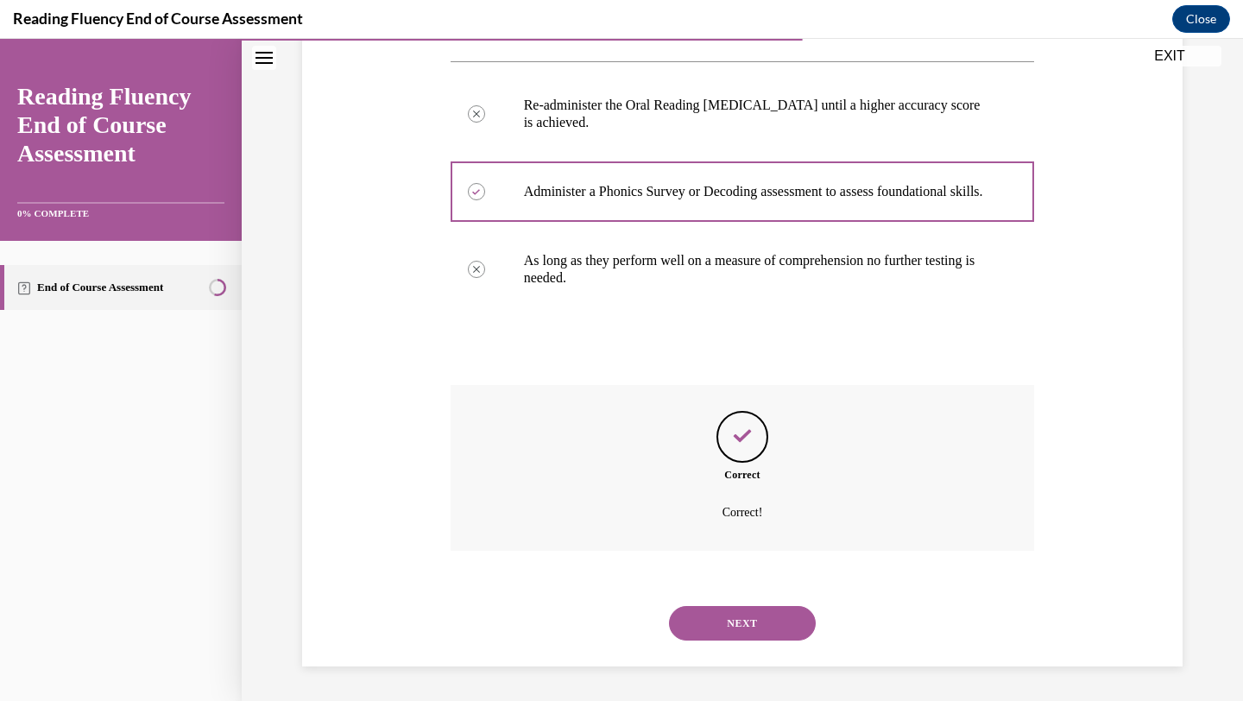
scroll to position [371, 0]
click at [760, 619] on button "NEXT" at bounding box center [742, 623] width 147 height 35
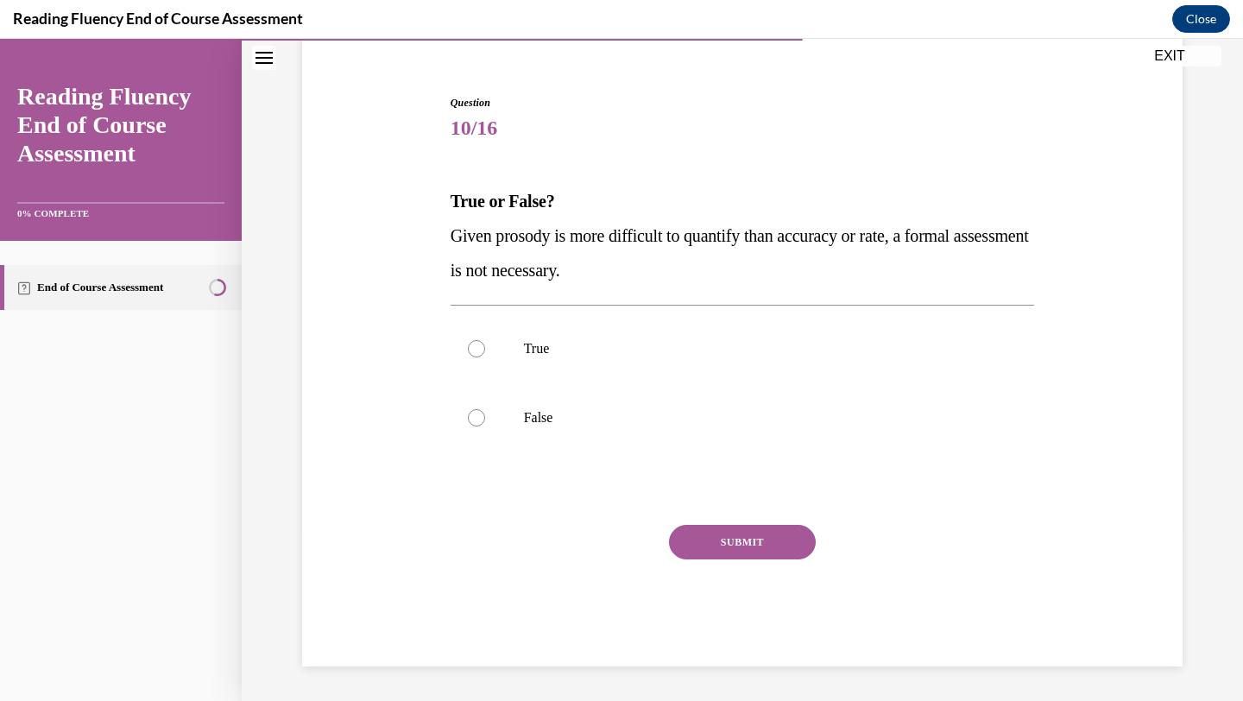
scroll to position [145, 0]
click at [536, 420] on p "False" at bounding box center [758, 417] width 468 height 17
click at [485, 420] on input "False" at bounding box center [476, 417] width 17 height 17
radio input "true"
click at [699, 542] on button "SUBMIT" at bounding box center [742, 542] width 147 height 35
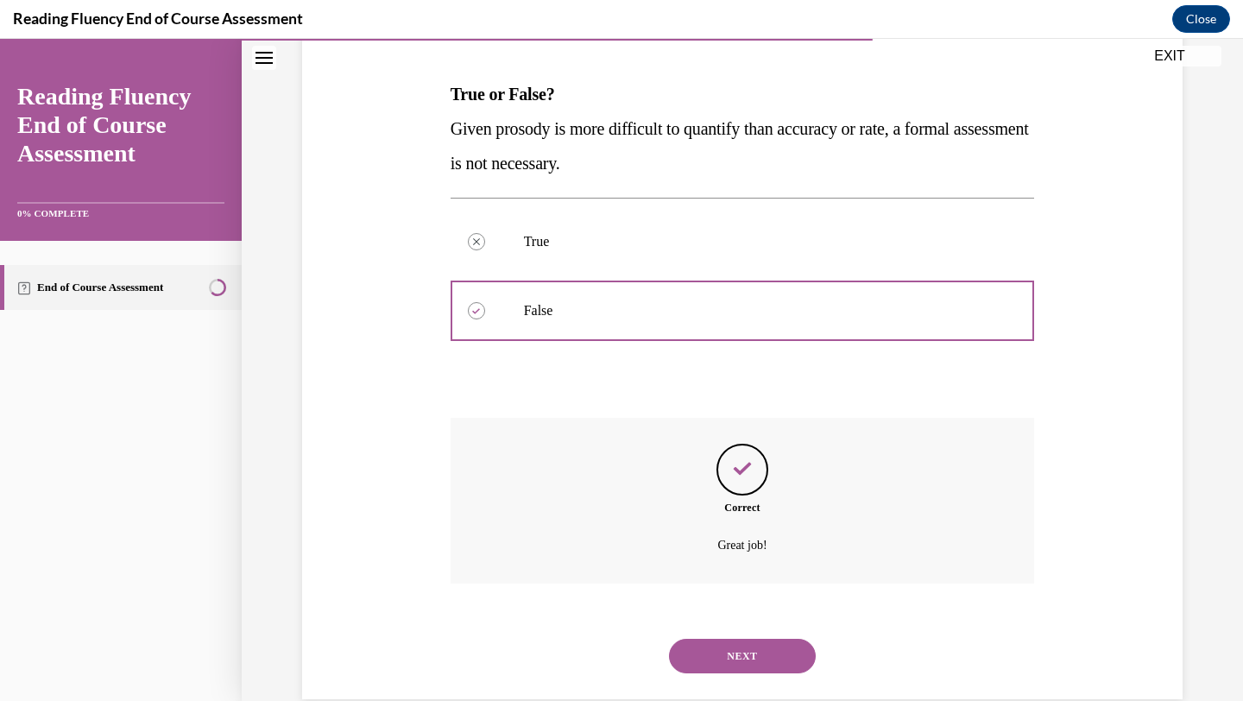
scroll to position [285, 0]
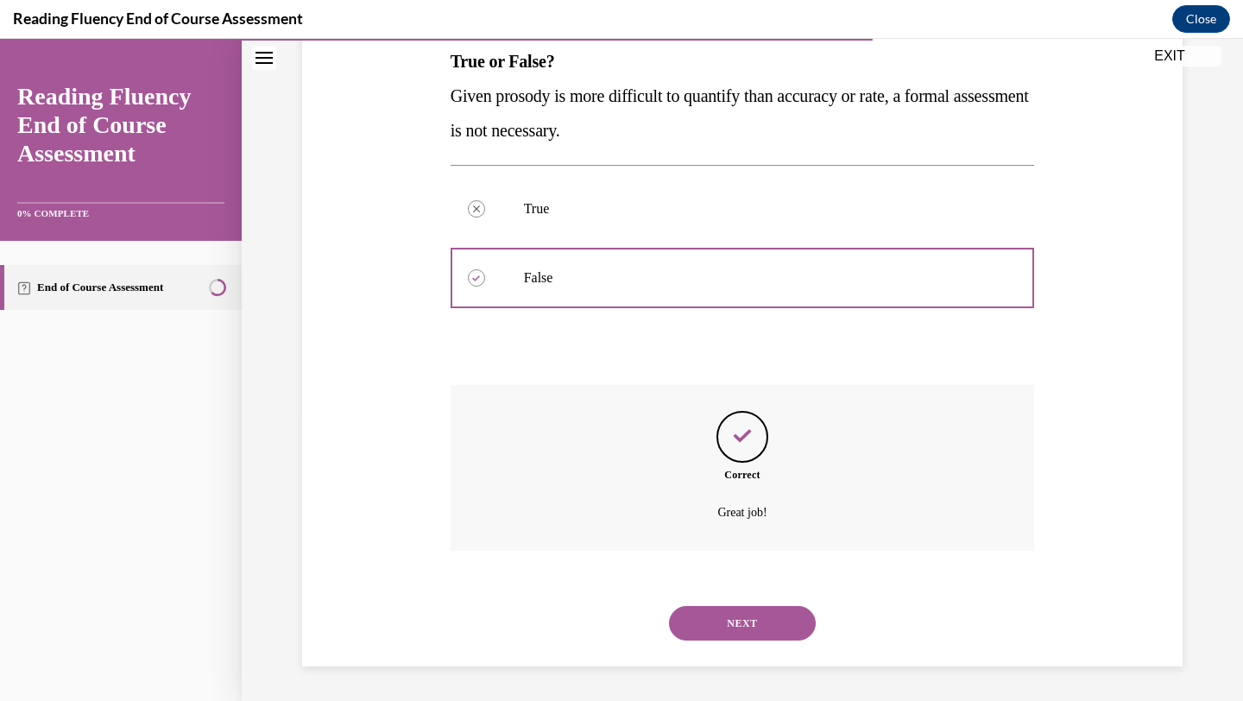
click at [712, 622] on button "NEXT" at bounding box center [742, 623] width 147 height 35
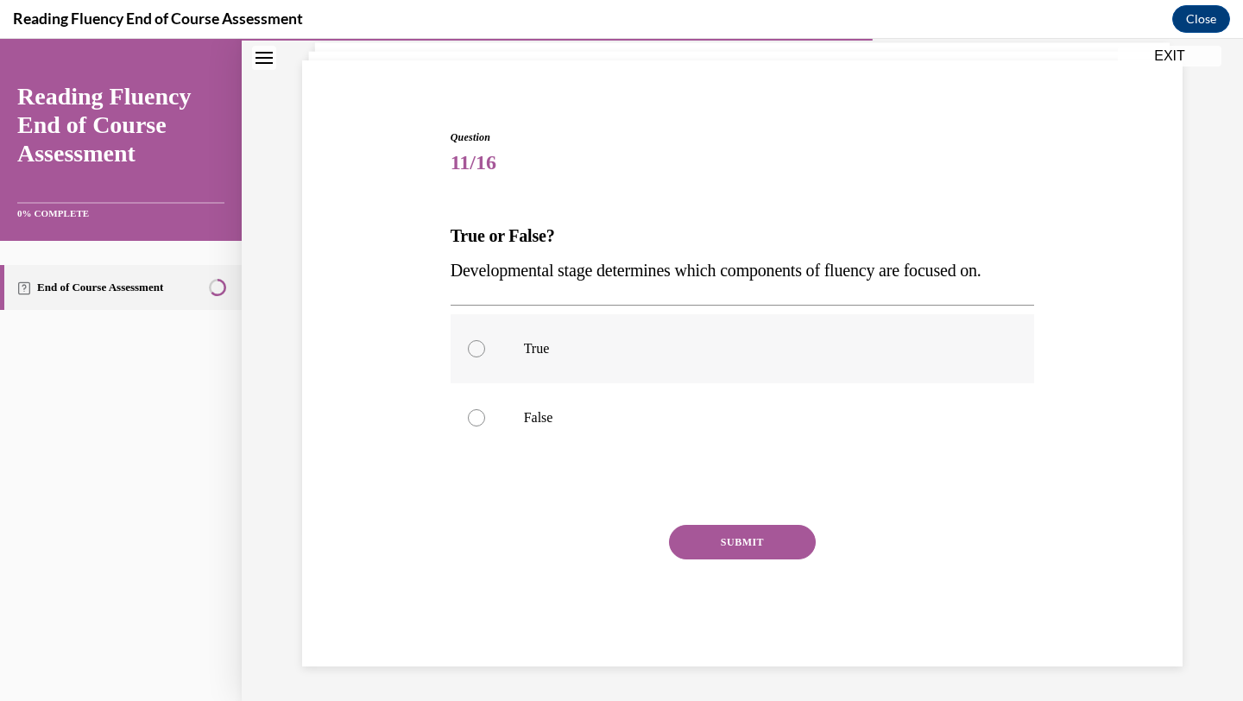
click at [534, 353] on p "True" at bounding box center [758, 348] width 468 height 17
click at [485, 353] on input "True" at bounding box center [476, 348] width 17 height 17
radio input "true"
click at [712, 536] on button "SUBMIT" at bounding box center [742, 542] width 147 height 35
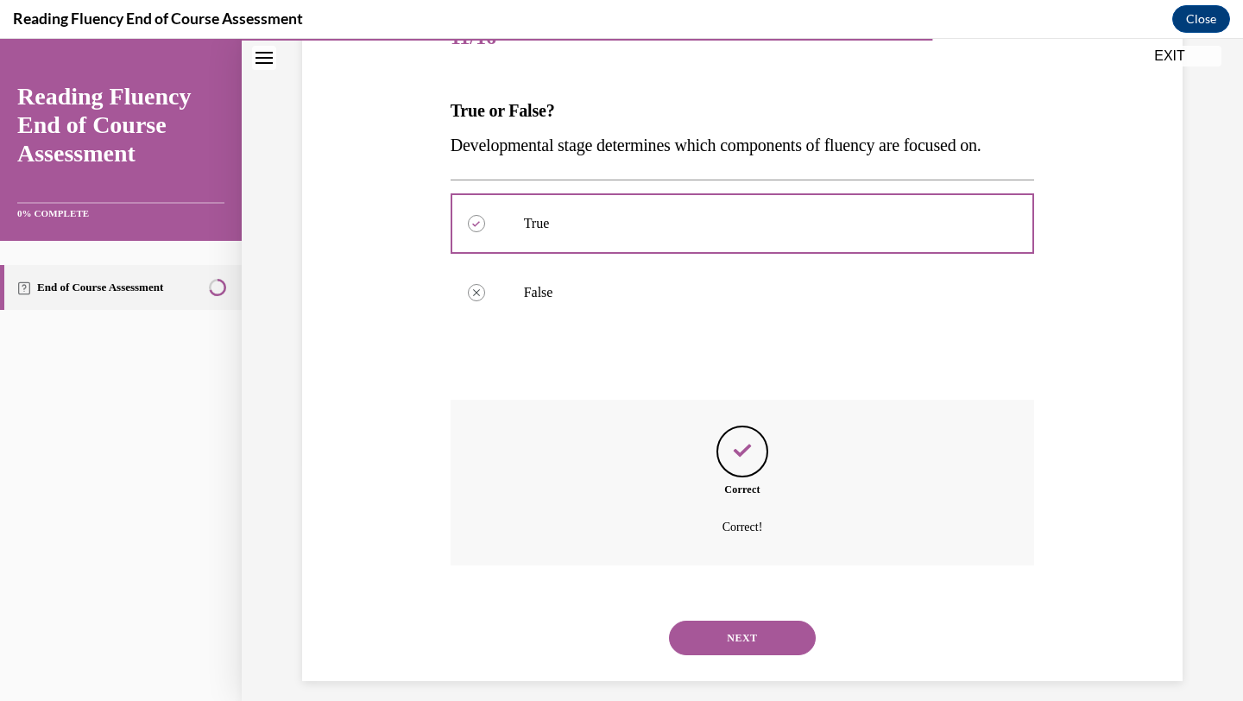
scroll to position [250, 0]
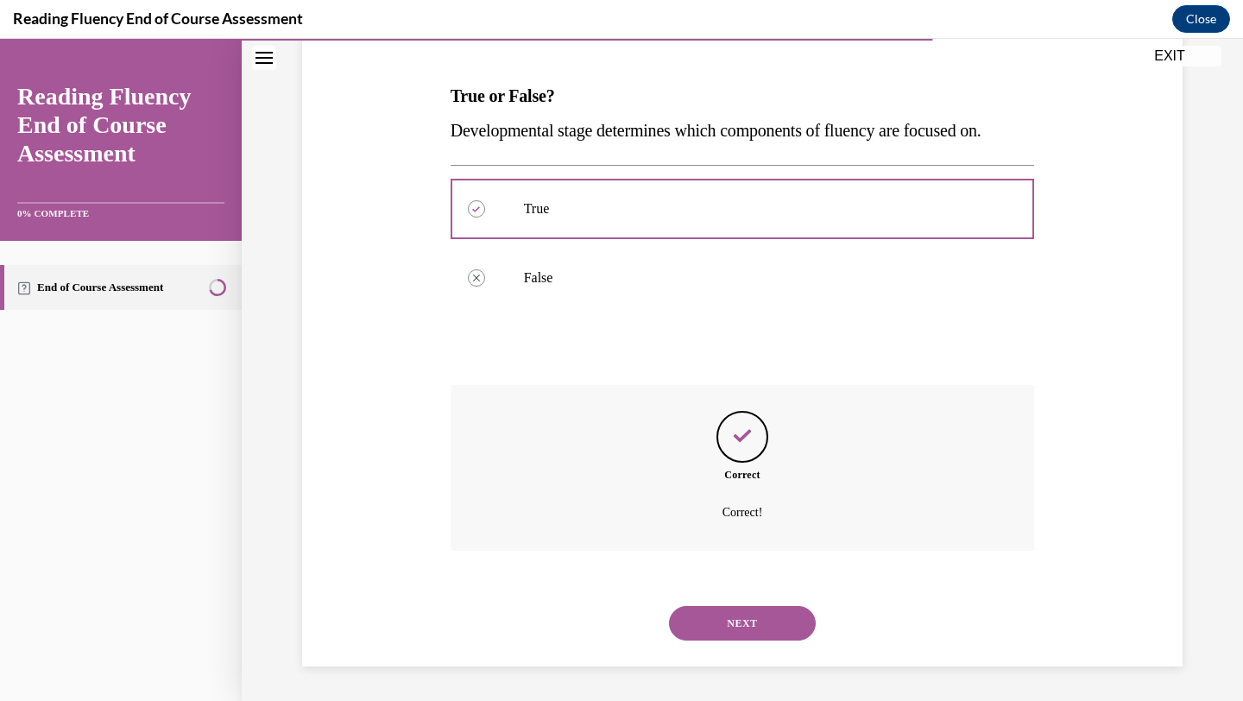
click at [737, 622] on button "NEXT" at bounding box center [742, 623] width 147 height 35
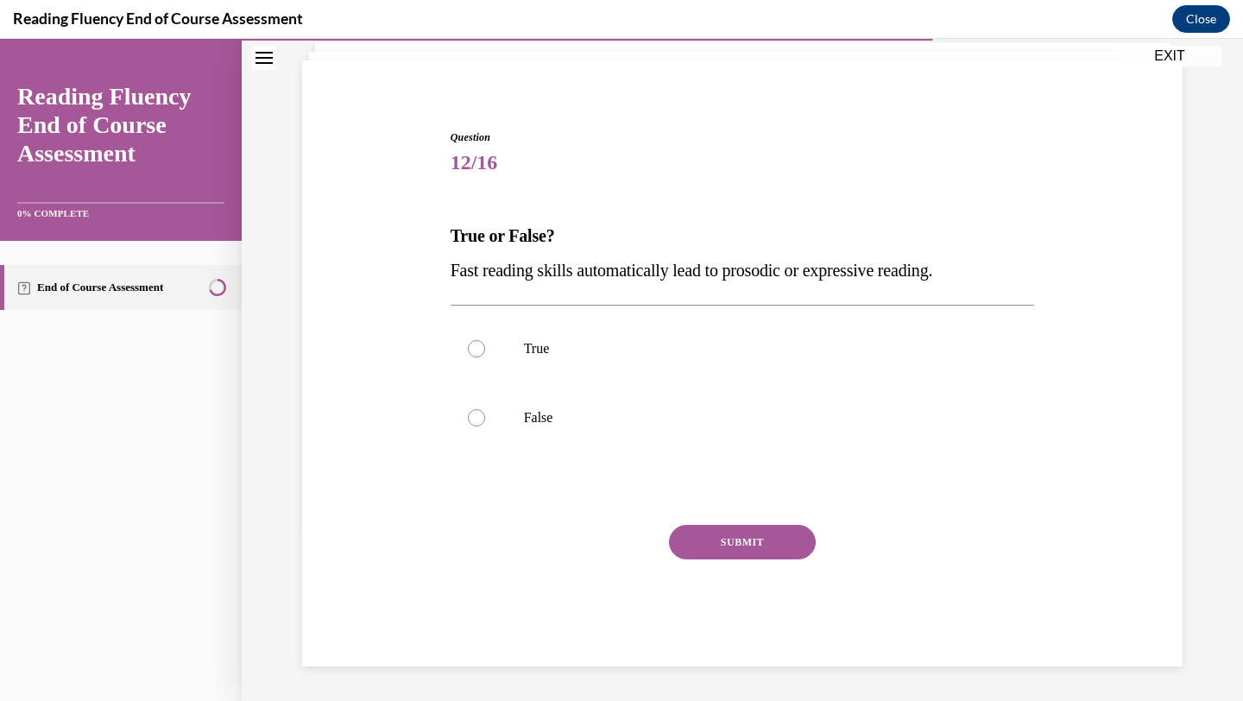
scroll to position [110, 0]
click at [489, 424] on label "False" at bounding box center [743, 417] width 584 height 69
click at [485, 424] on input "False" at bounding box center [476, 417] width 17 height 17
radio input "true"
click at [728, 538] on button "SUBMIT" at bounding box center [742, 542] width 147 height 35
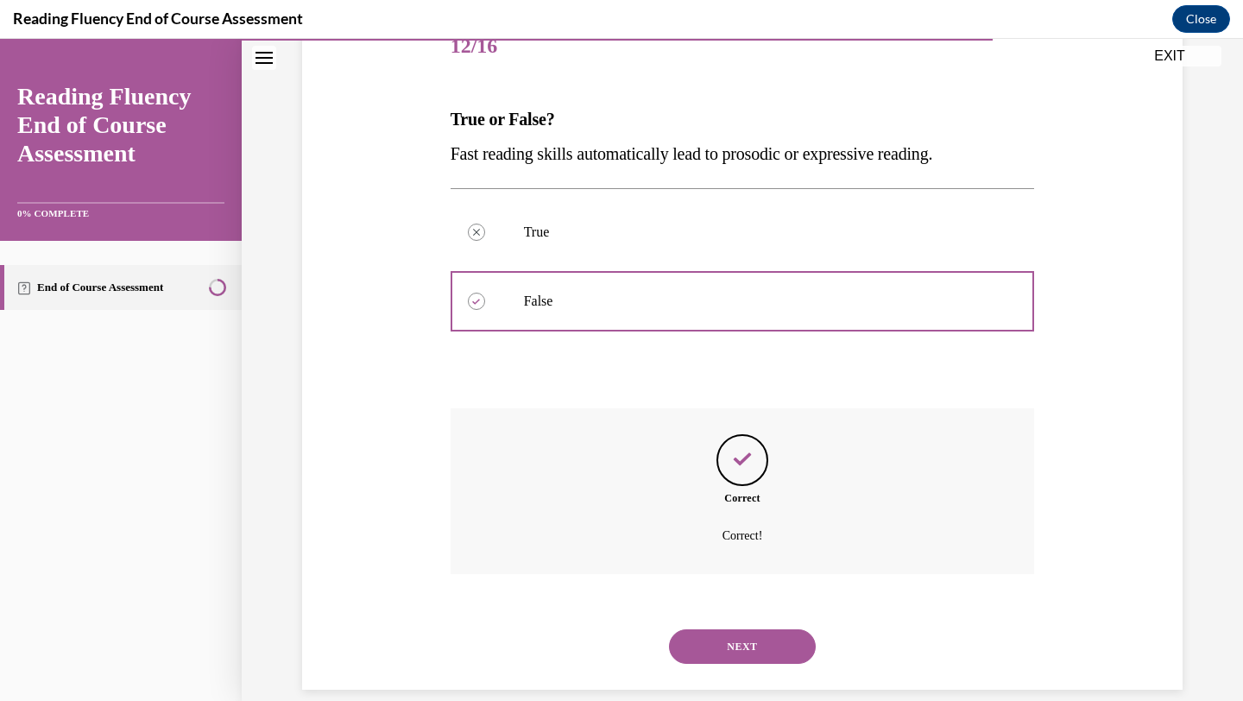
scroll to position [250, 0]
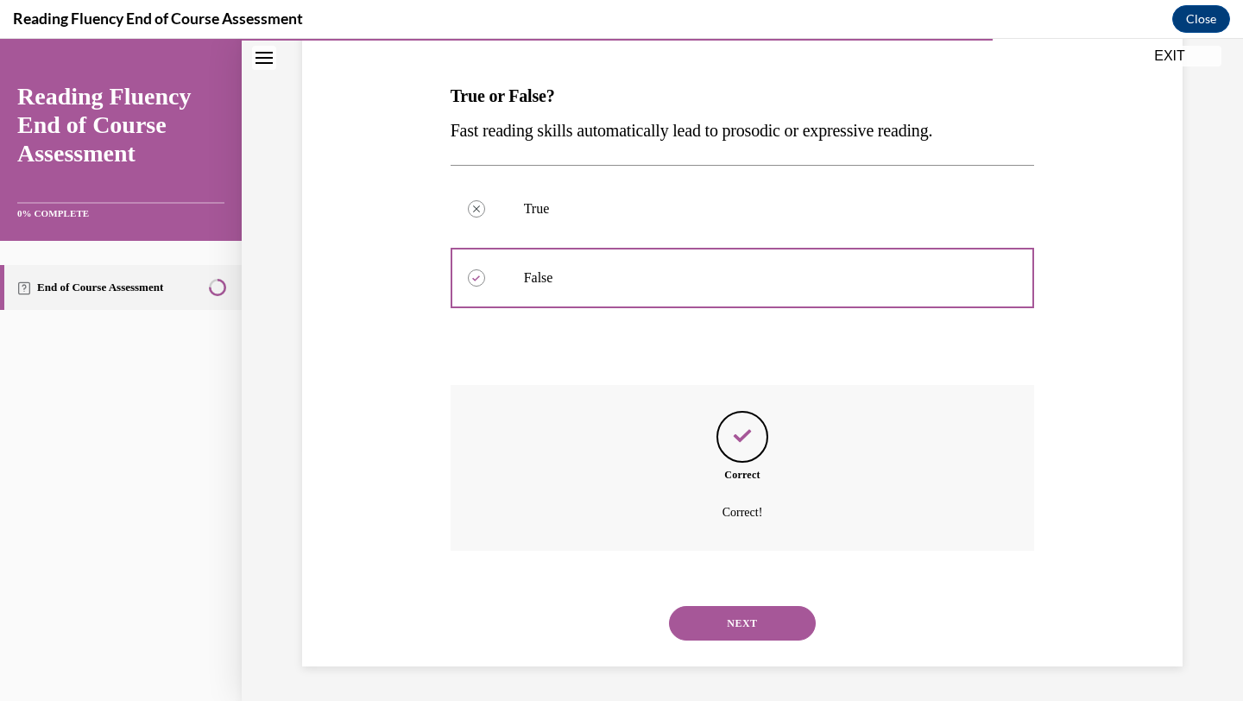
click at [716, 624] on button "NEXT" at bounding box center [742, 623] width 147 height 35
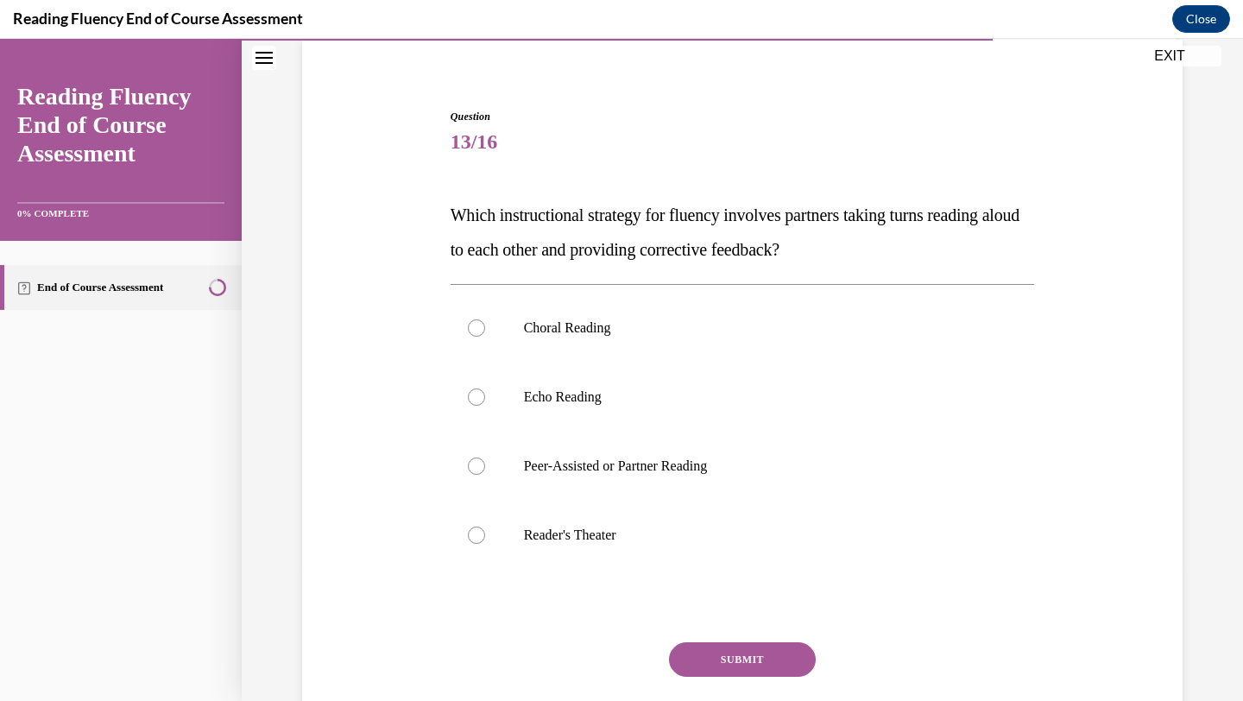
scroll to position [147, 0]
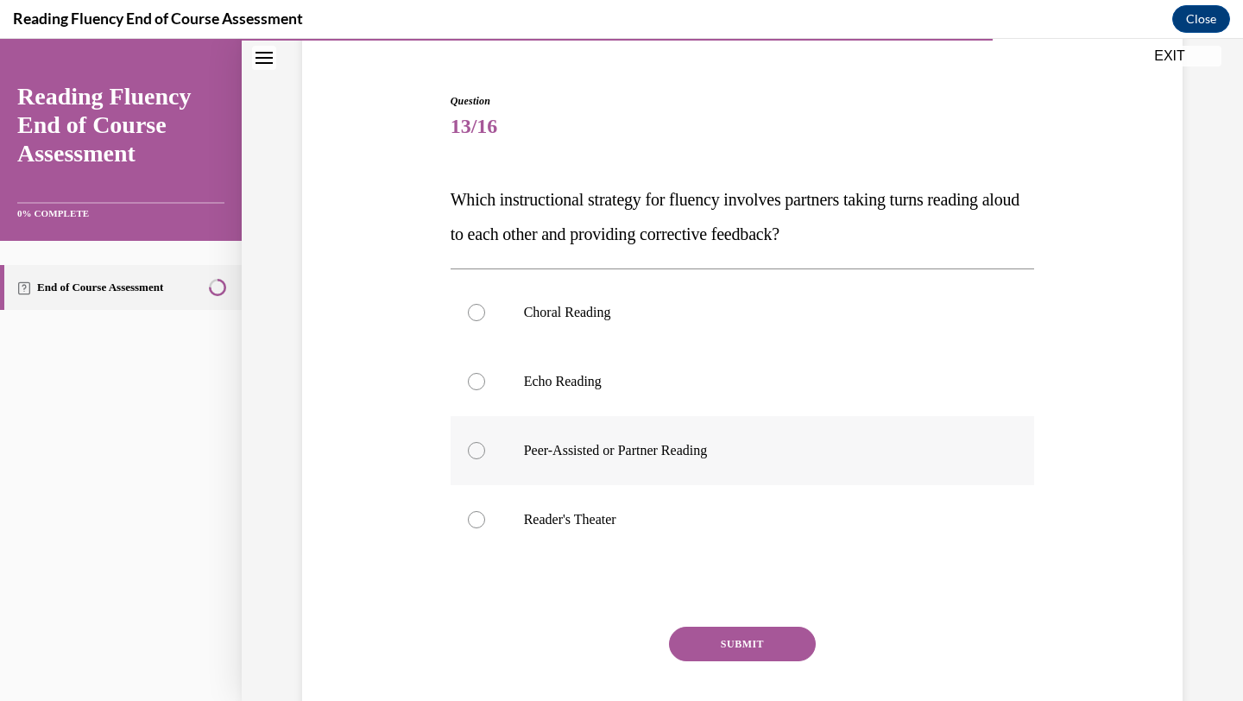
click at [559, 451] on p "Peer-Assisted or Partner Reading" at bounding box center [758, 450] width 468 height 17
click at [485, 451] on input "Peer-Assisted or Partner Reading" at bounding box center [476, 450] width 17 height 17
radio input "true"
click at [718, 641] on button "SUBMIT" at bounding box center [742, 644] width 147 height 35
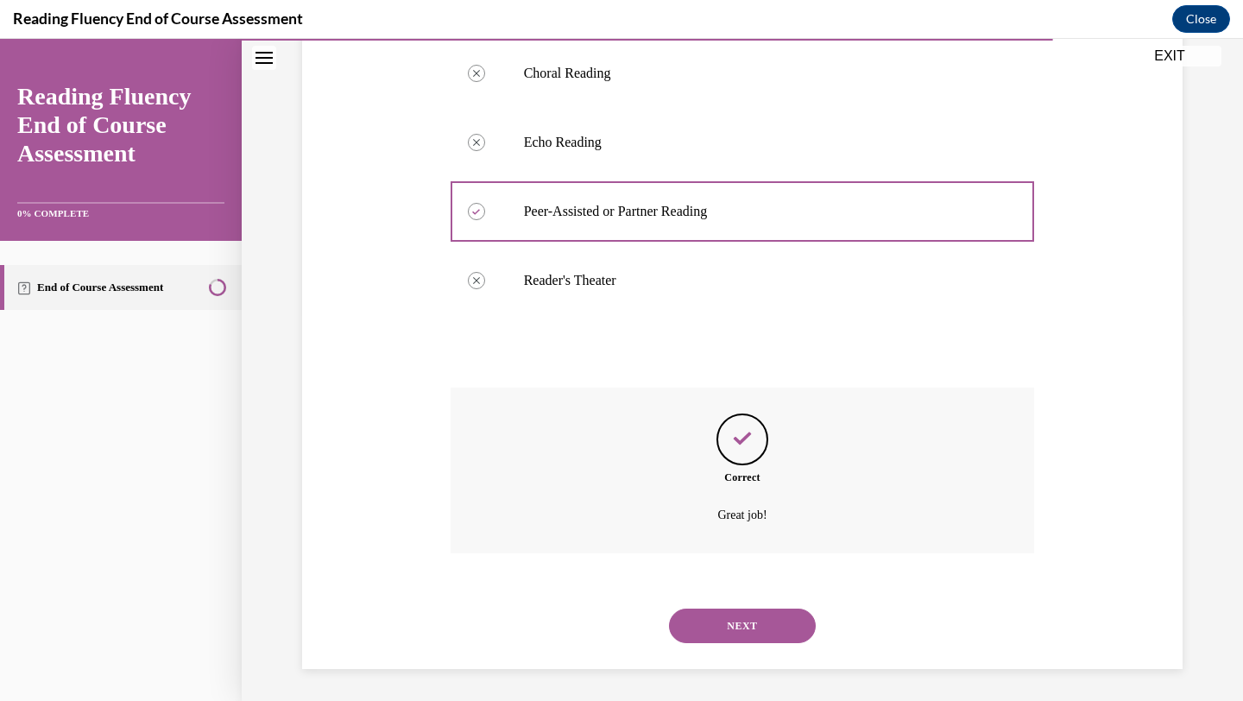
scroll to position [388, 0]
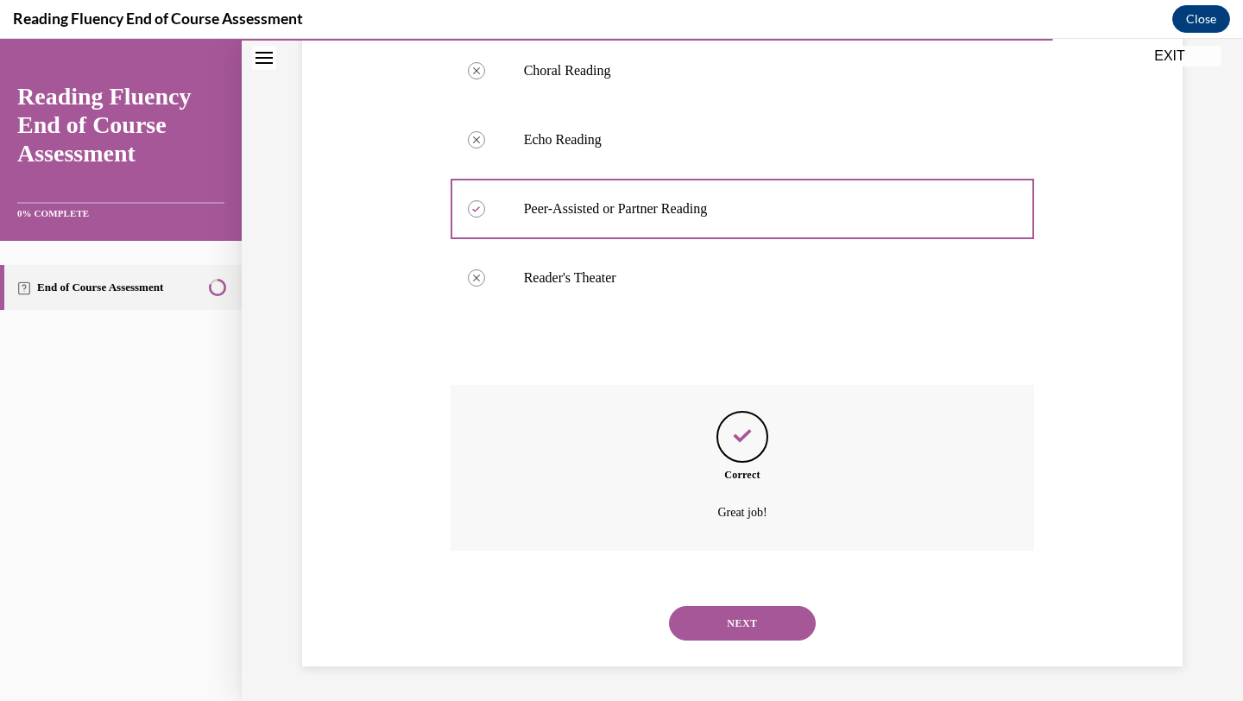
click at [729, 622] on button "NEXT" at bounding box center [742, 623] width 147 height 35
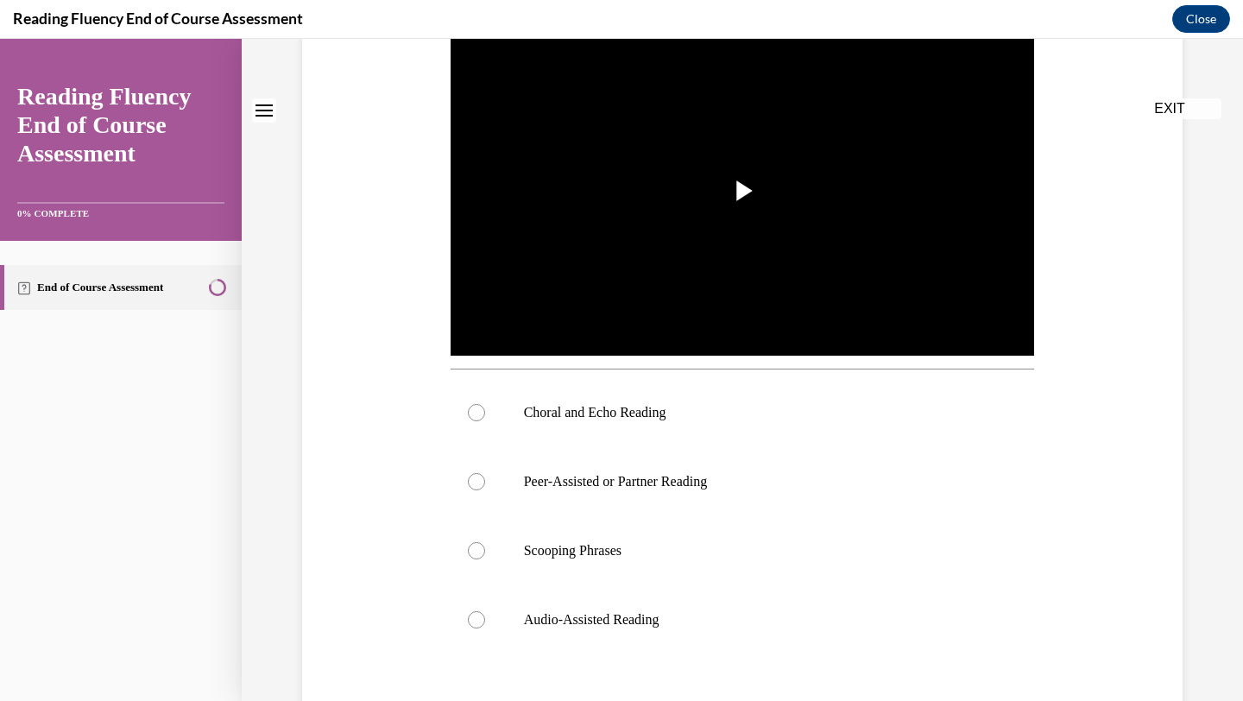
scroll to position [0, 0]
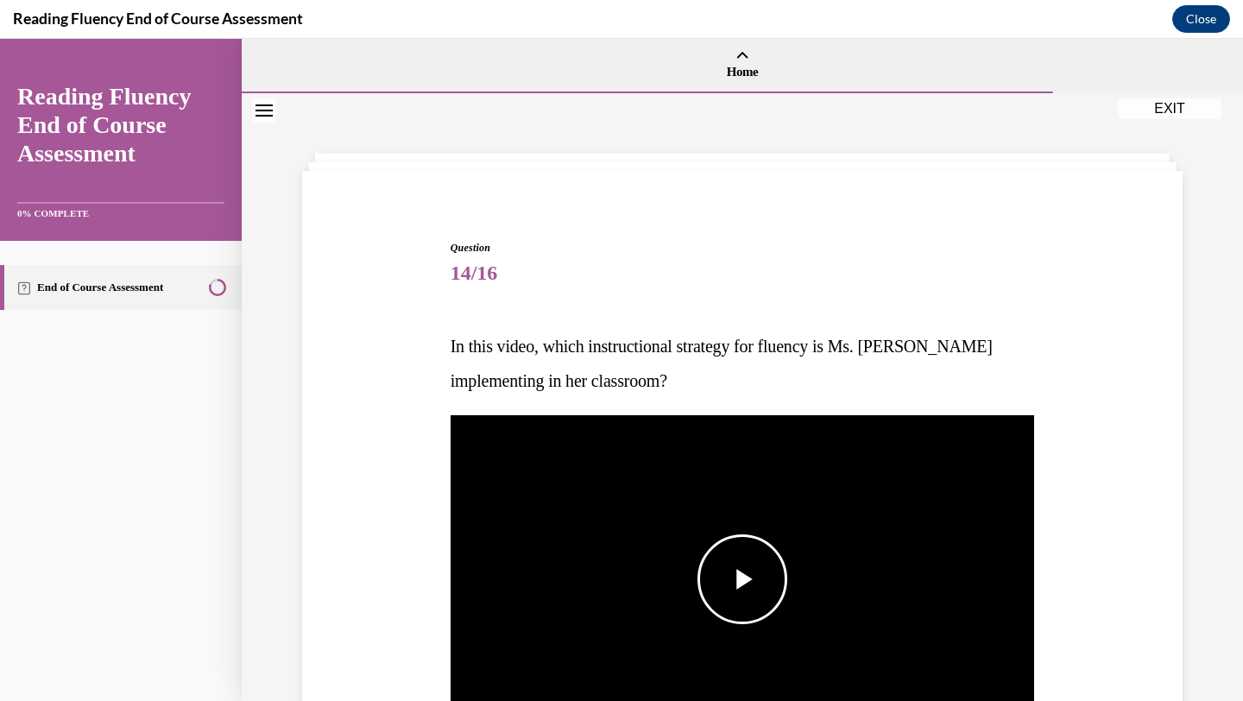
click at [742, 579] on span "Video player" at bounding box center [742, 579] width 0 height 0
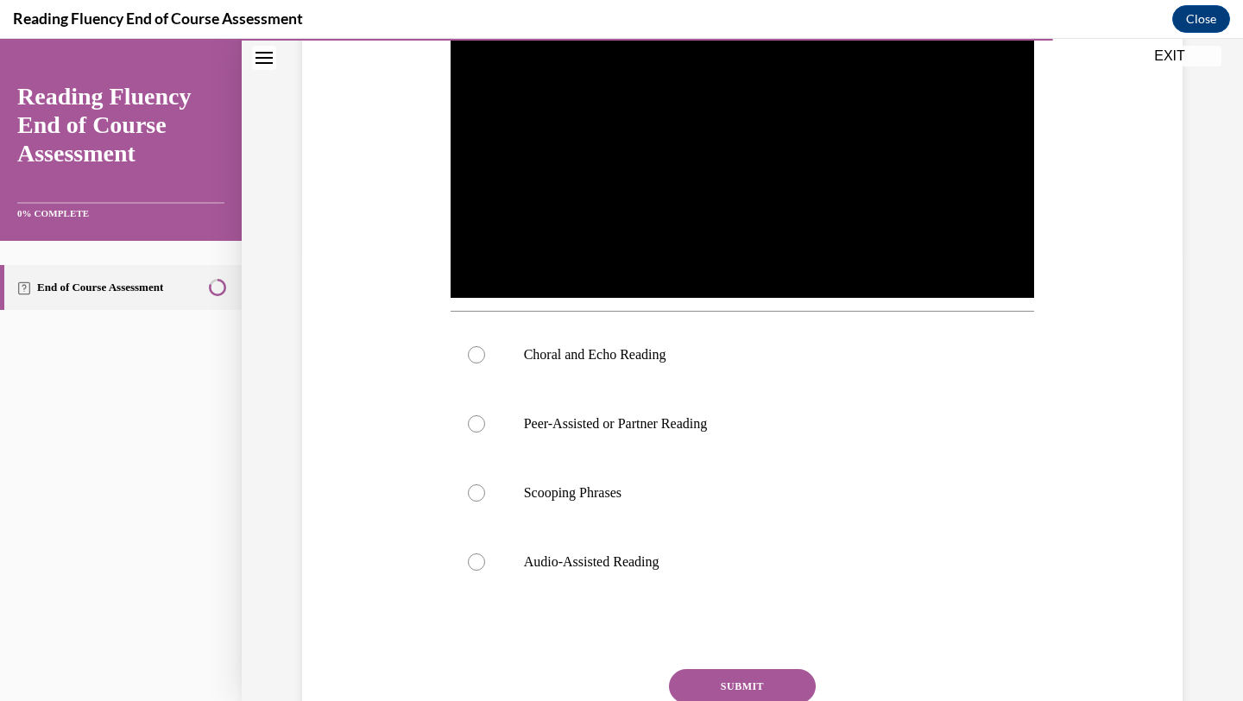
scroll to position [448, 0]
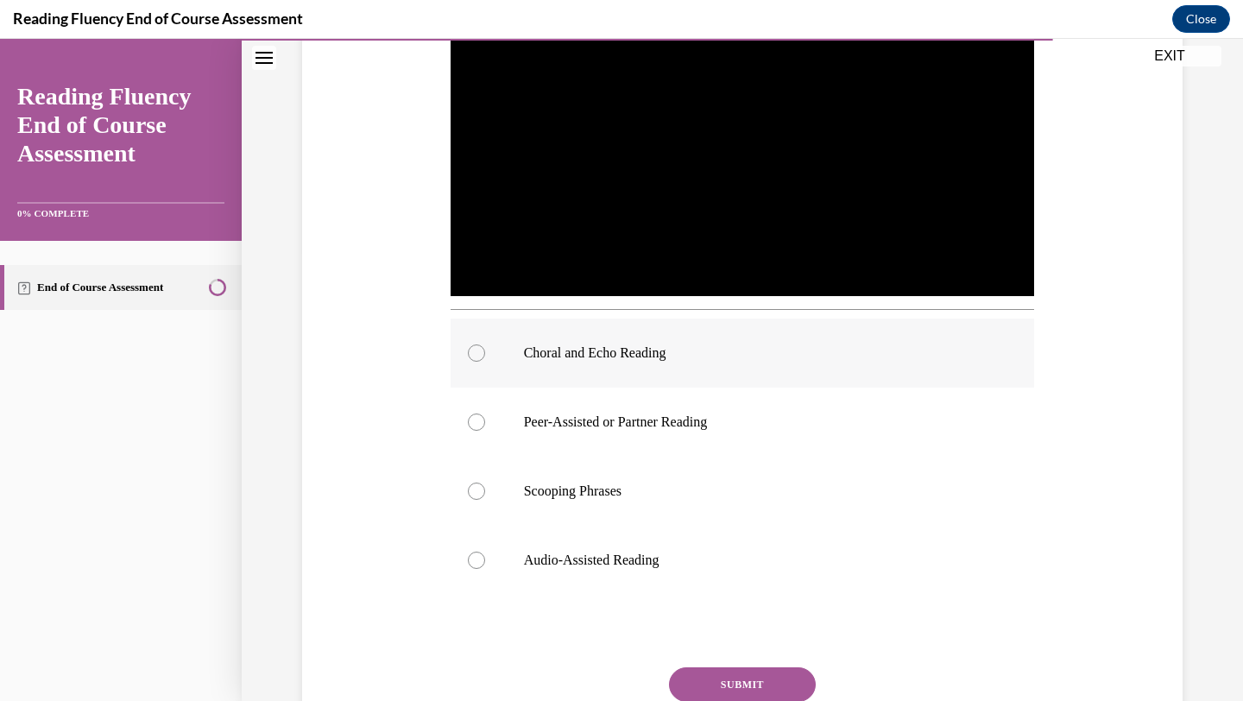
click at [477, 355] on div at bounding box center [476, 352] width 17 height 17
click at [477, 355] on input "Choral and Echo Reading" at bounding box center [476, 352] width 17 height 17
radio input "true"
click at [726, 676] on button "SUBMIT" at bounding box center [742, 684] width 147 height 35
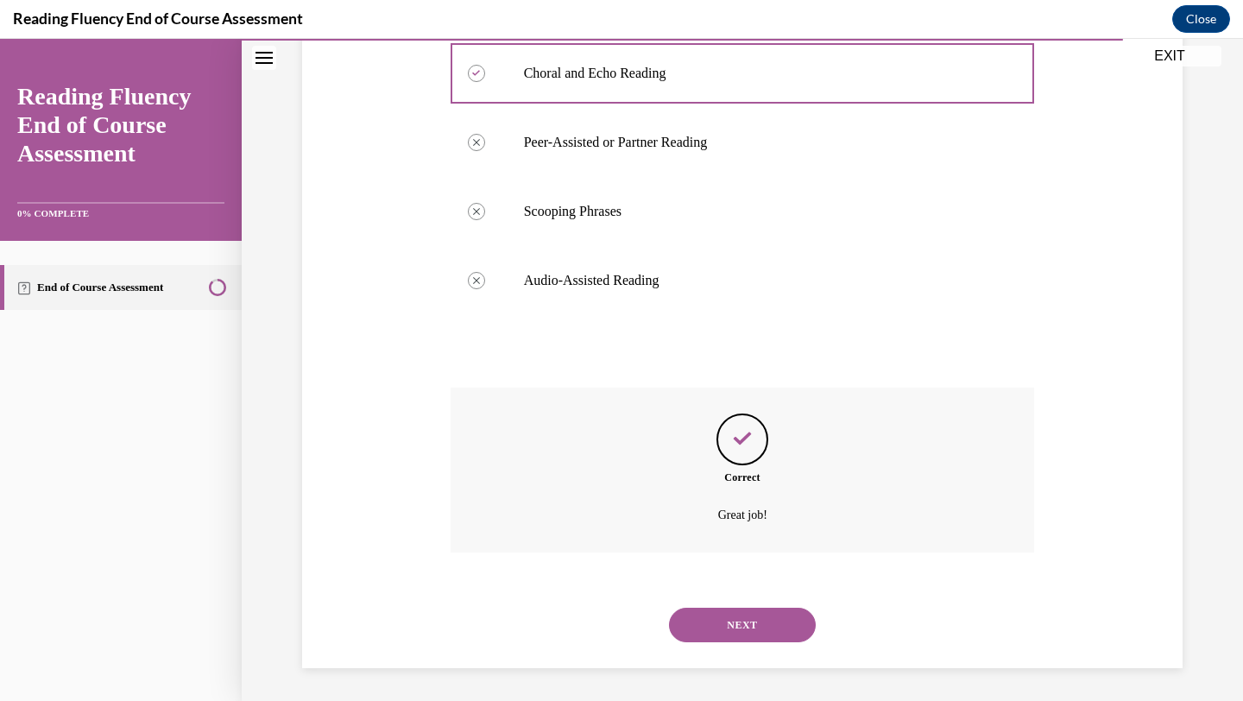
scroll to position [729, 0]
click at [707, 621] on button "NEXT" at bounding box center [742, 623] width 147 height 35
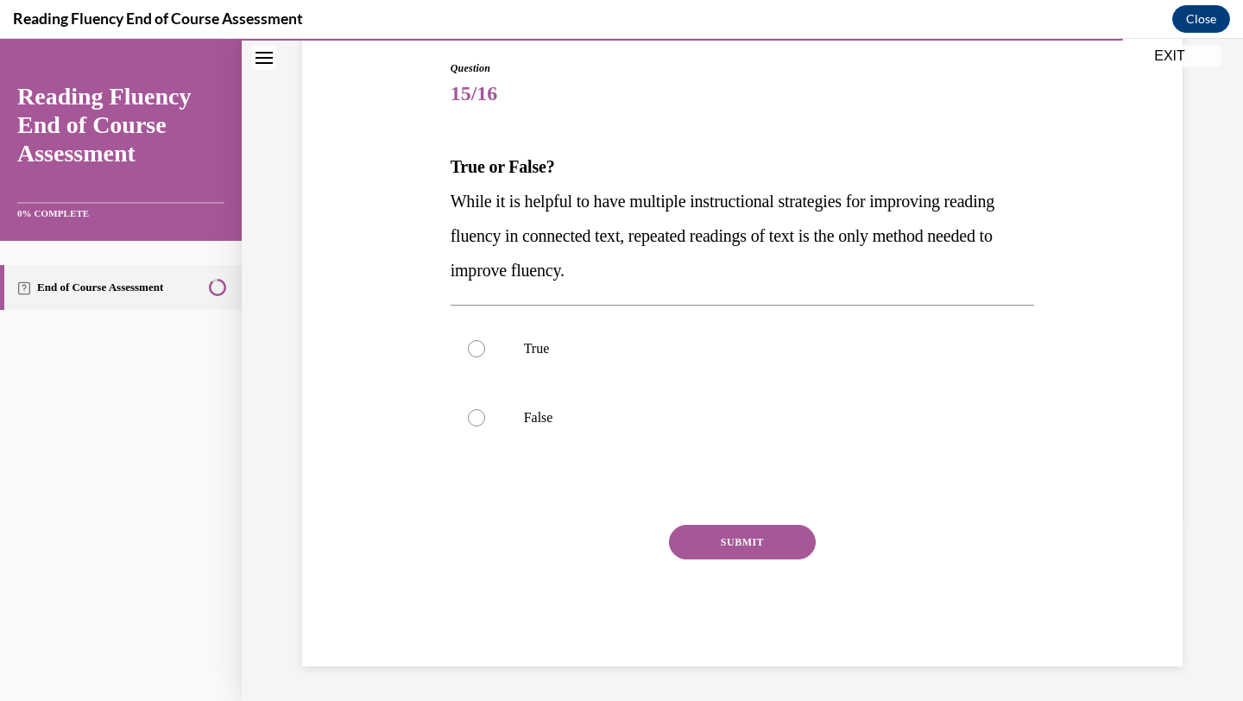
scroll to position [180, 0]
click at [521, 346] on label "True" at bounding box center [743, 348] width 584 height 69
click at [485, 346] on input "True" at bounding box center [476, 348] width 17 height 17
radio input "true"
click at [723, 535] on button "SUBMIT" at bounding box center [742, 542] width 147 height 35
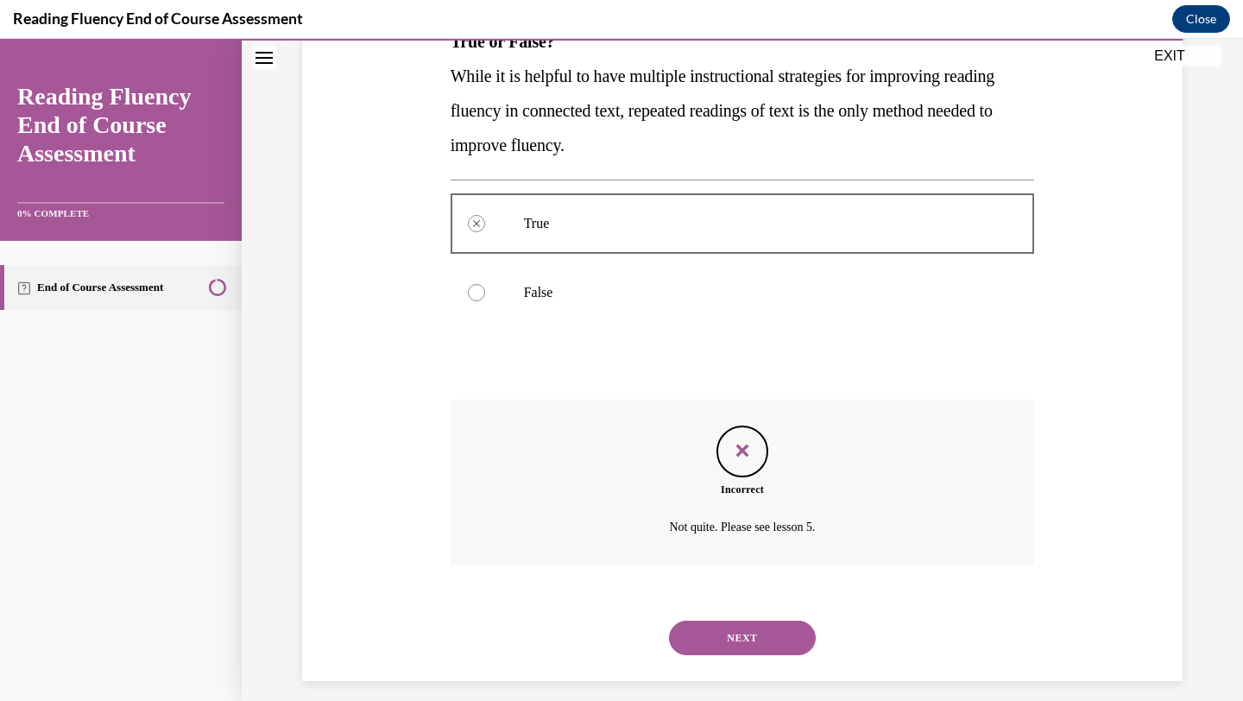
scroll to position [319, 0]
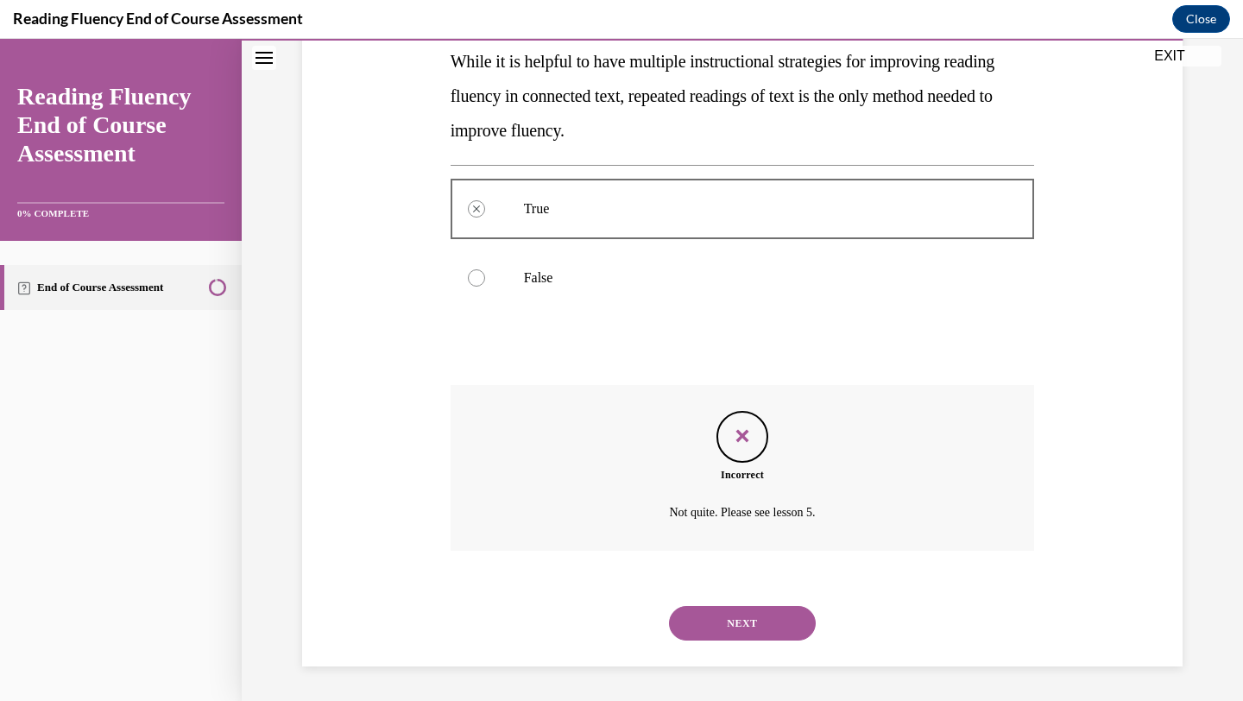
click at [752, 615] on button "NEXT" at bounding box center [742, 623] width 147 height 35
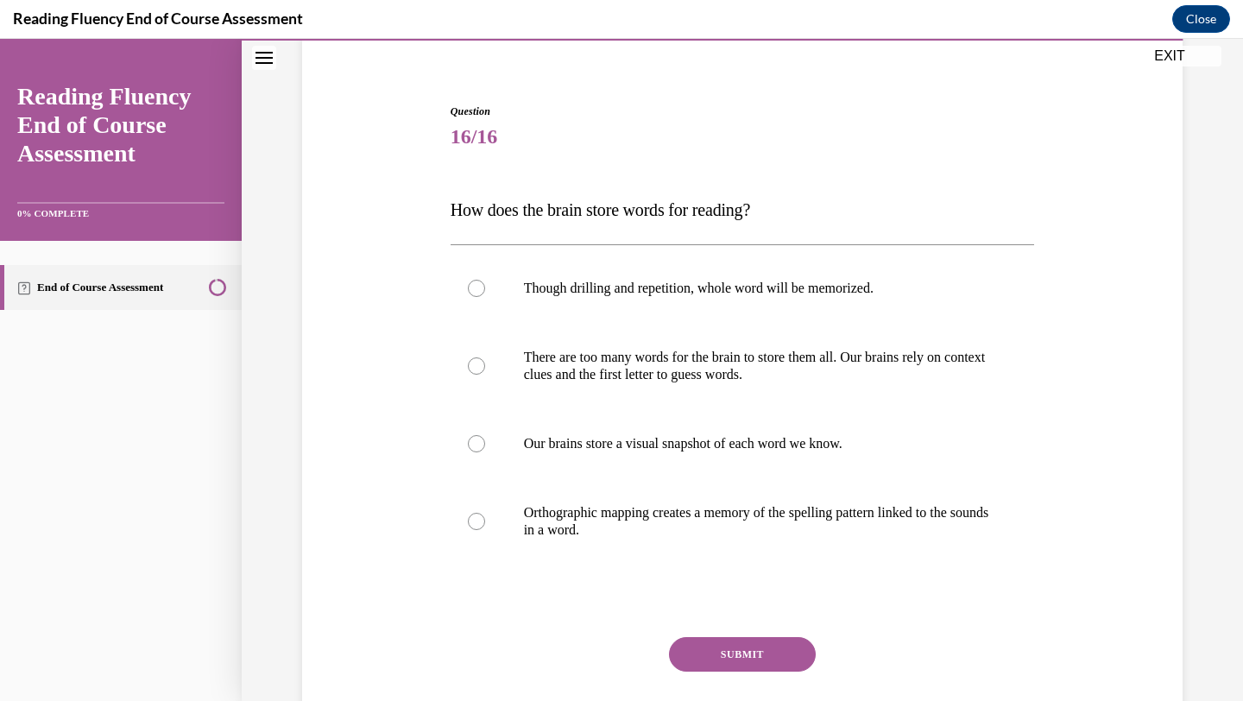
scroll to position [137, 0]
click at [565, 524] on p "Orthographic mapping creates a memory of the spelling pattern linked to the sou…" at bounding box center [758, 520] width 468 height 35
click at [485, 524] on input "Orthographic mapping creates a memory of the spelling pattern linked to the sou…" at bounding box center [476, 520] width 17 height 17
radio input "true"
click at [468, 517] on div at bounding box center [476, 520] width 17 height 17
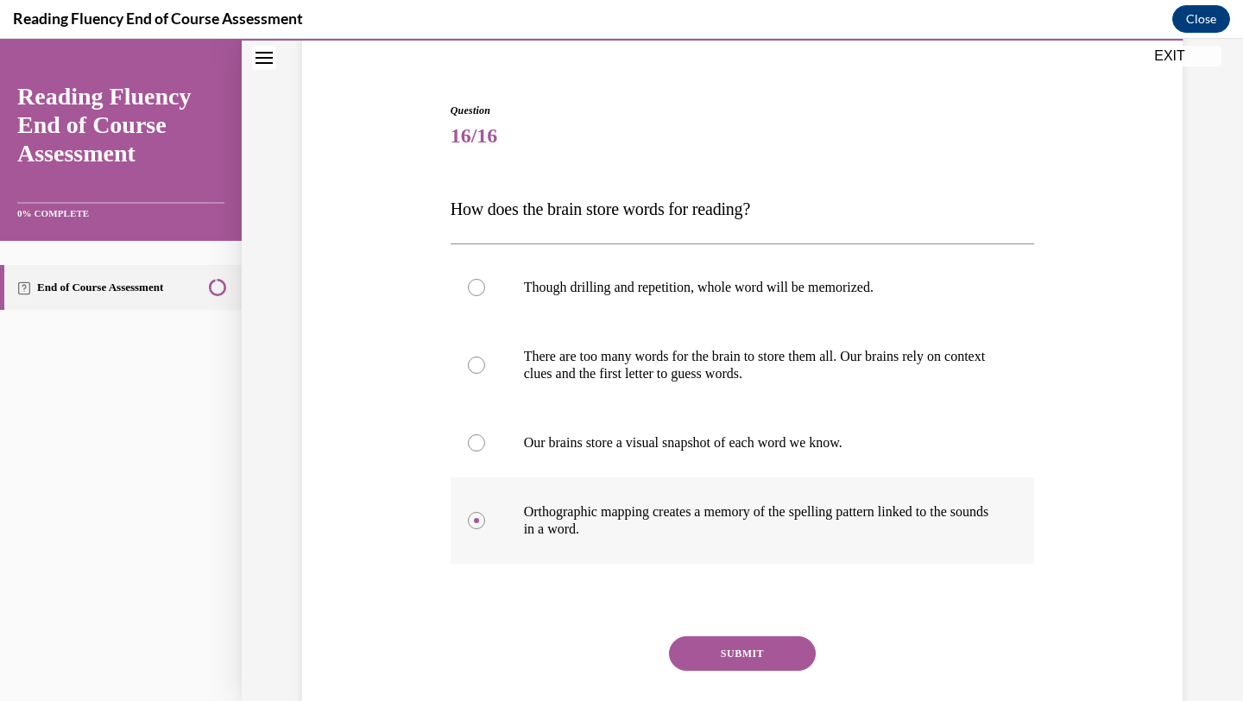
click at [468, 517] on input "Orthographic mapping creates a memory of the spelling pattern linked to the sou…" at bounding box center [476, 520] width 17 height 17
click at [539, 207] on span "How does the brain store words for reading?" at bounding box center [601, 208] width 300 height 19
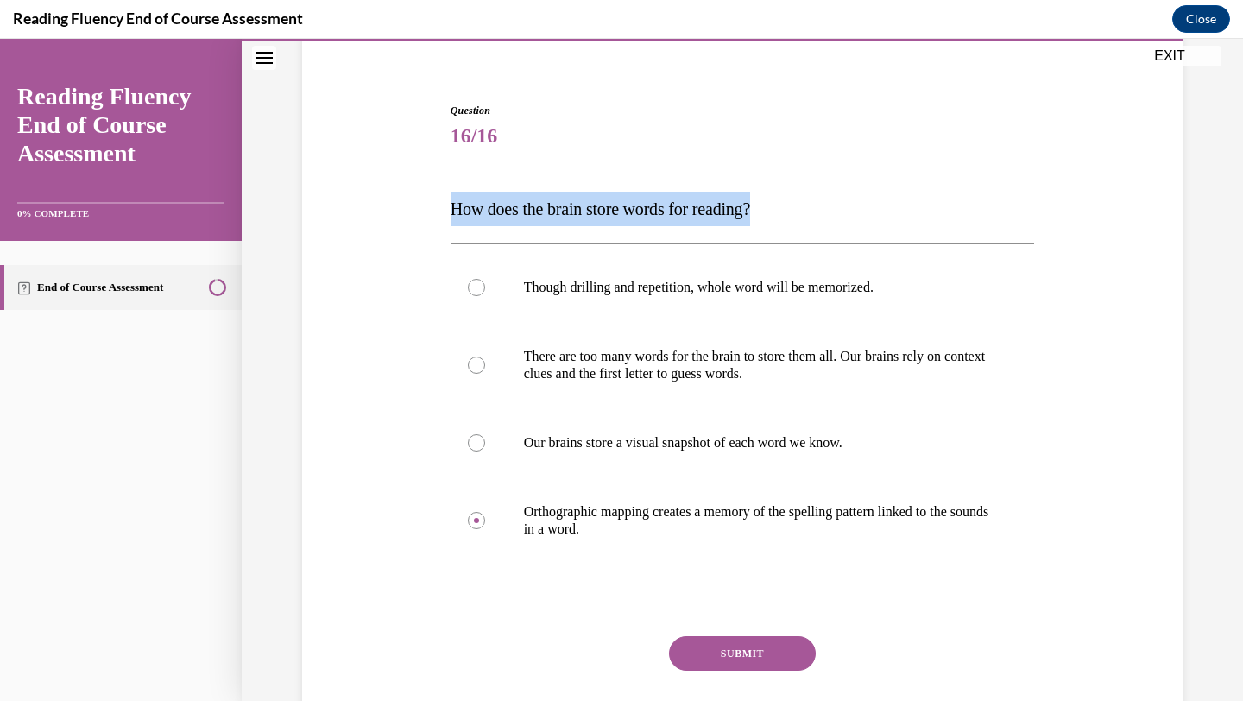
copy span "How does the brain store words for reading?"
click at [765, 645] on button "SUBMIT" at bounding box center [742, 653] width 147 height 35
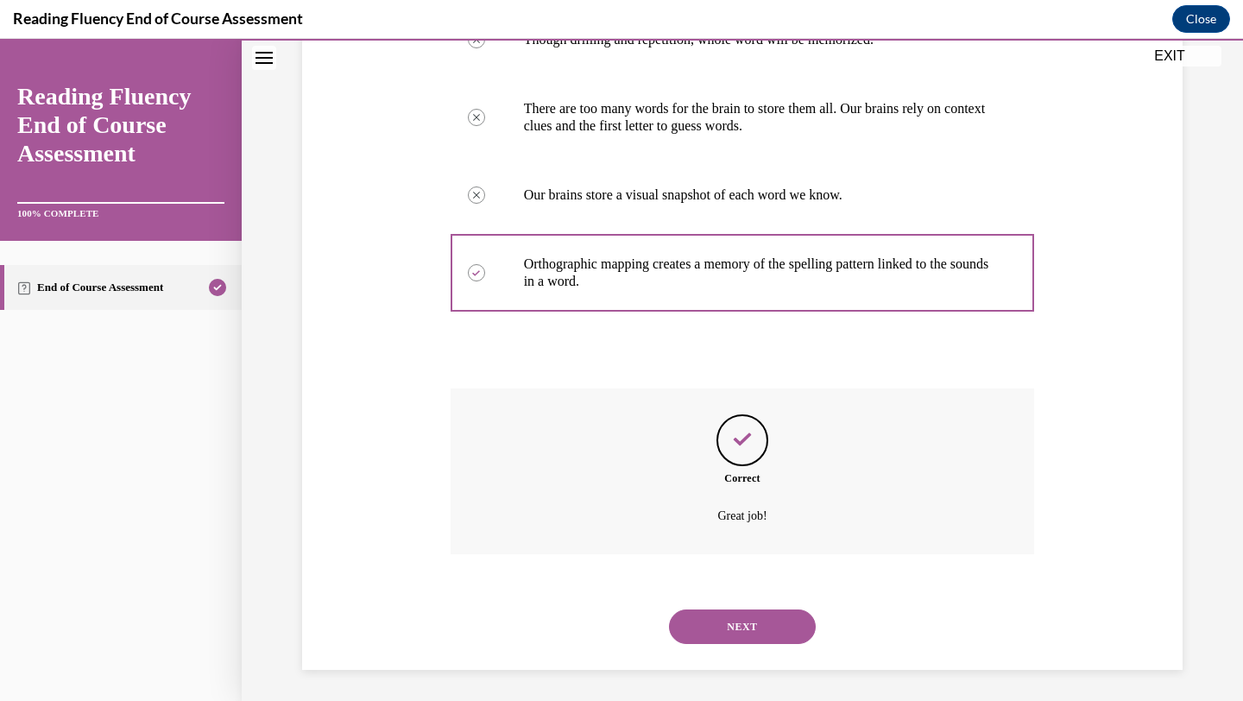
scroll to position [388, 0]
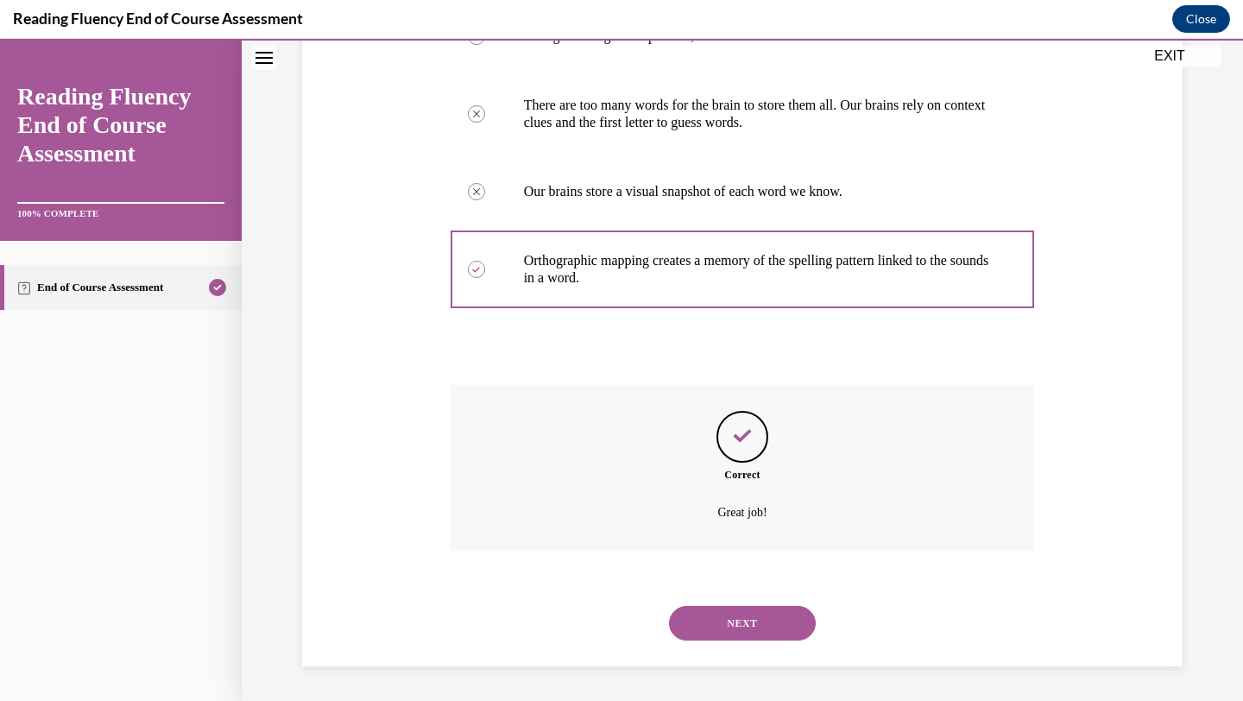
click at [723, 618] on button "NEXT" at bounding box center [742, 623] width 147 height 35
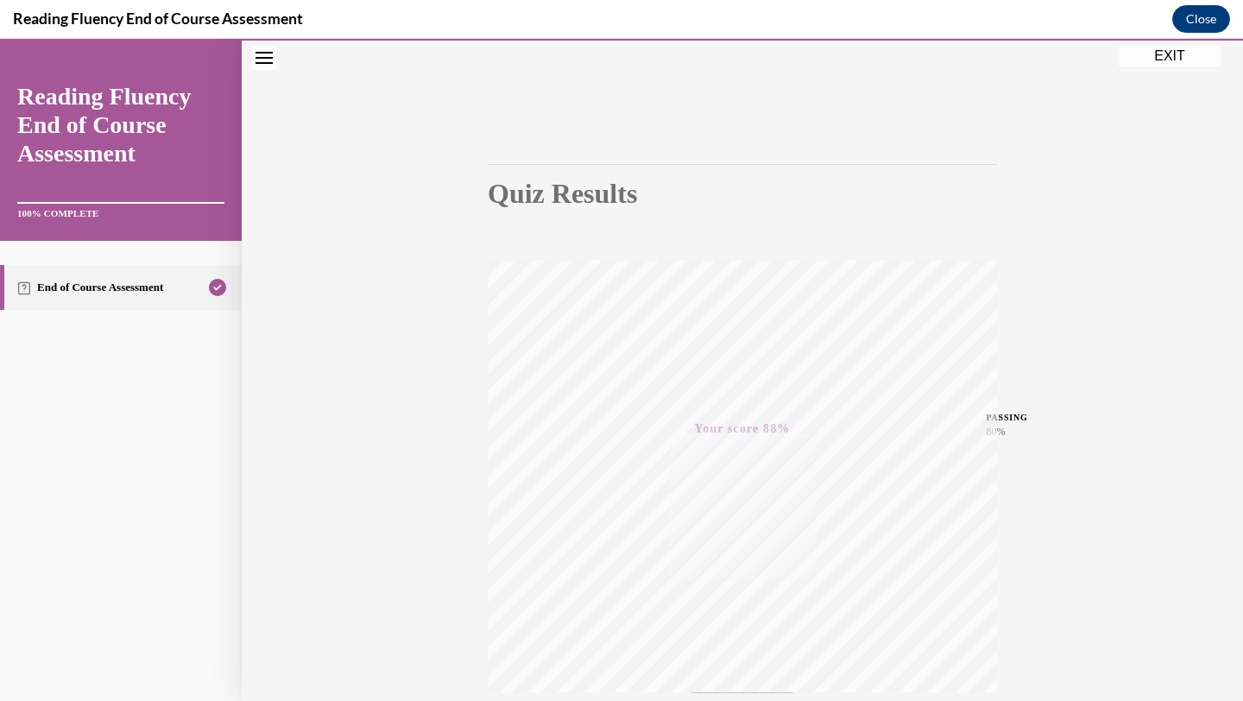
scroll to position [0, 0]
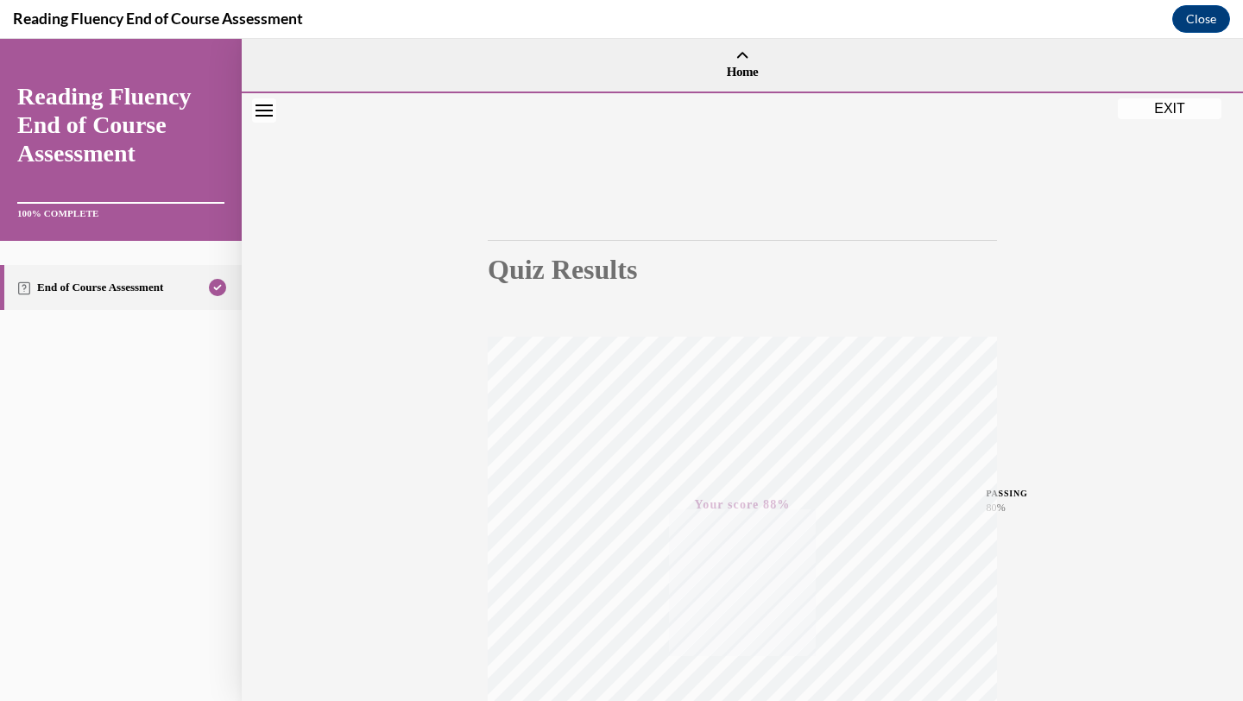
click at [1170, 109] on button "EXIT" at bounding box center [1170, 108] width 104 height 21
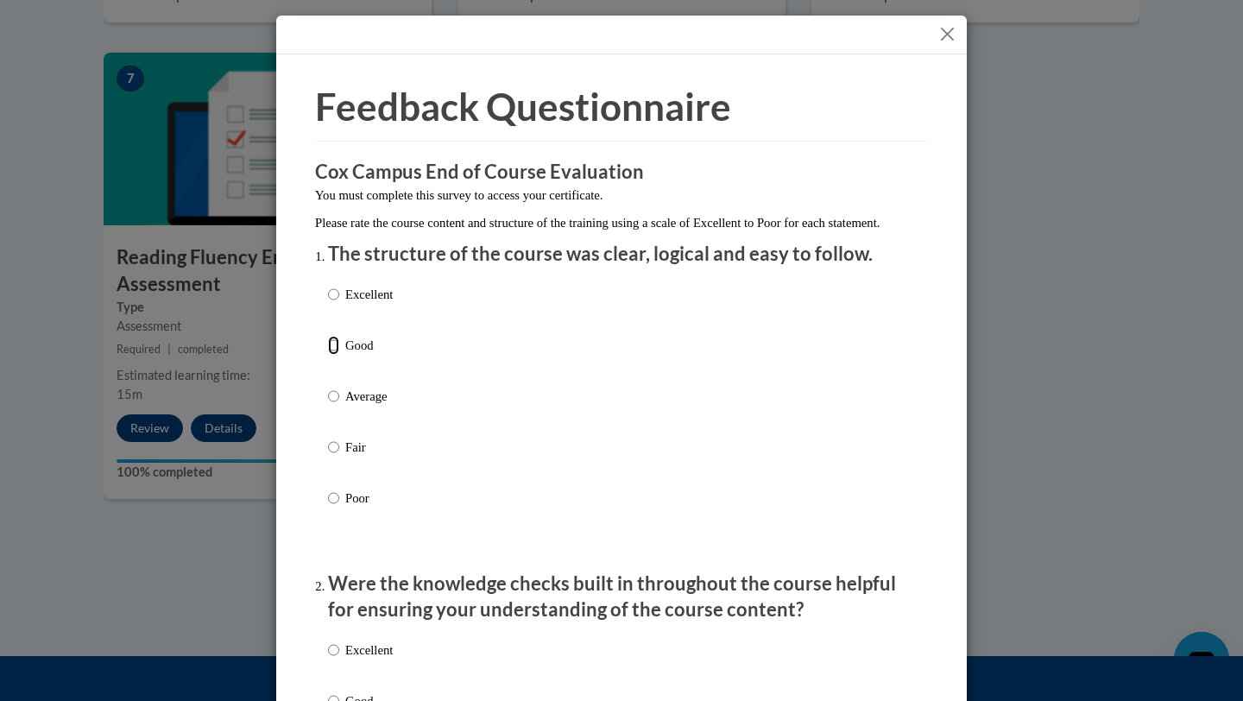
click at [331, 355] on input "Good" at bounding box center [333, 345] width 11 height 19
radio input "true"
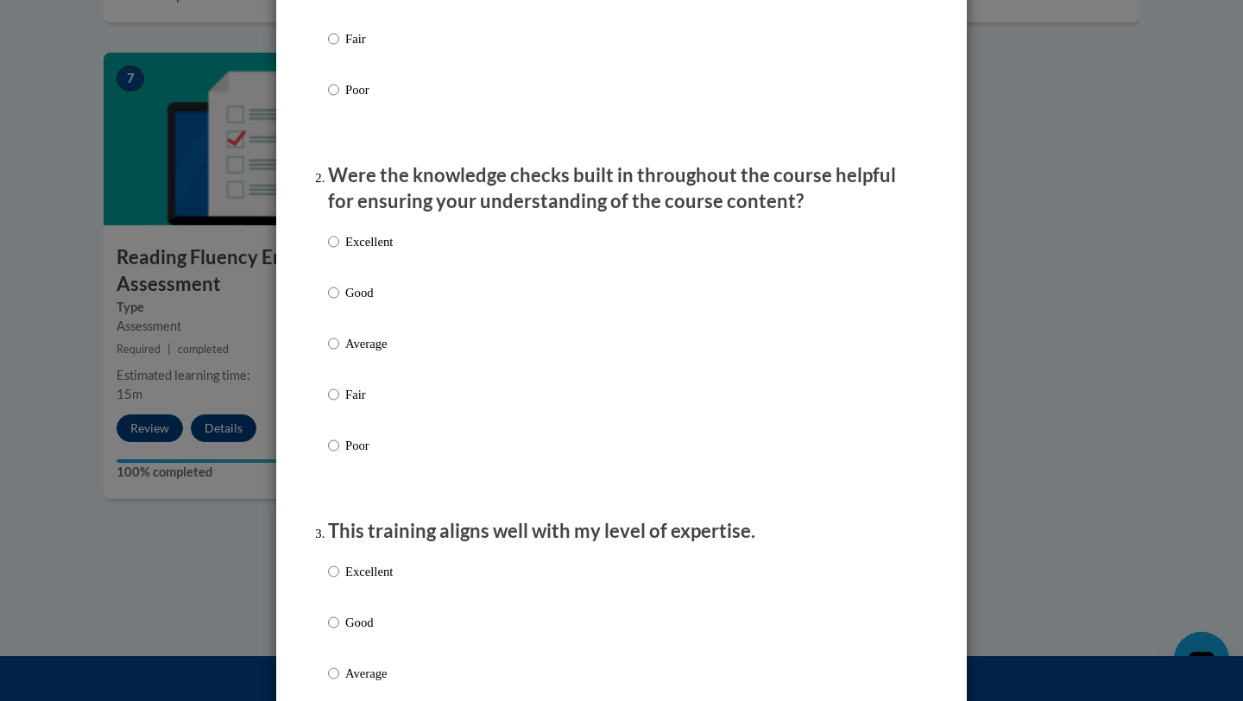
scroll to position [412, 0]
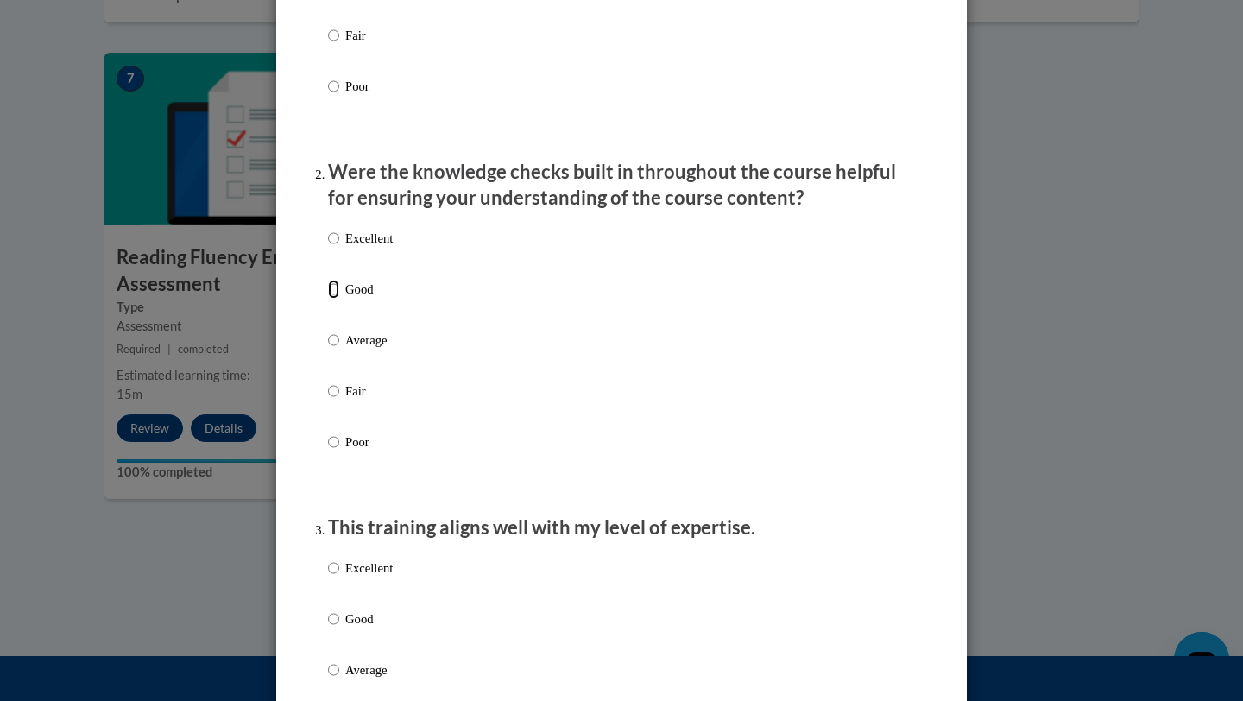
click at [332, 299] on input "Good" at bounding box center [333, 289] width 11 height 19
radio input "true"
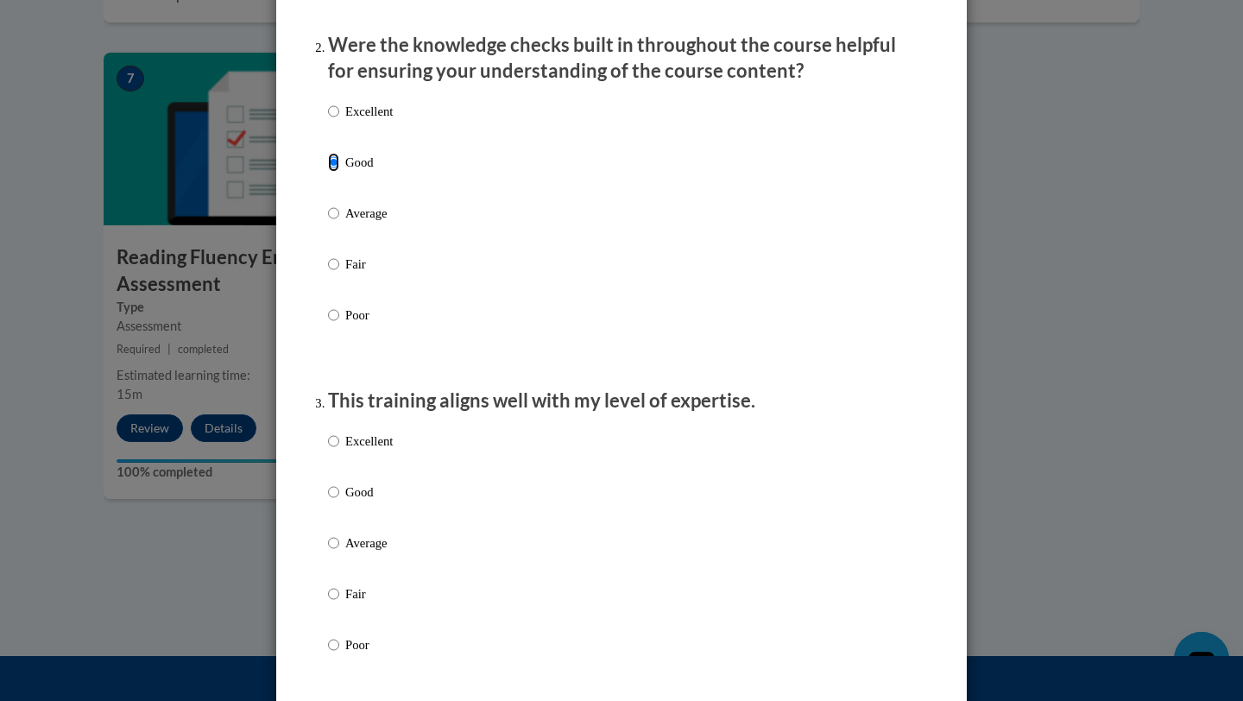
scroll to position [691, 0]
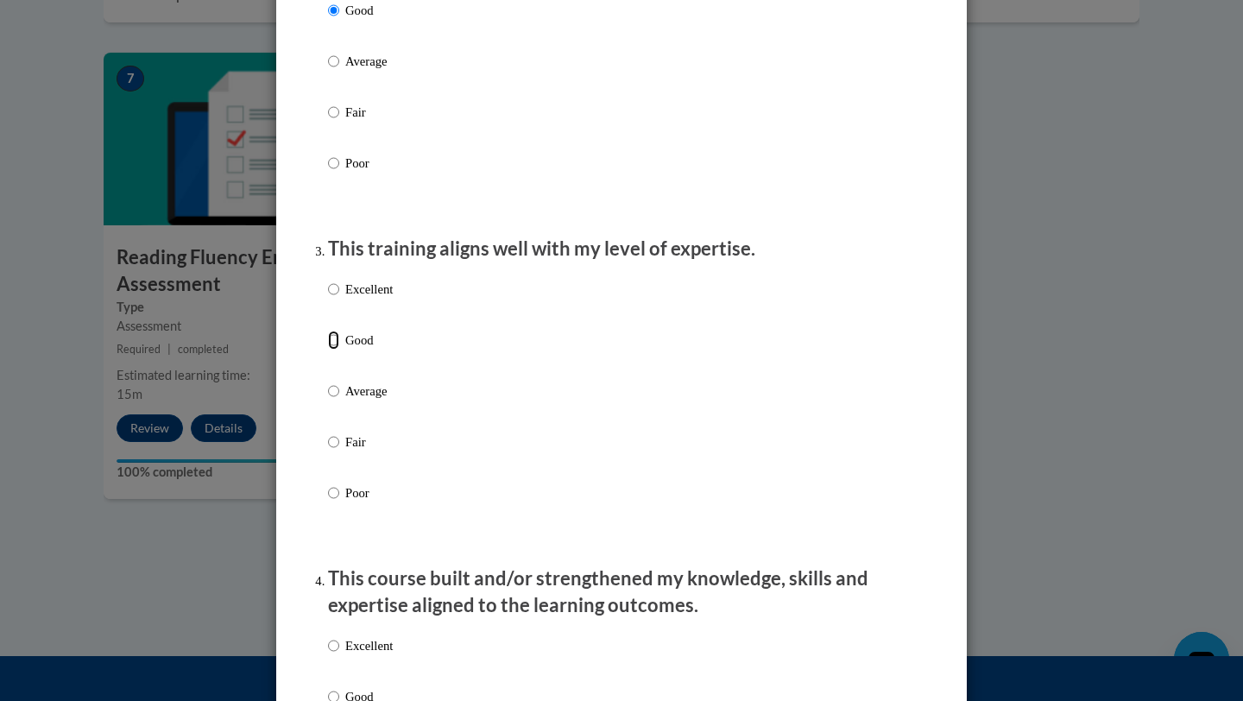
click at [330, 350] on input "Good" at bounding box center [333, 340] width 11 height 19
radio input "true"
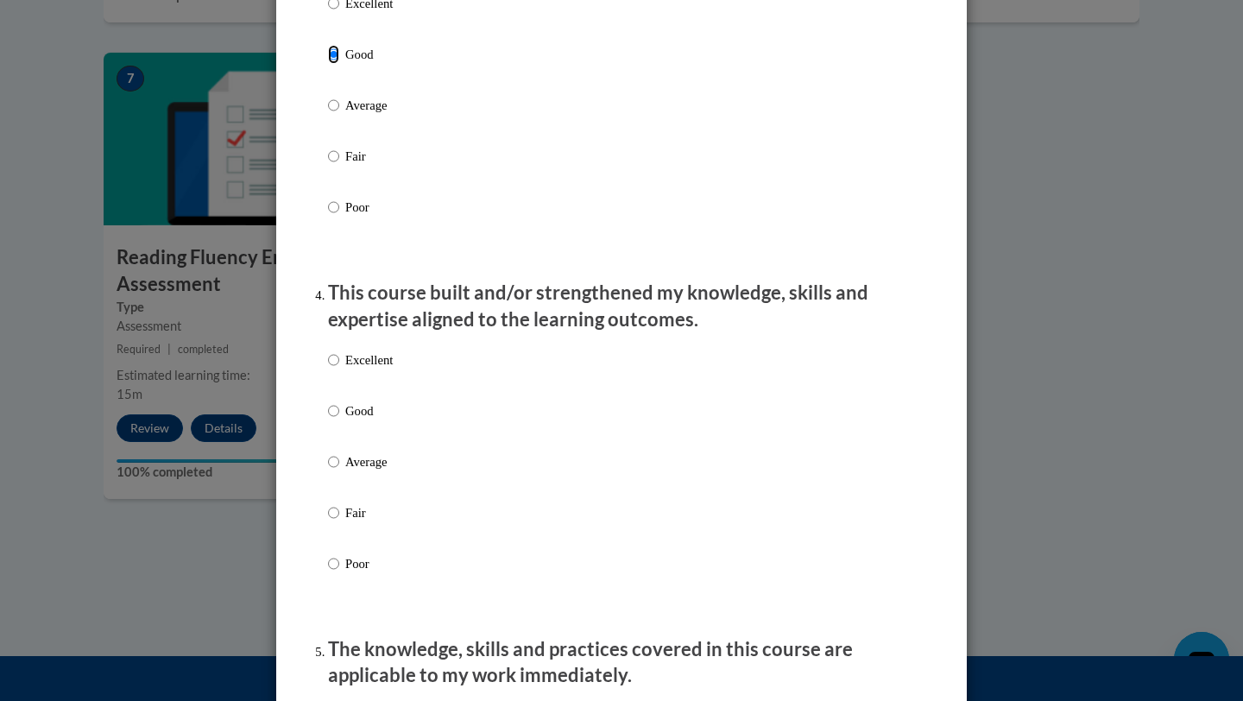
scroll to position [1021, 0]
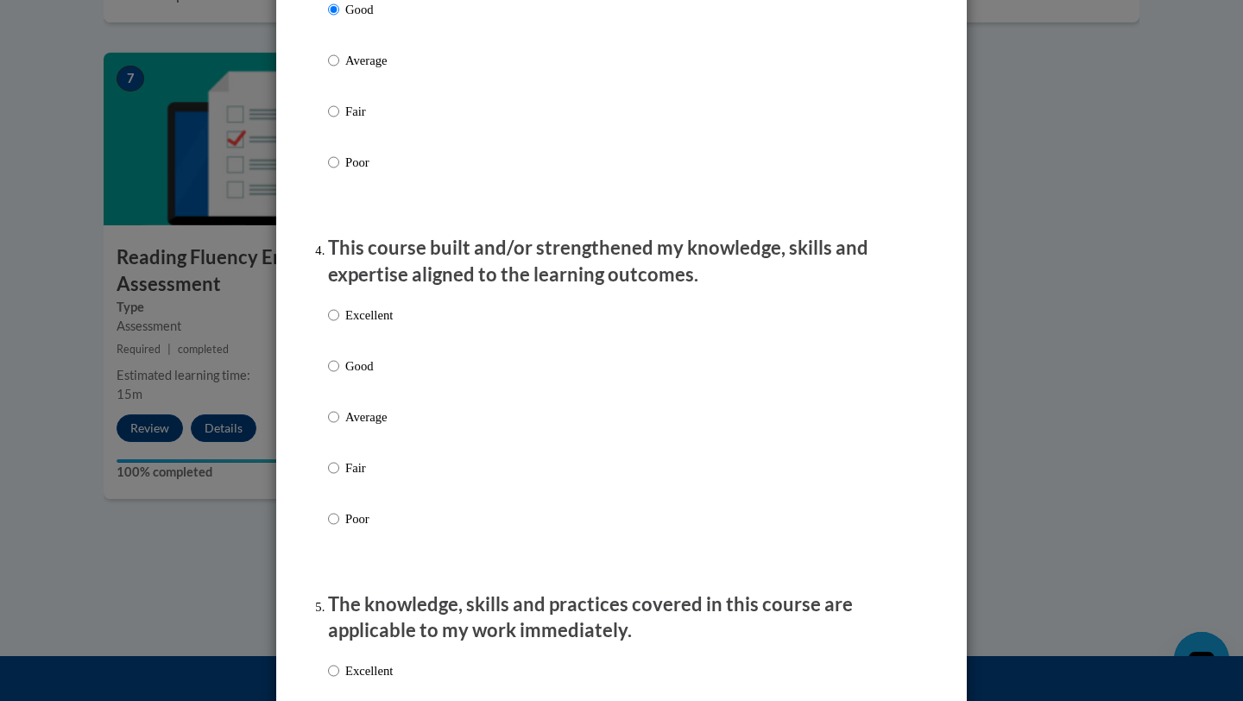
click at [339, 395] on label "Good" at bounding box center [360, 380] width 65 height 47
click at [339, 376] on input "Good" at bounding box center [333, 366] width 11 height 19
radio input "true"
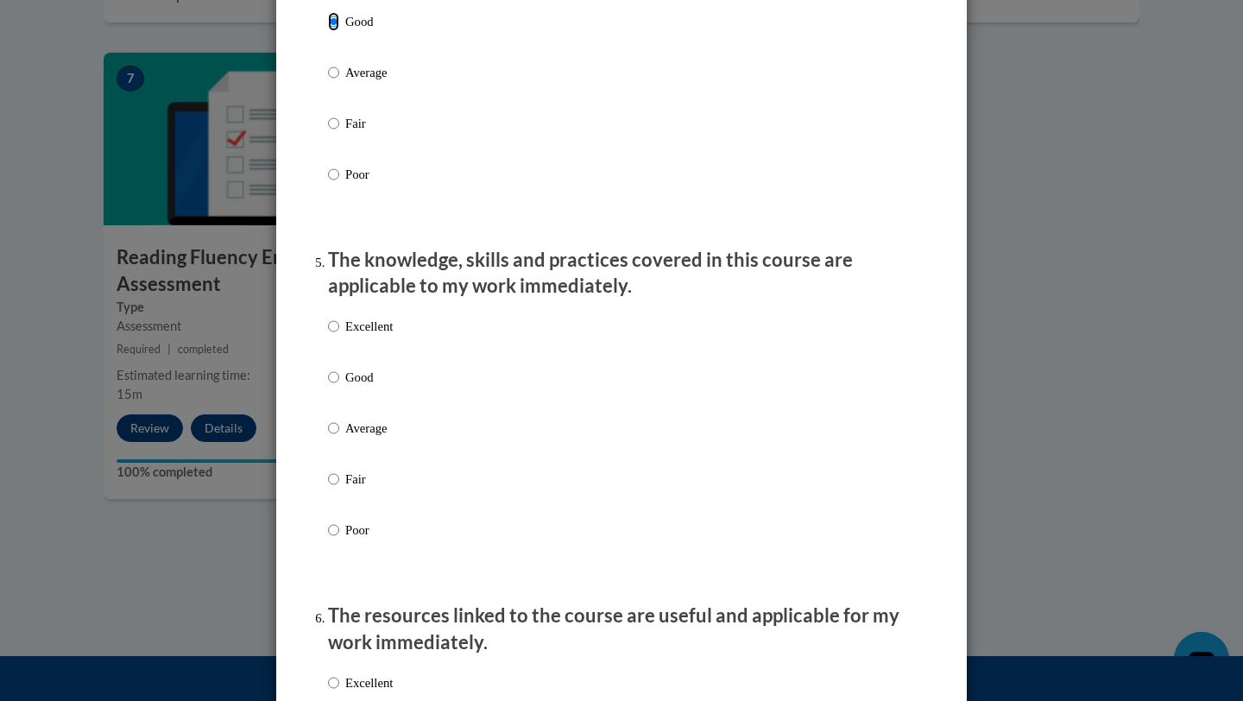
scroll to position [1379, 0]
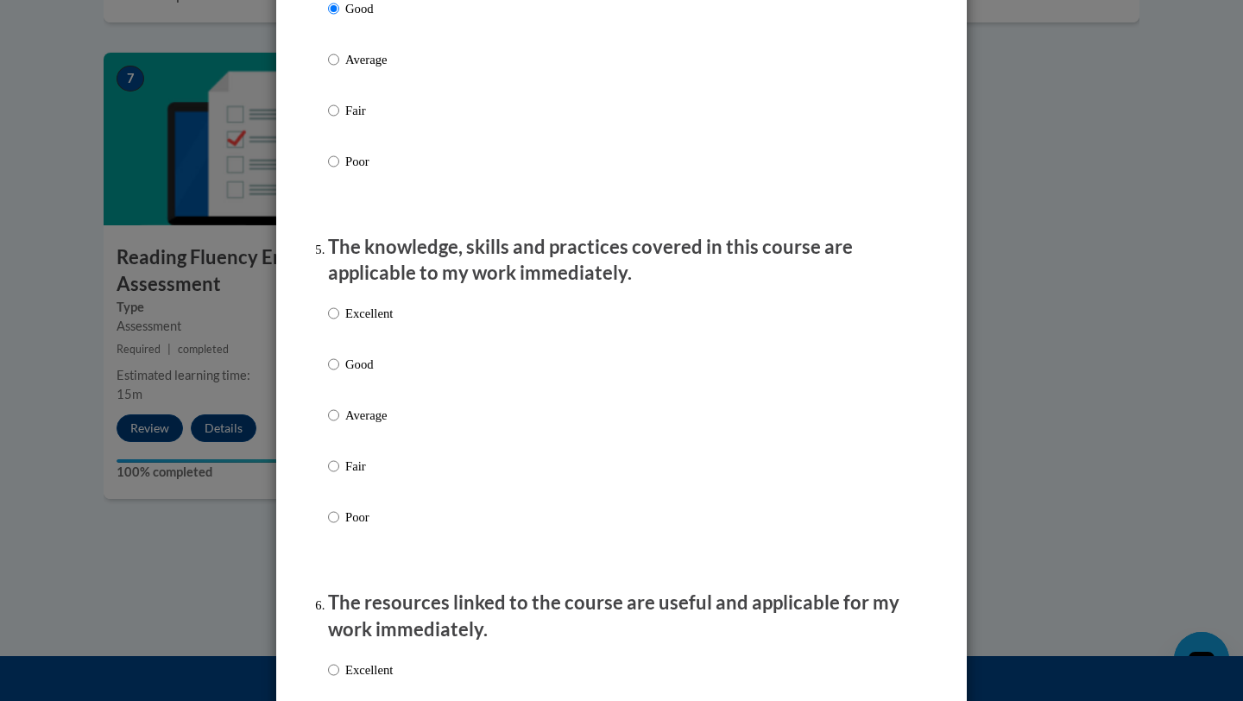
click at [326, 382] on ol "The structure of the course was clear, logical and easy to follow. Excellent Go…" at bounding box center [621, 502] width 613 height 3281
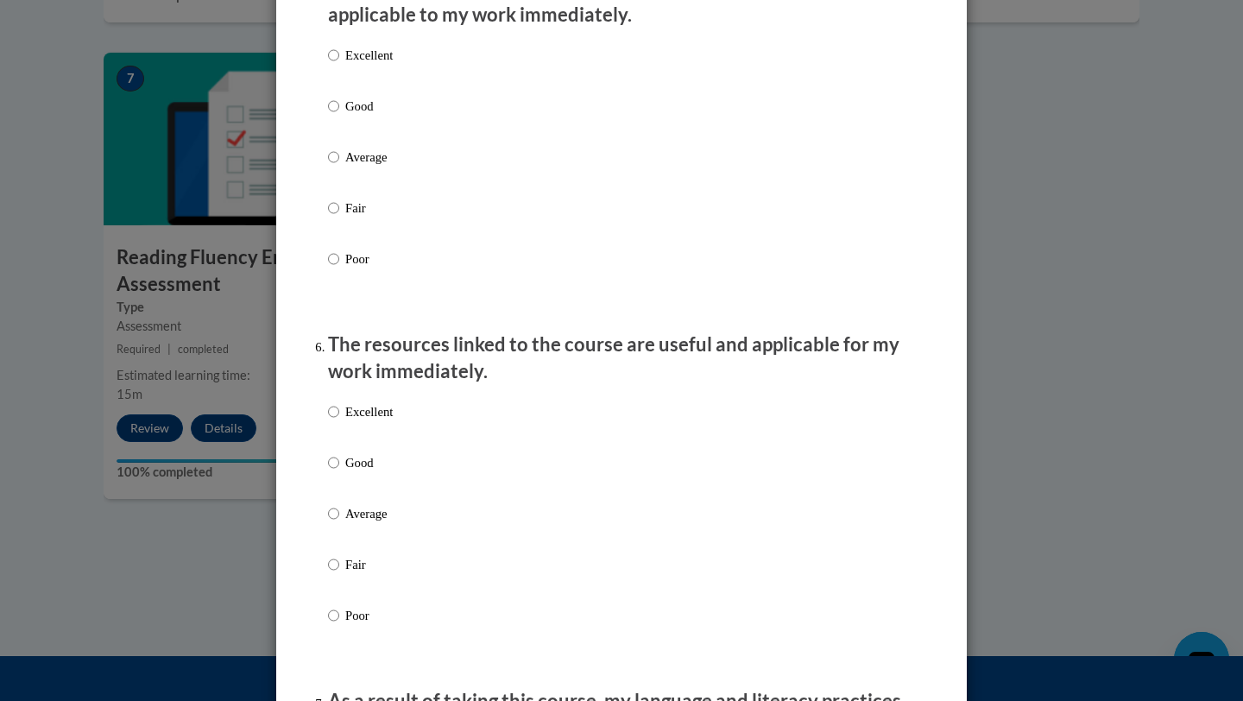
scroll to position [1644, 0]
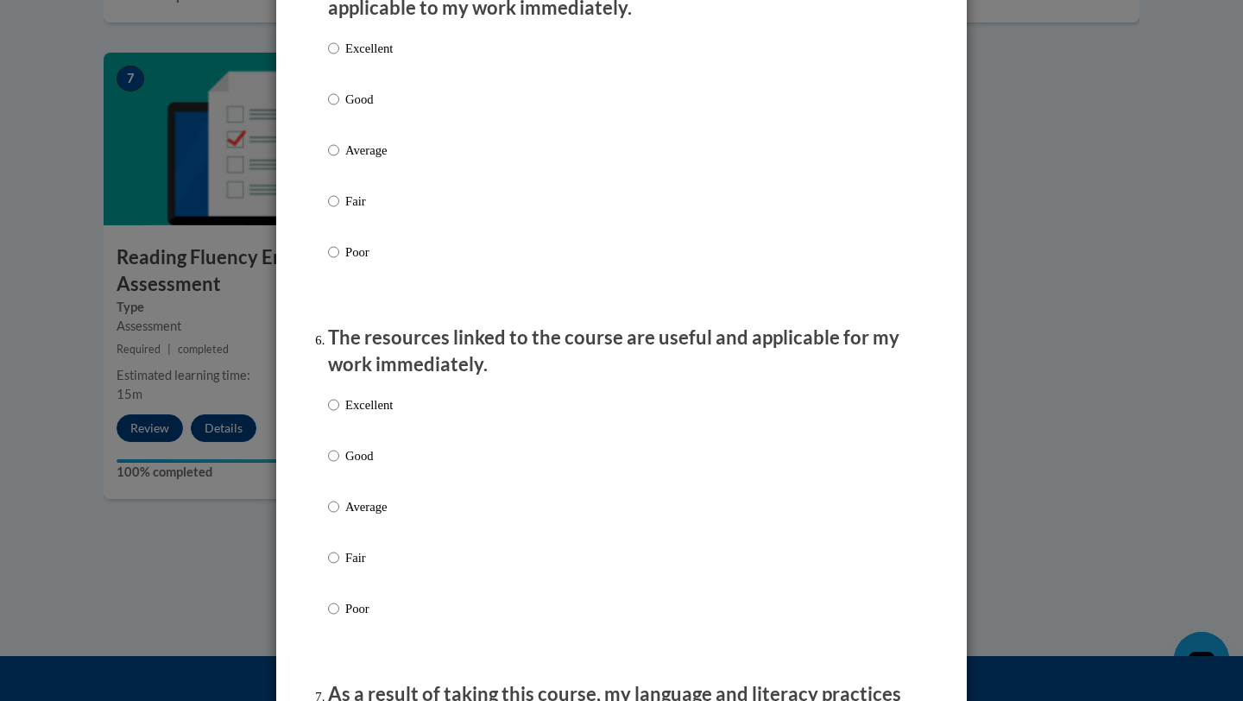
click at [350, 109] on p "Good" at bounding box center [368, 99] width 47 height 19
click at [339, 109] on input "Good" at bounding box center [333, 99] width 11 height 19
radio input "true"
click at [357, 465] on p "Good" at bounding box center [368, 455] width 47 height 19
click at [339, 465] on input "Good" at bounding box center [333, 455] width 11 height 19
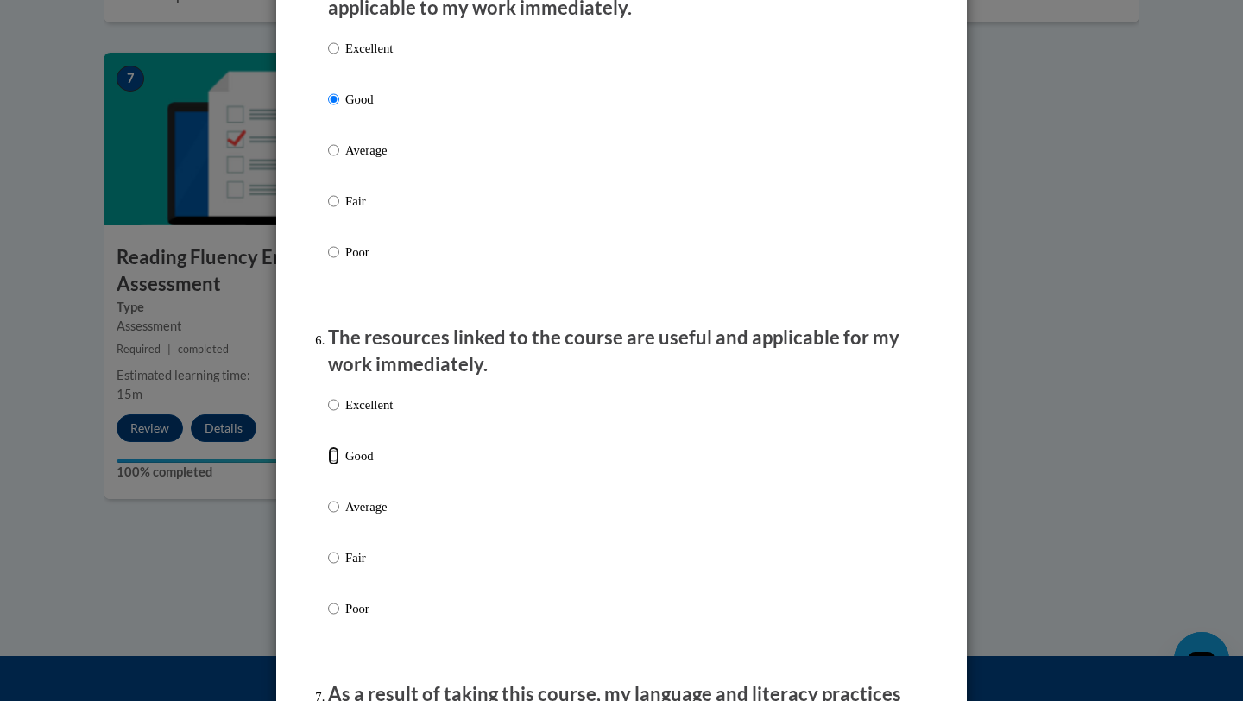
radio input "true"
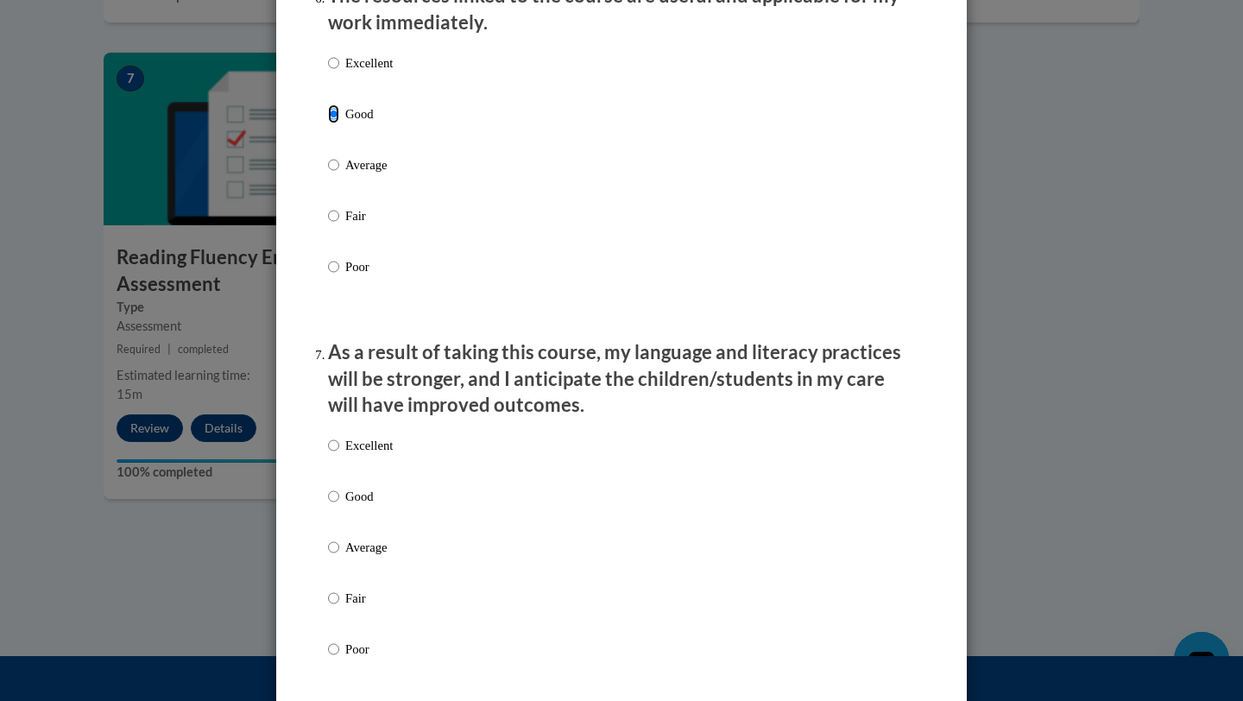
scroll to position [2003, 0]
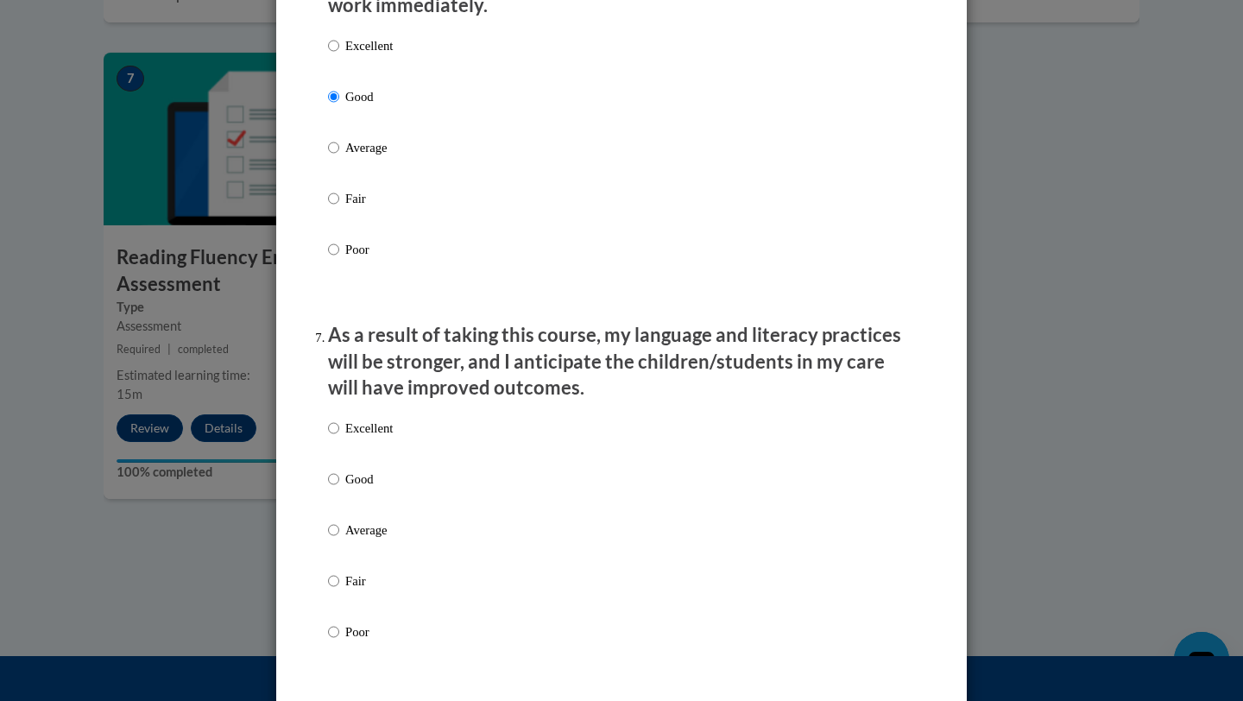
click at [363, 489] on p "Good" at bounding box center [368, 479] width 47 height 19
click at [339, 489] on input "Good" at bounding box center [333, 479] width 11 height 19
radio input "true"
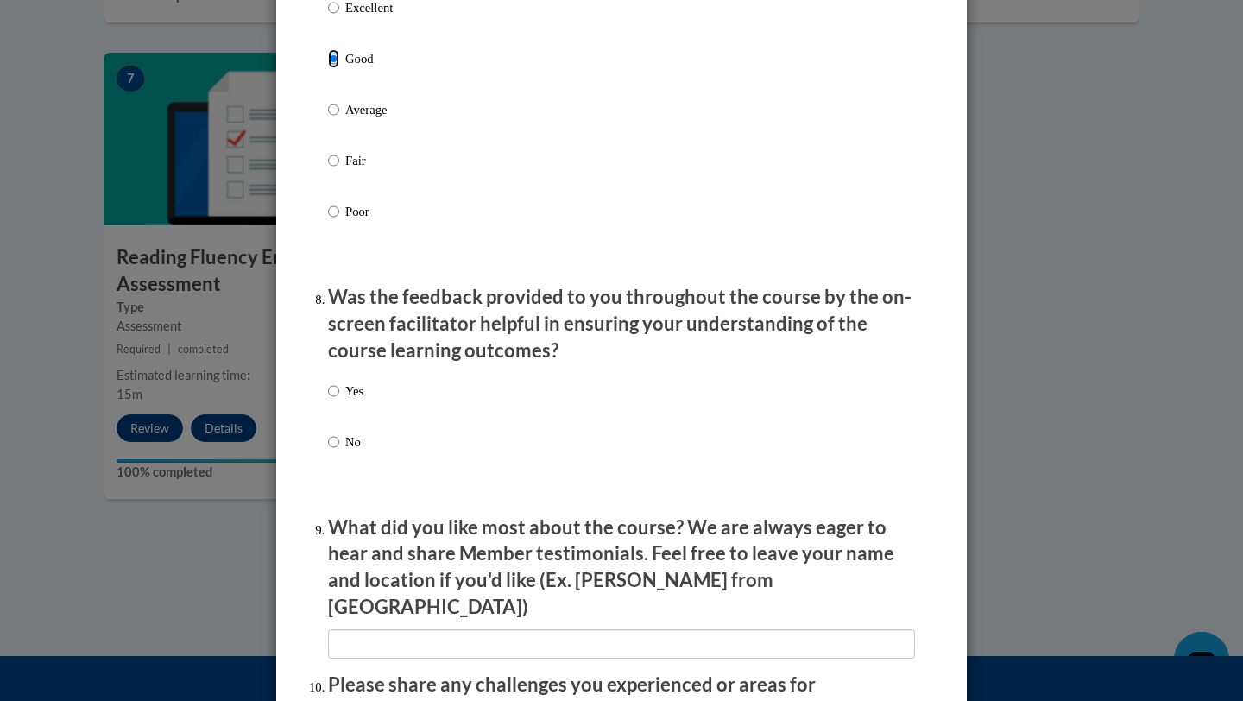
scroll to position [2440, 0]
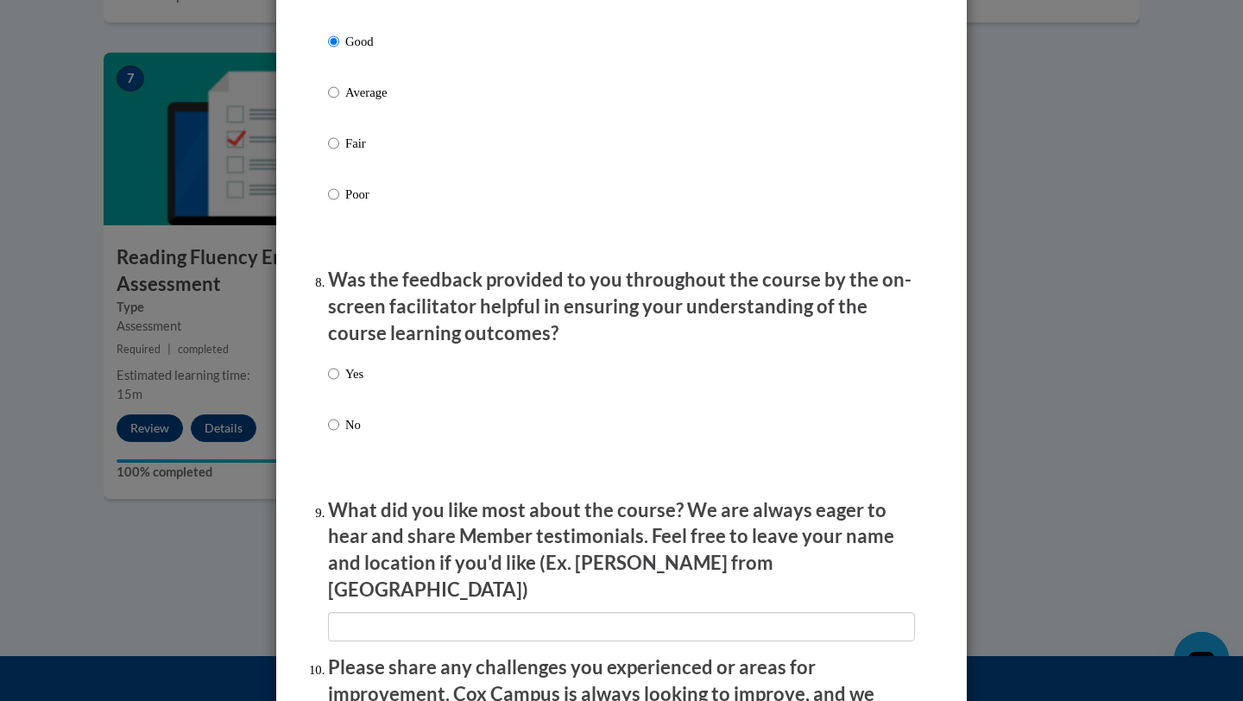
click at [349, 383] on p "Yes" at bounding box center [354, 373] width 18 height 19
click at [339, 383] on input "Yes" at bounding box center [333, 373] width 11 height 19
radio input "true"
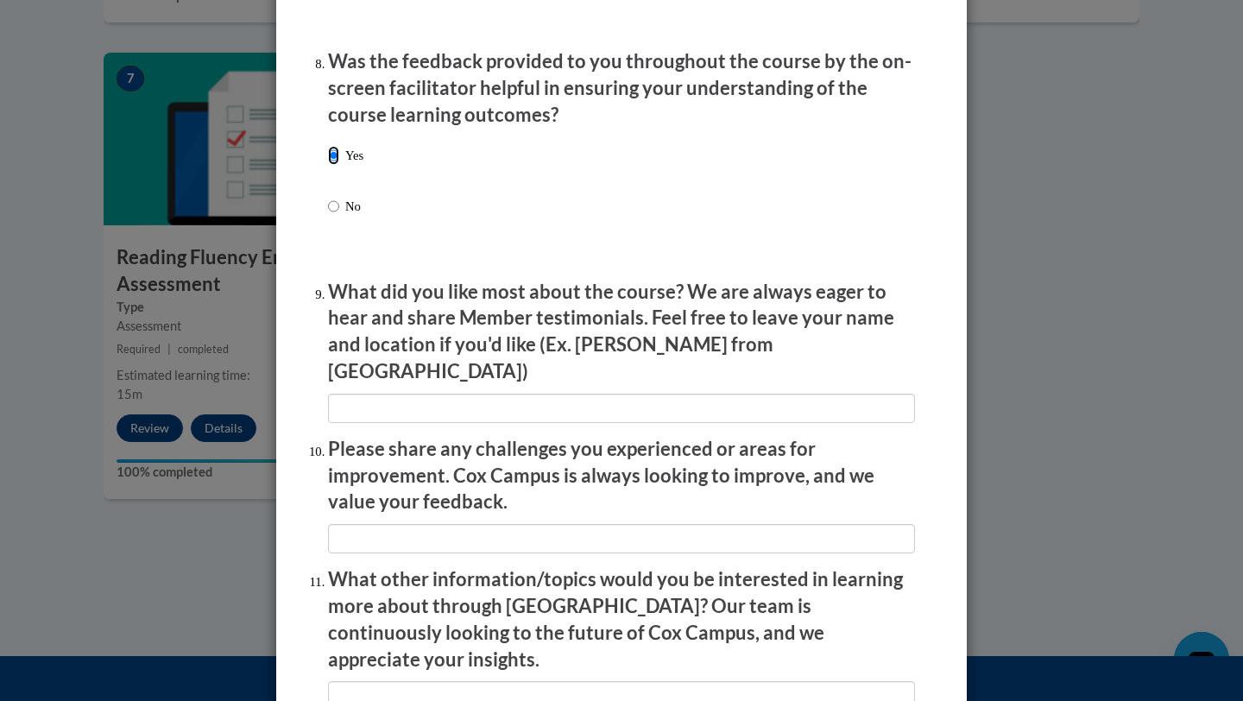
scroll to position [2660, 0]
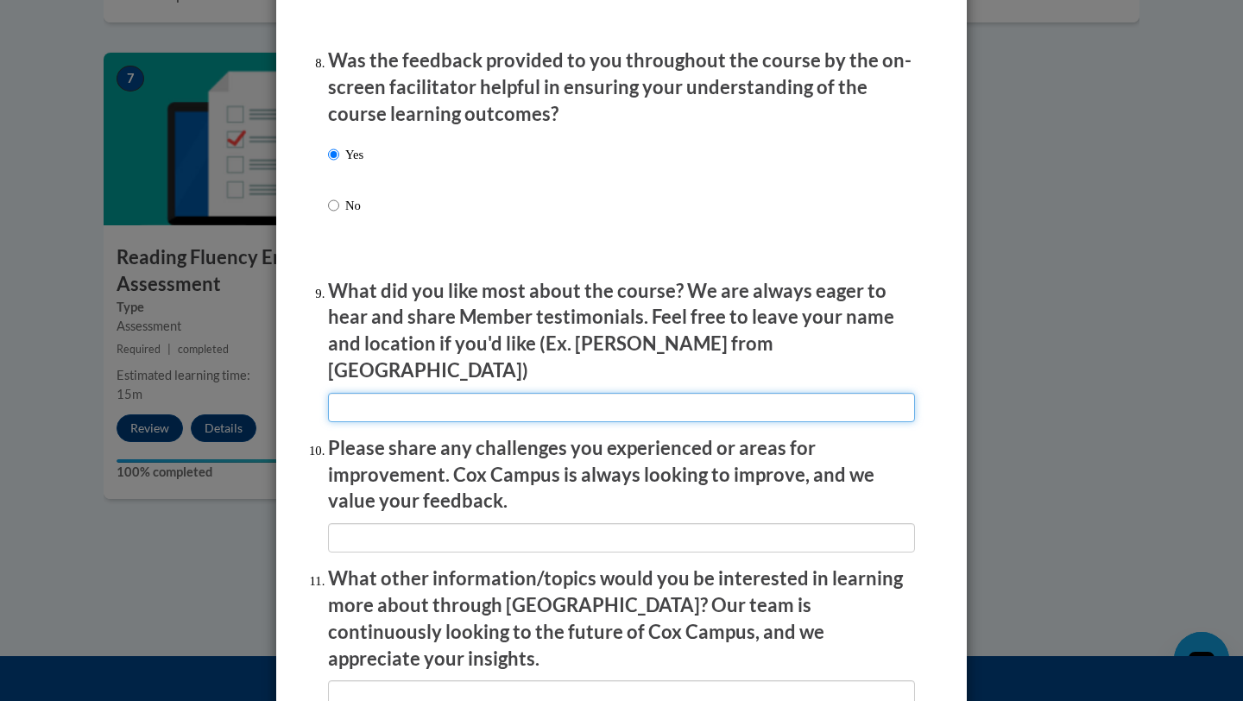
click at [357, 405] on input "textbox" at bounding box center [621, 407] width 587 height 29
type input "Love the examples"
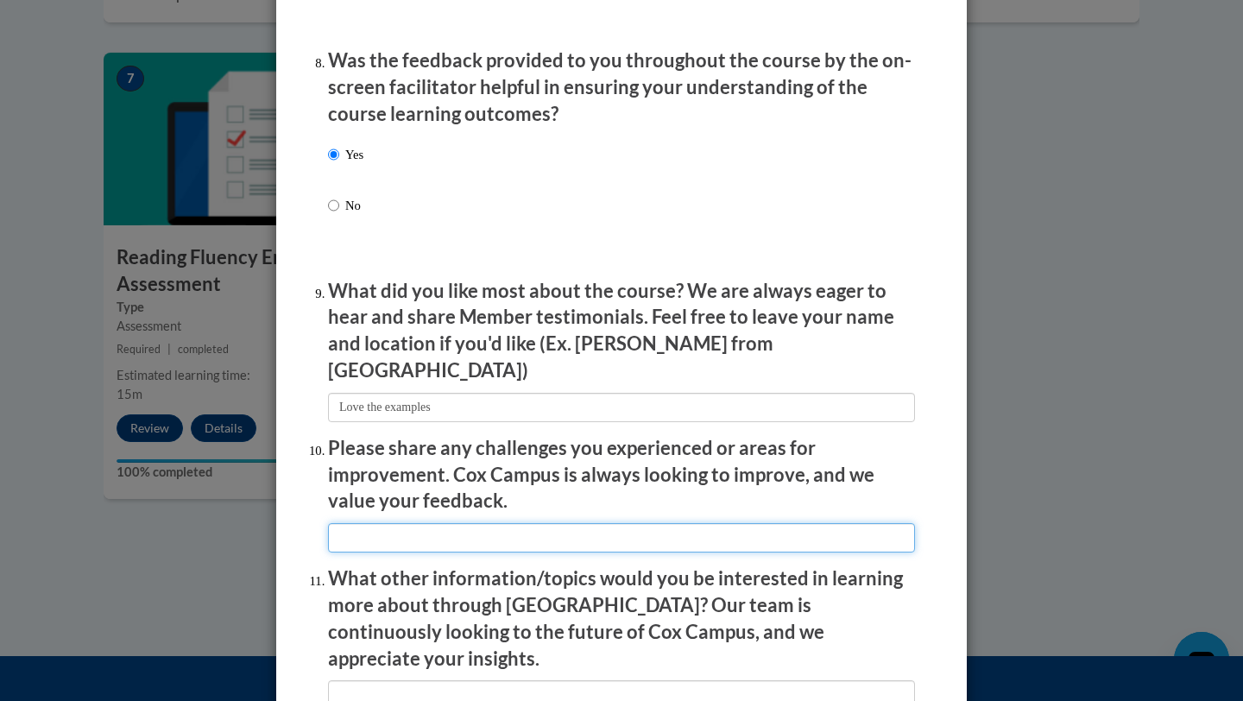
click at [339, 531] on input "textbox" at bounding box center [621, 537] width 587 height 29
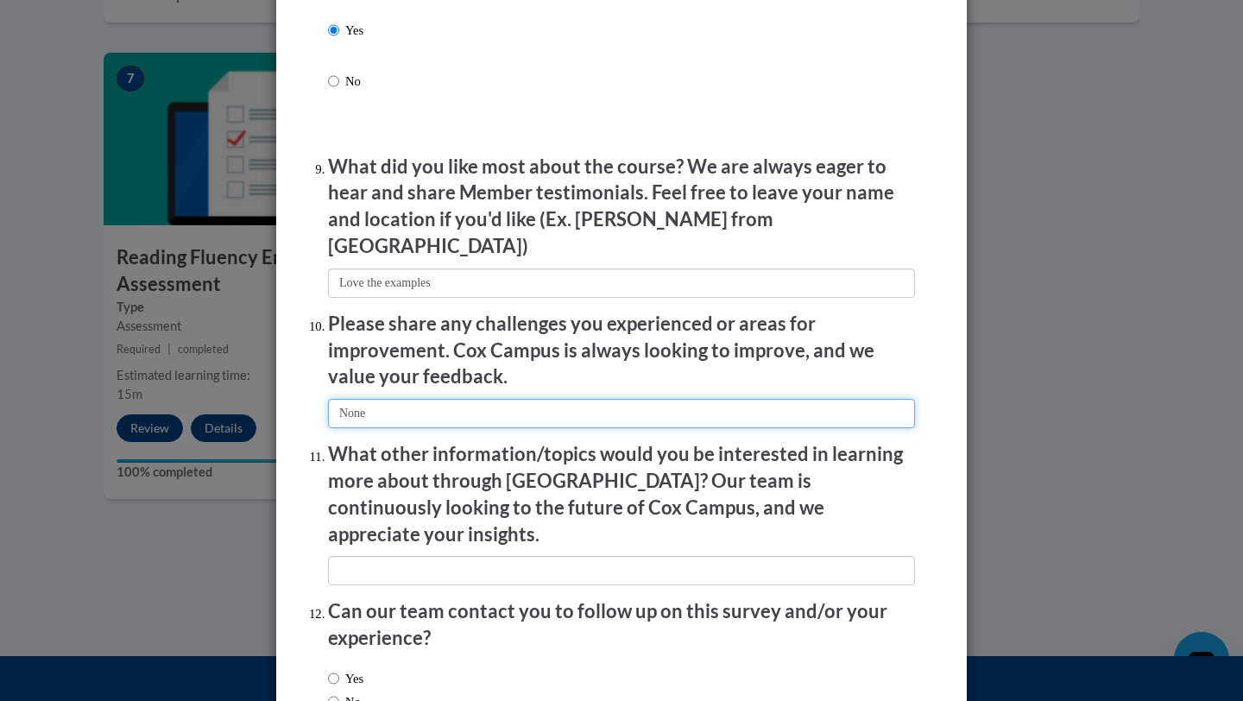
scroll to position [2890, 0]
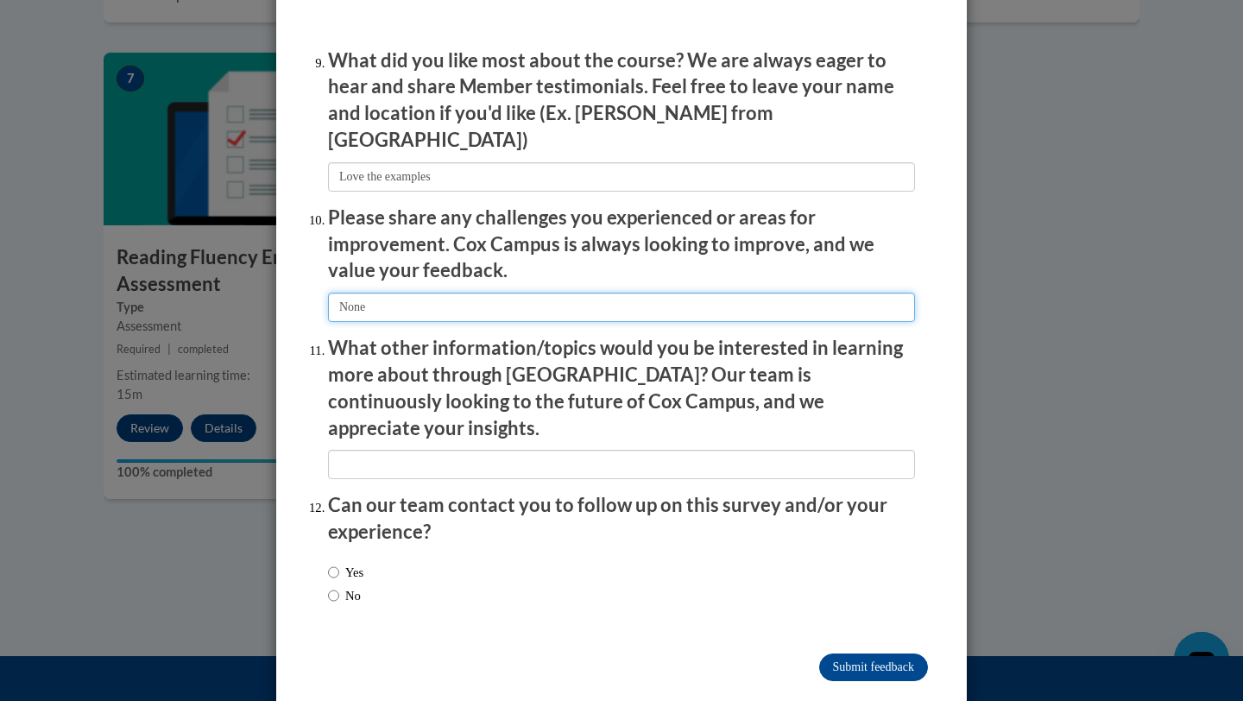
type input "None"
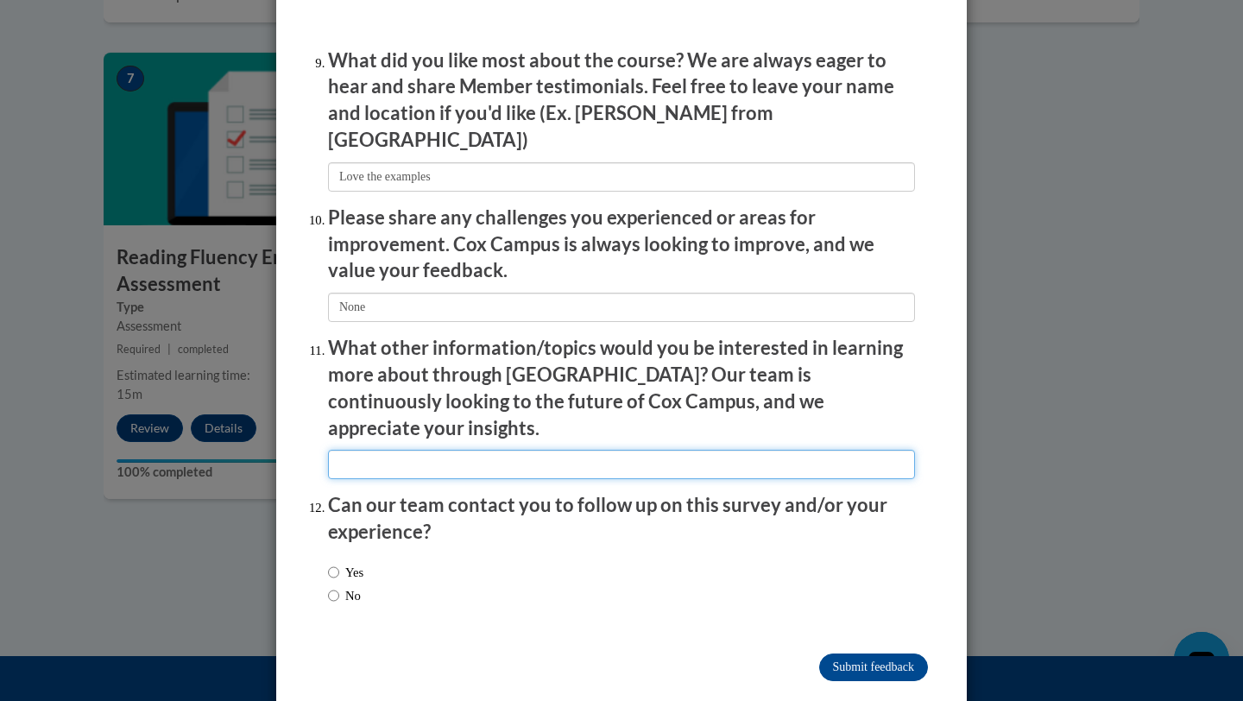
click at [343, 450] on input "textbox" at bounding box center [621, 464] width 587 height 29
type input "None"
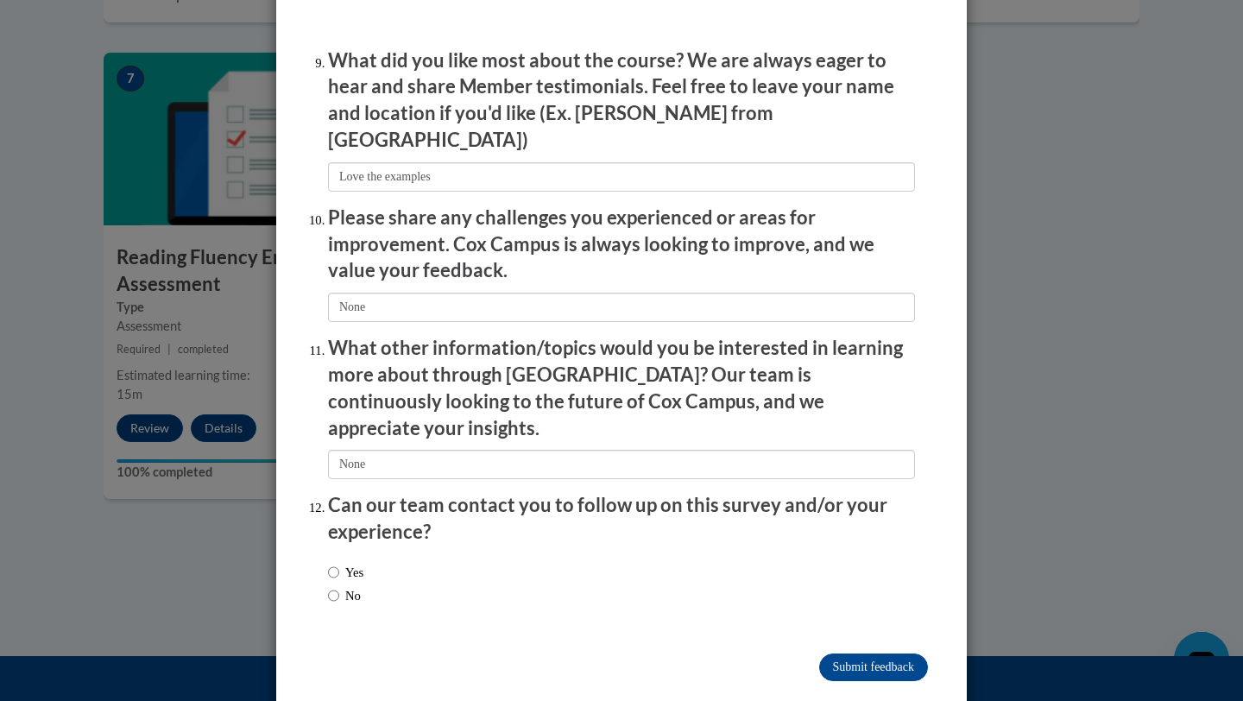
click at [354, 586] on label "No" at bounding box center [344, 595] width 33 height 19
click at [339, 586] on input "No" at bounding box center [333, 595] width 11 height 19
radio input "true"
click at [836, 653] on input "Submit feedback" at bounding box center [873, 667] width 109 height 28
